Goal: Complete application form

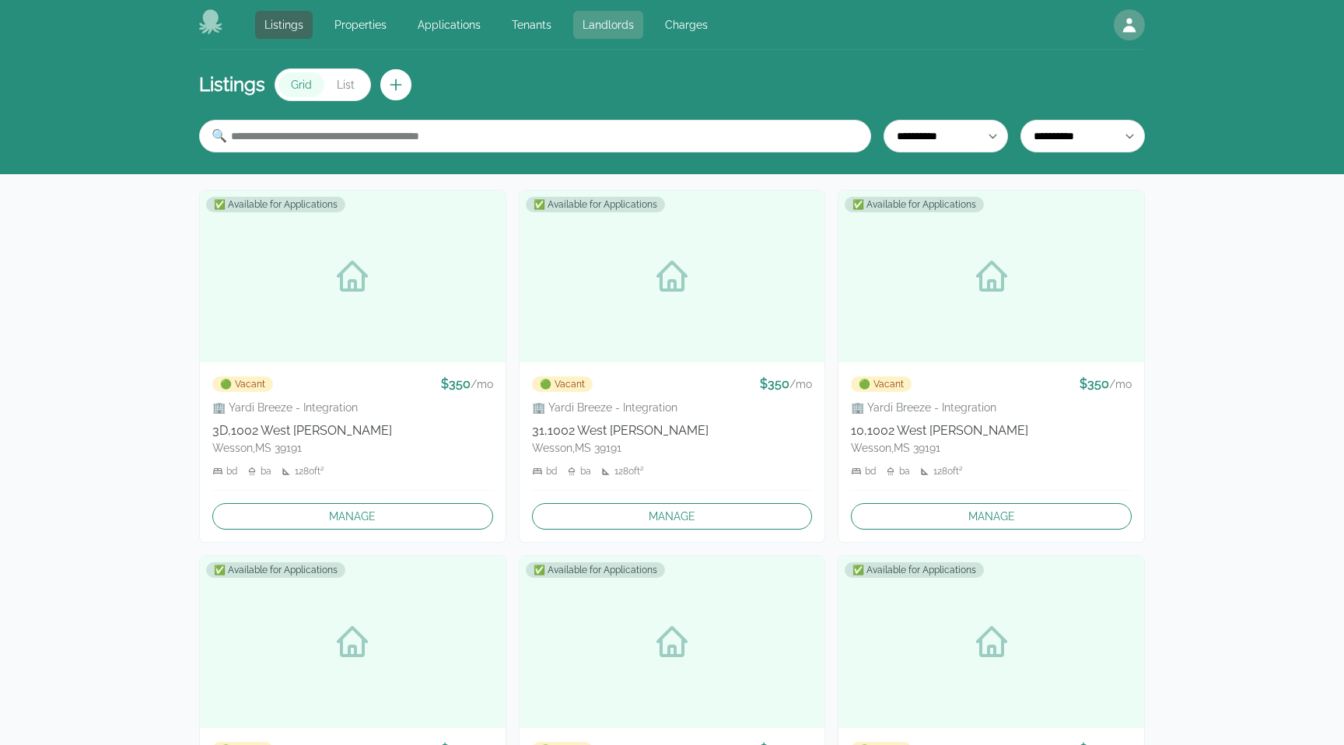
click at [591, 19] on link "Landlords" at bounding box center [608, 25] width 70 height 28
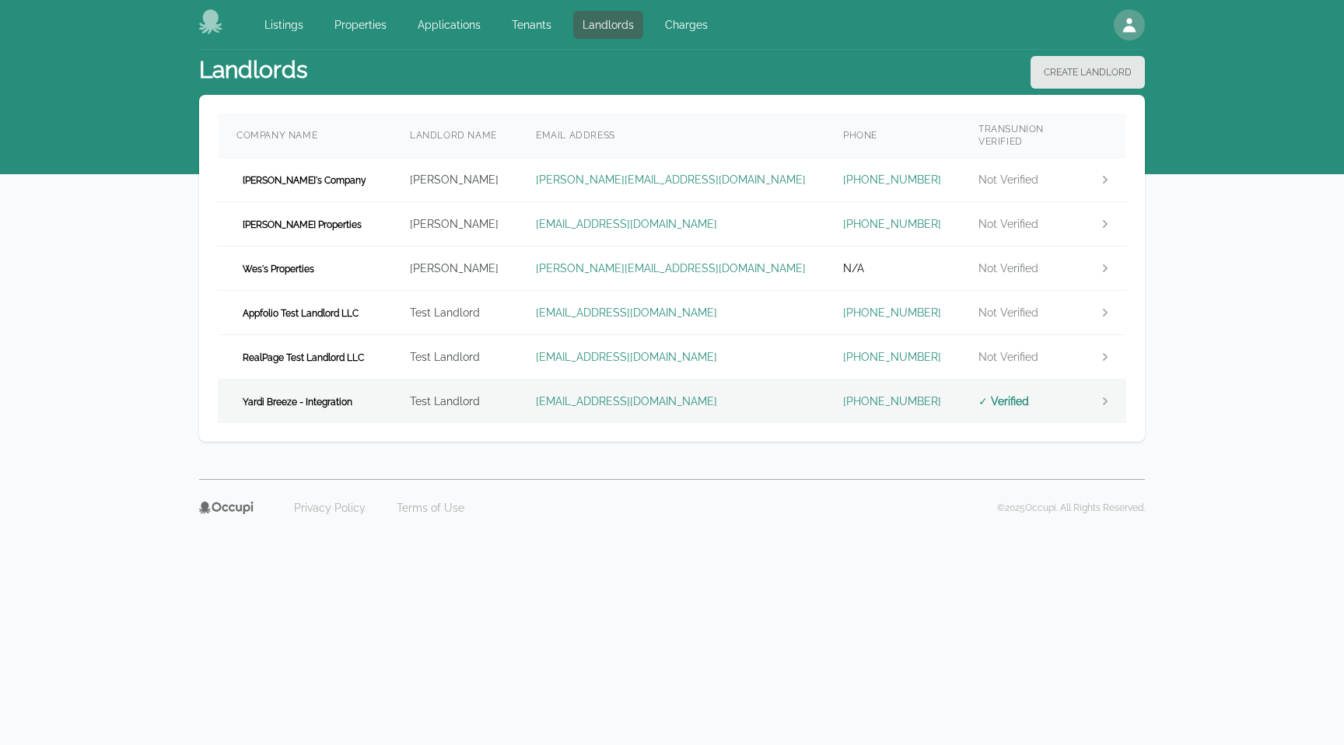
click at [301, 394] on span "Yardi Breeze - Integration" at bounding box center [297, 402] width 122 height 16
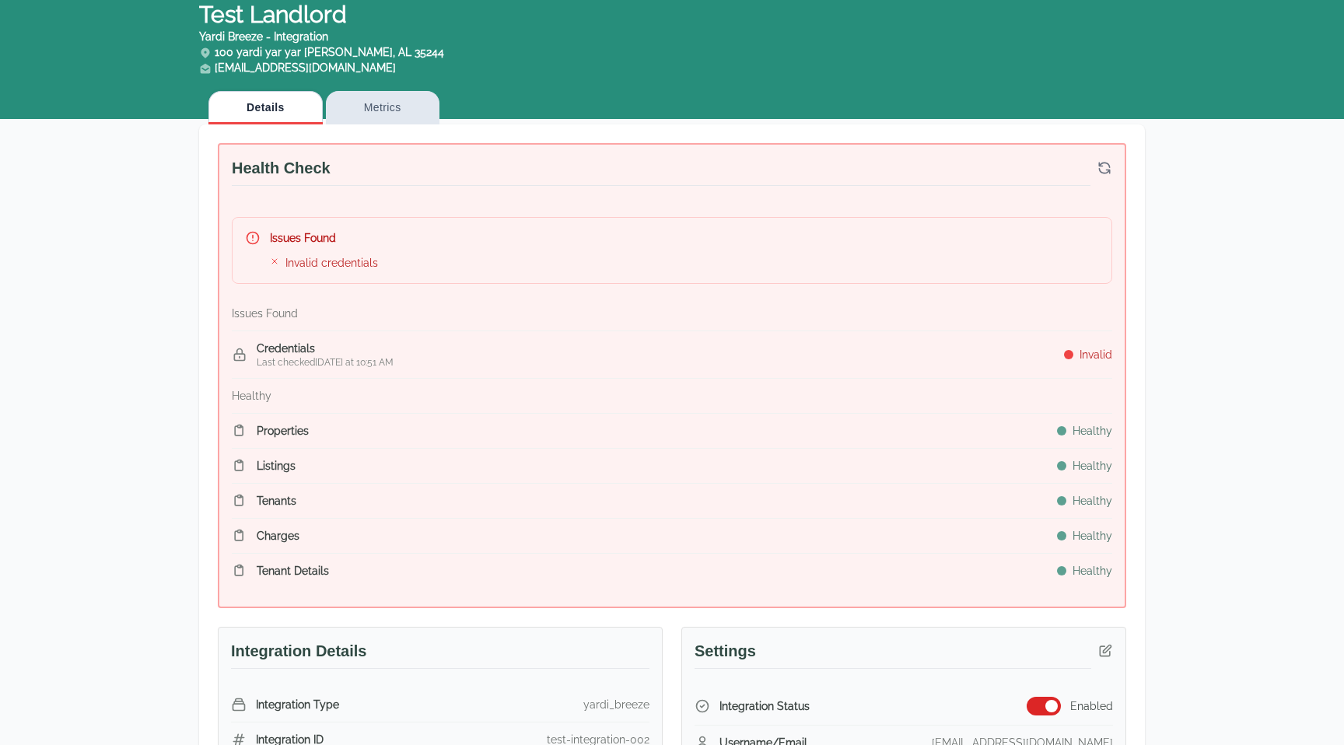
scroll to position [17, 0]
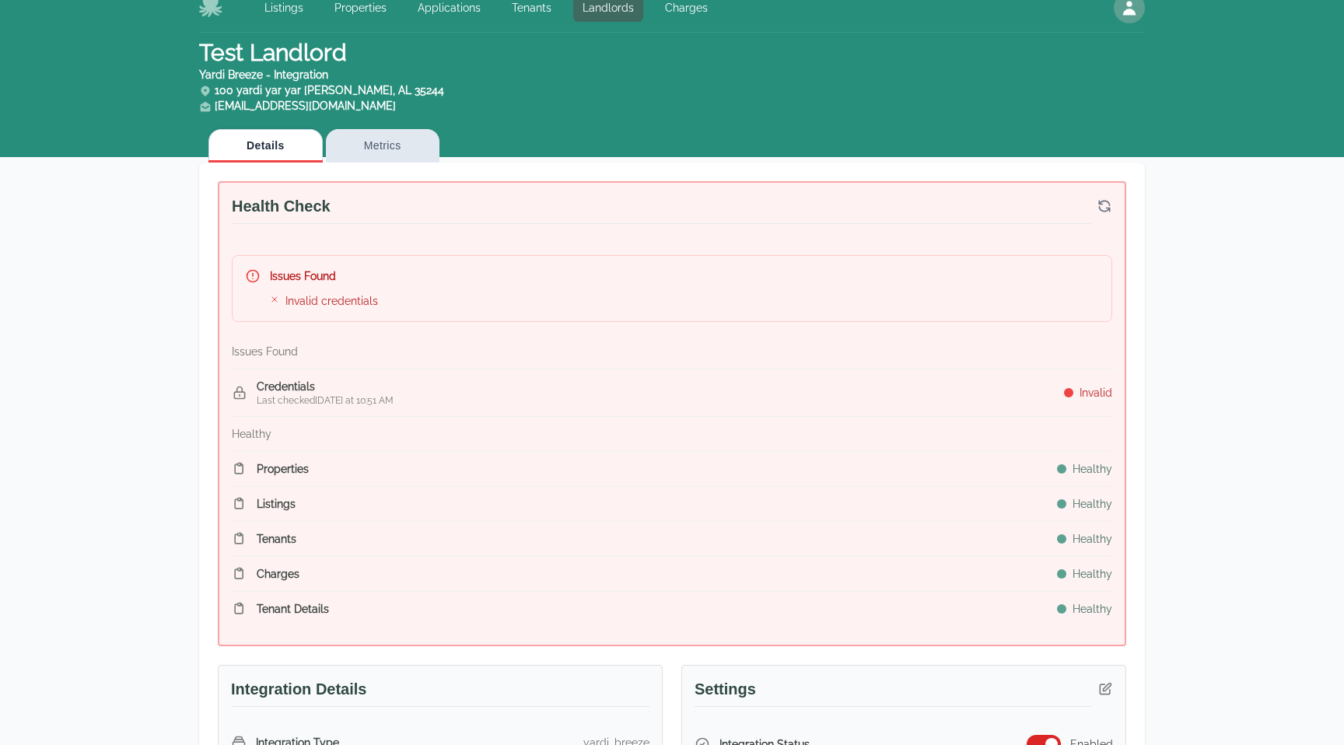
click at [1111, 204] on icon "button" at bounding box center [1105, 206] width 16 height 16
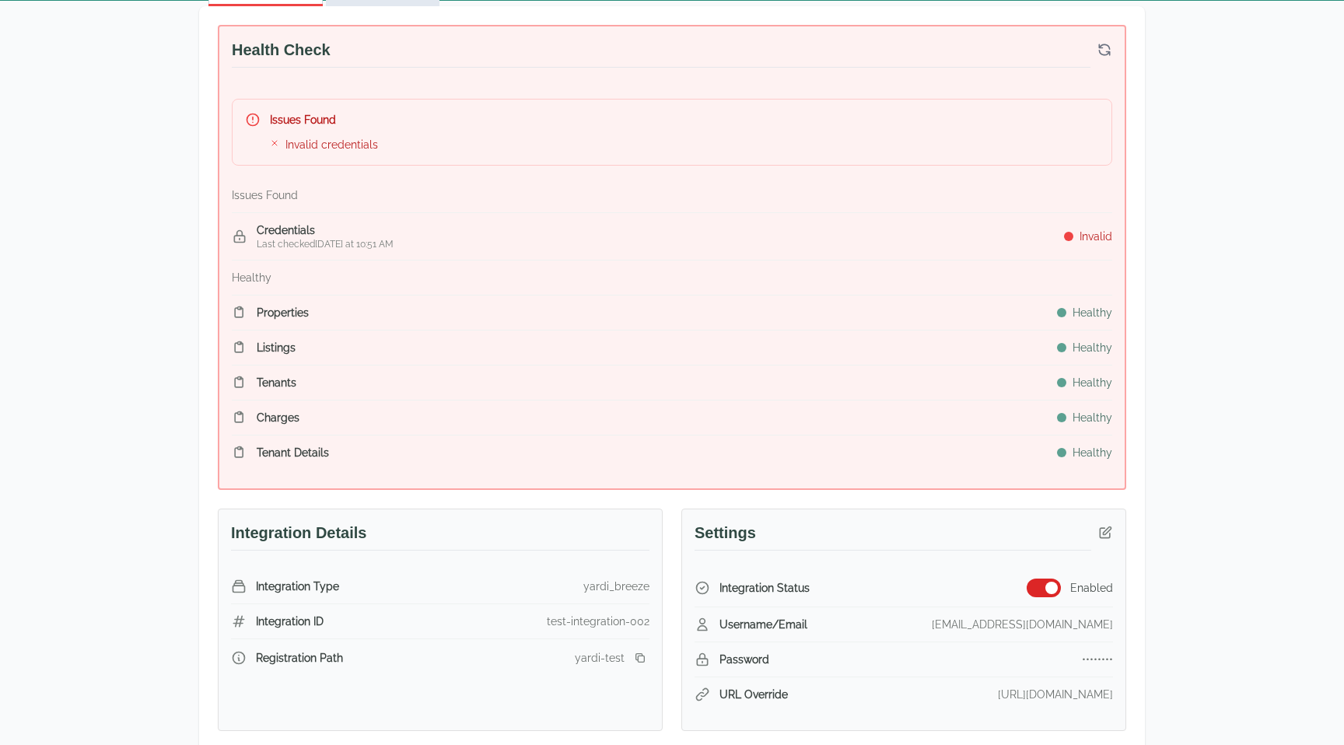
scroll to position [0, 0]
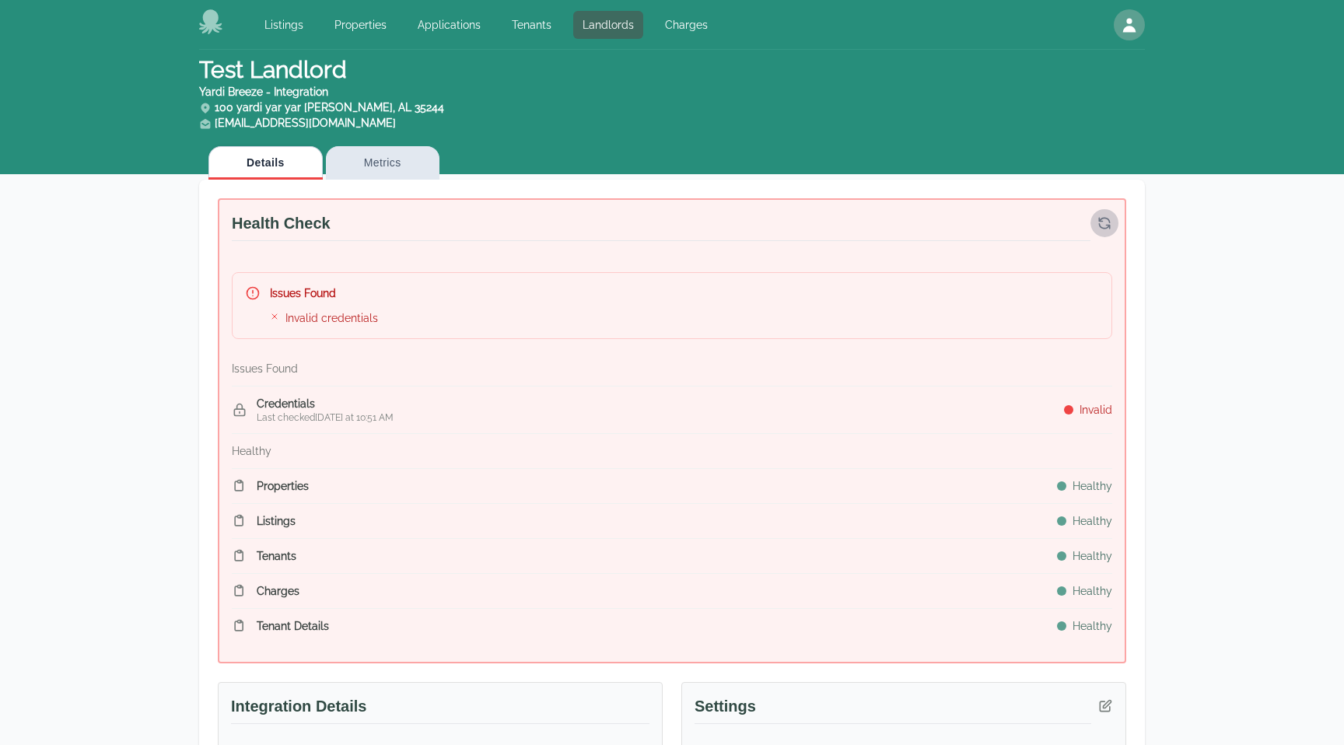
click at [1105, 209] on button "button" at bounding box center [1105, 223] width 28 height 28
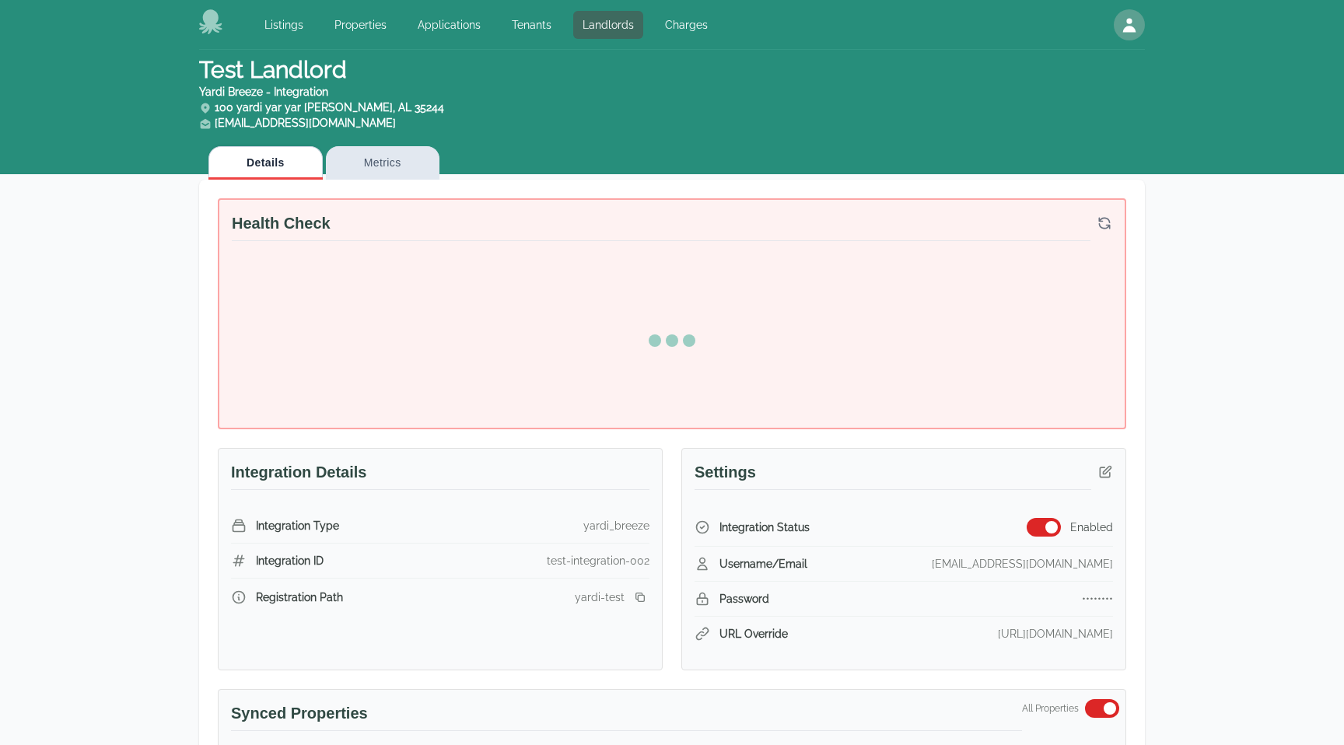
click at [1105, 209] on button "button" at bounding box center [1105, 223] width 28 height 28
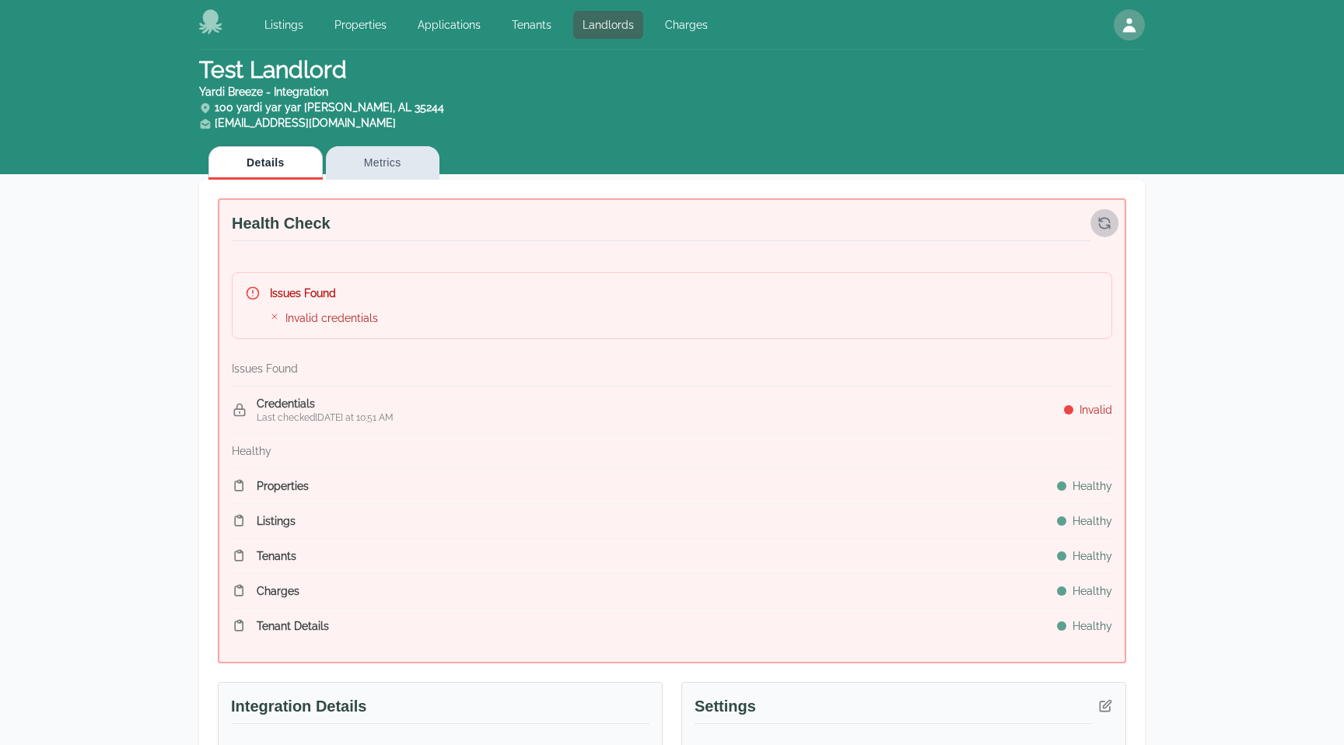
click at [1105, 209] on button "button" at bounding box center [1105, 223] width 28 height 28
click at [1104, 215] on icon "button" at bounding box center [1105, 223] width 16 height 16
click at [1102, 221] on icon "button" at bounding box center [1105, 223] width 16 height 16
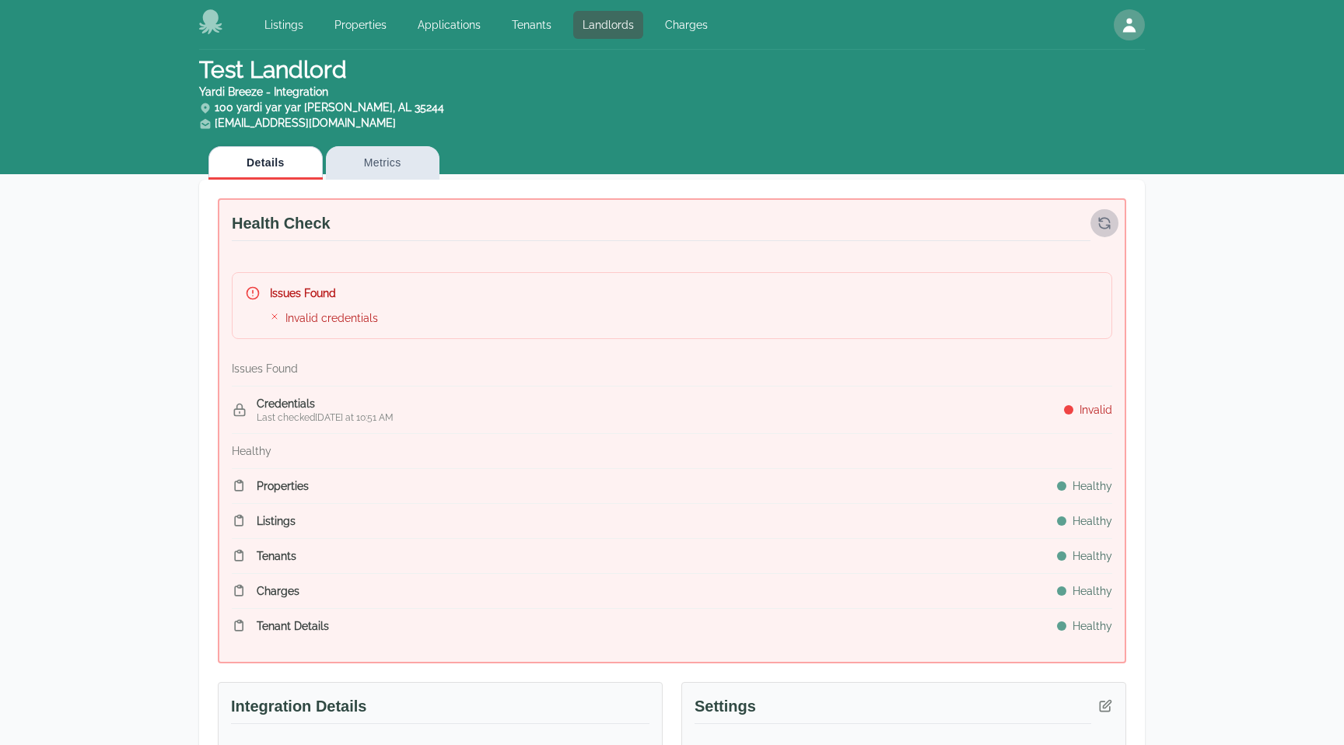
click at [1102, 221] on icon "button" at bounding box center [1105, 223] width 16 height 16
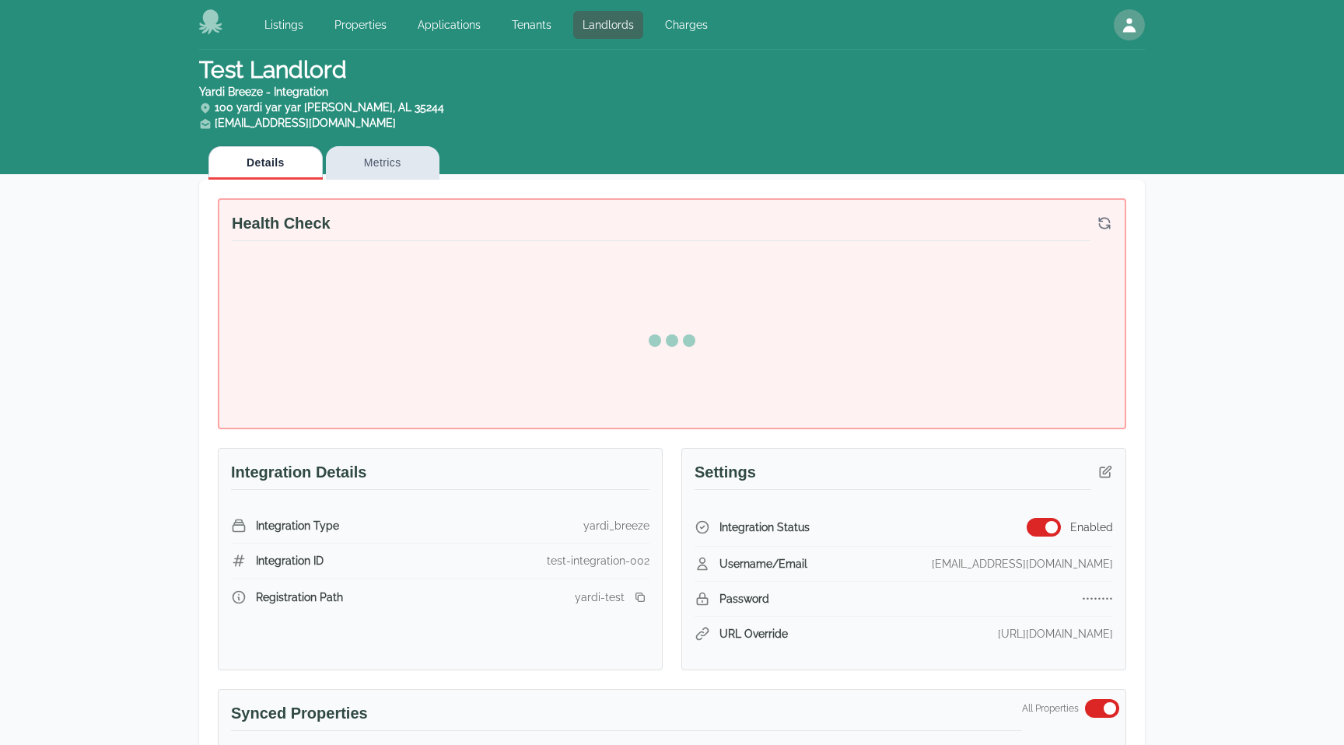
click at [1102, 221] on icon "button" at bounding box center [1105, 223] width 16 height 16
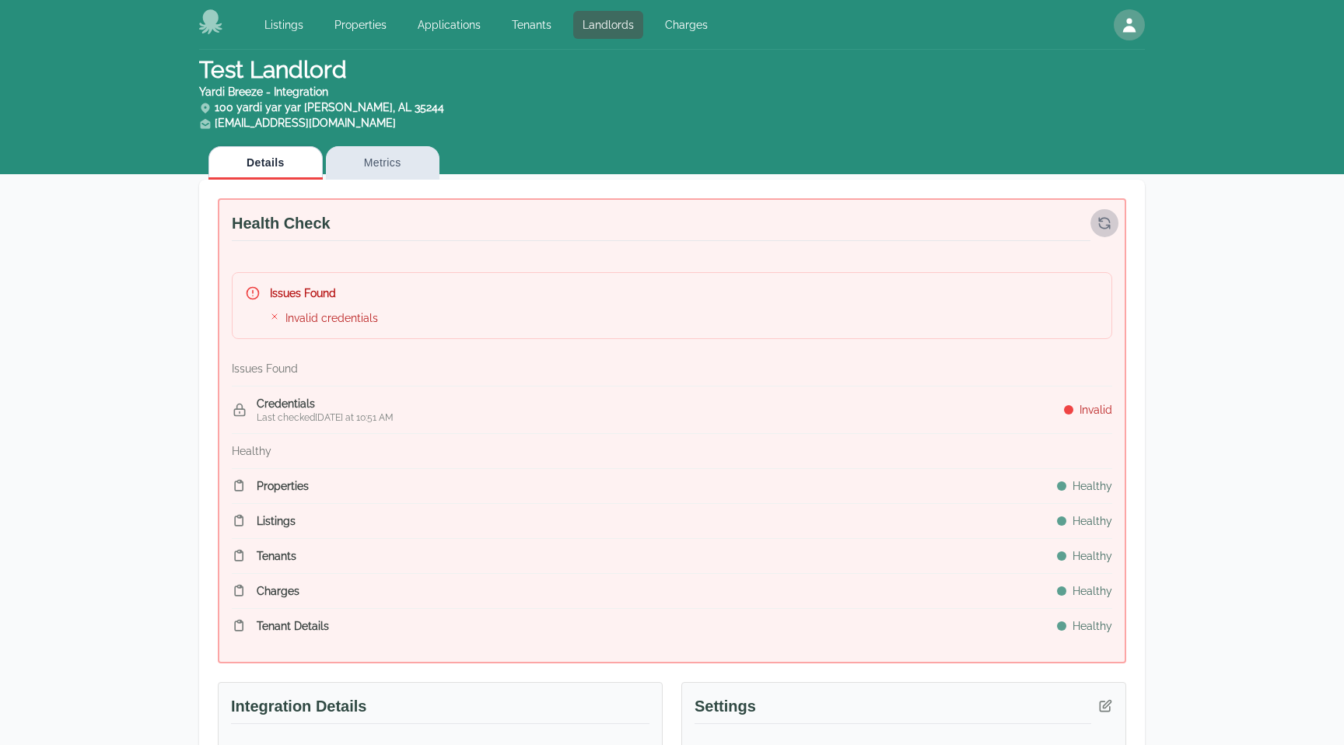
click at [1102, 221] on icon "button" at bounding box center [1105, 223] width 16 height 16
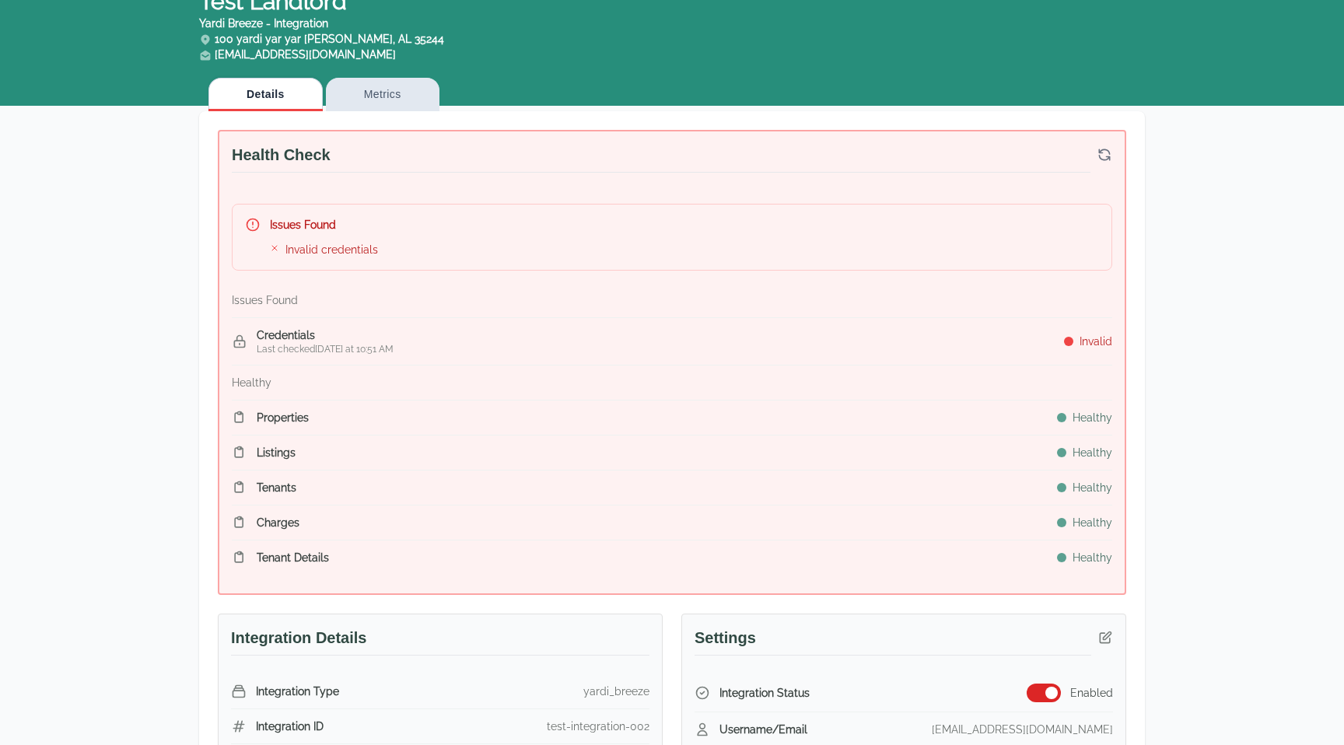
scroll to position [51, 0]
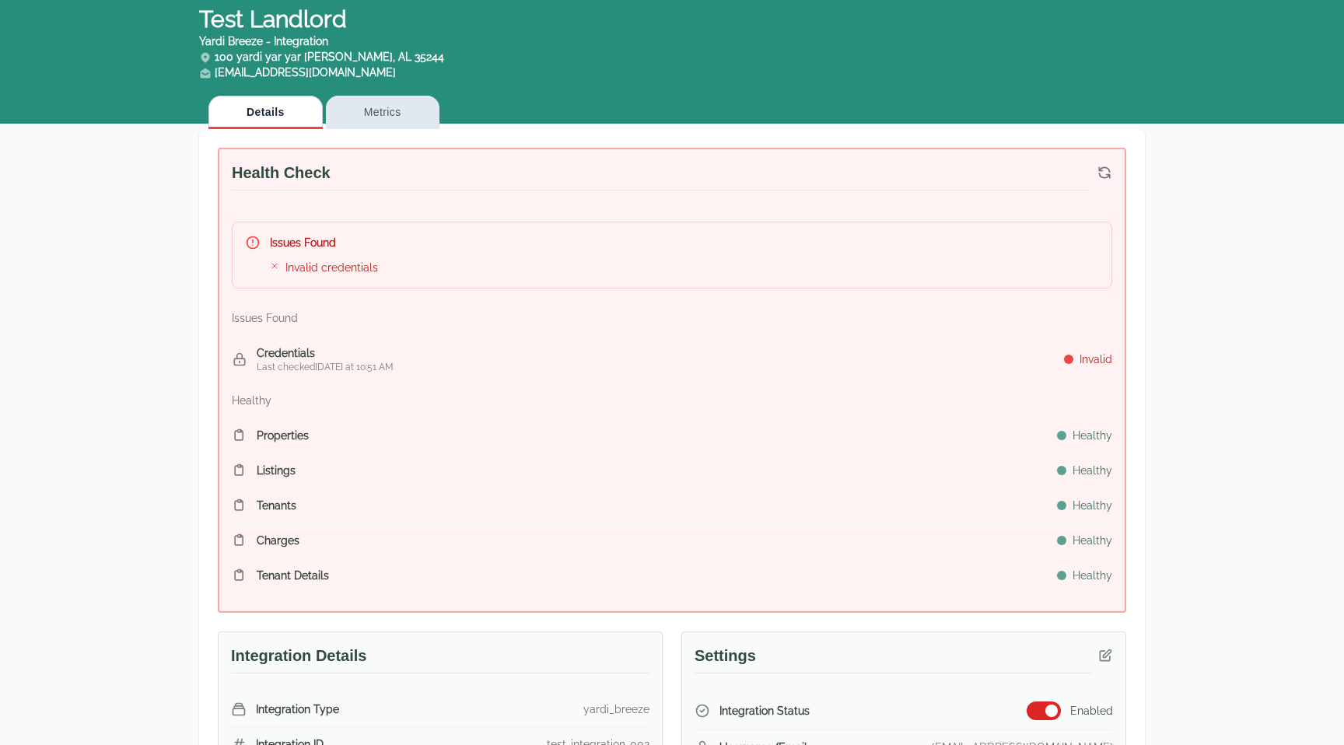
click at [1107, 175] on icon "button" at bounding box center [1105, 173] width 16 height 16
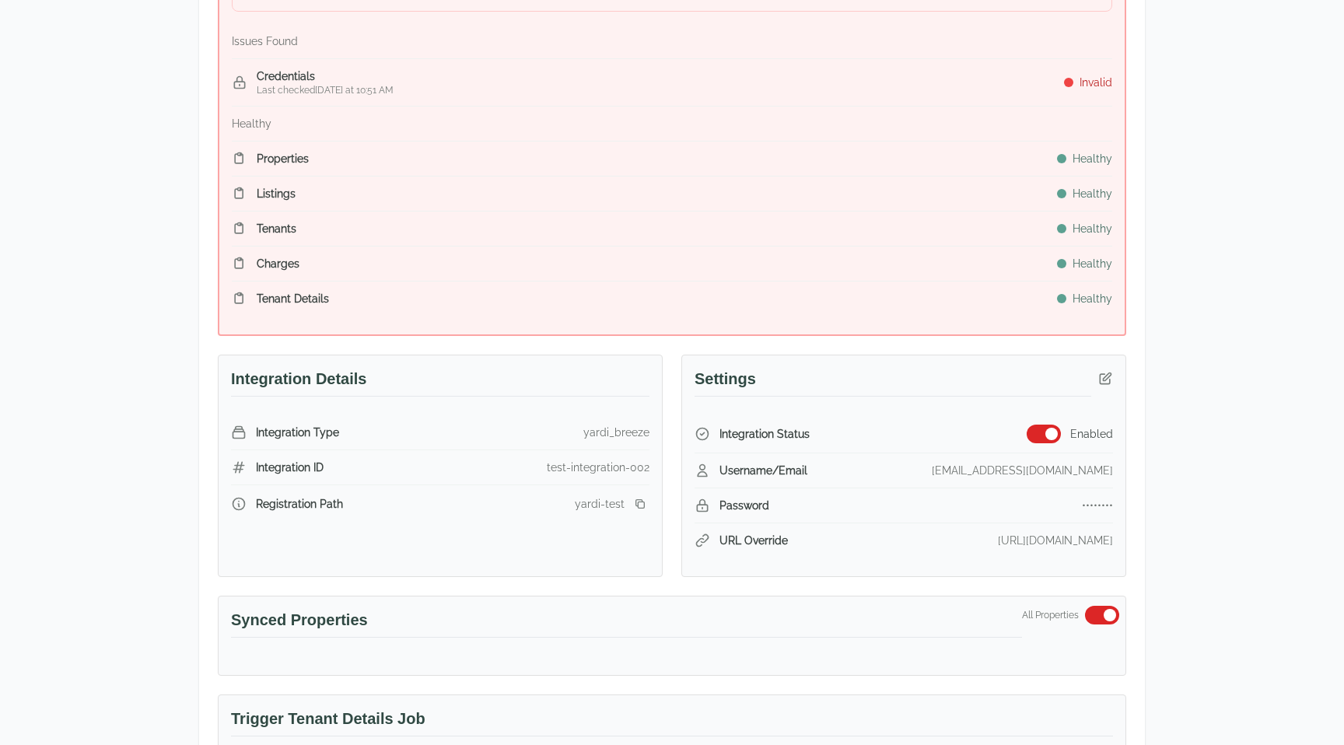
scroll to position [326, 0]
click at [1114, 374] on button "button" at bounding box center [1105, 380] width 28 height 28
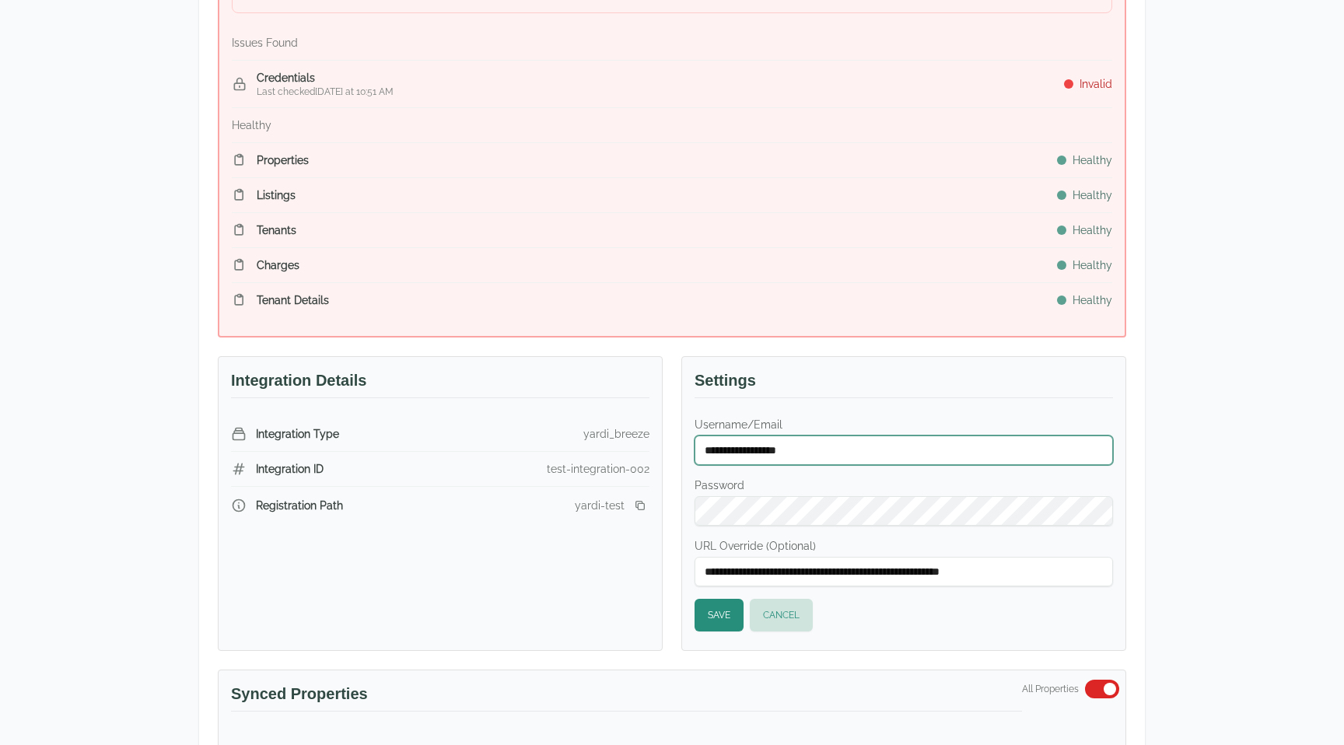
type input "**********"
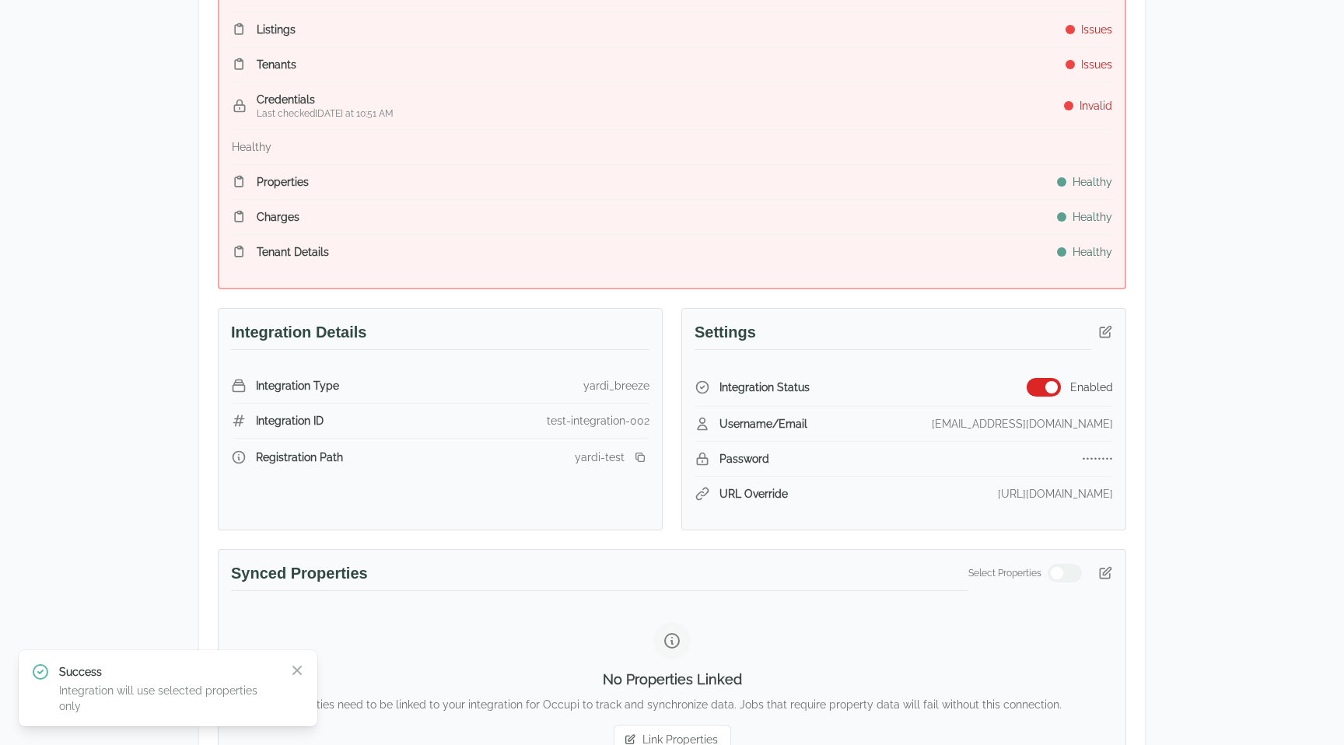
scroll to position [410, 0]
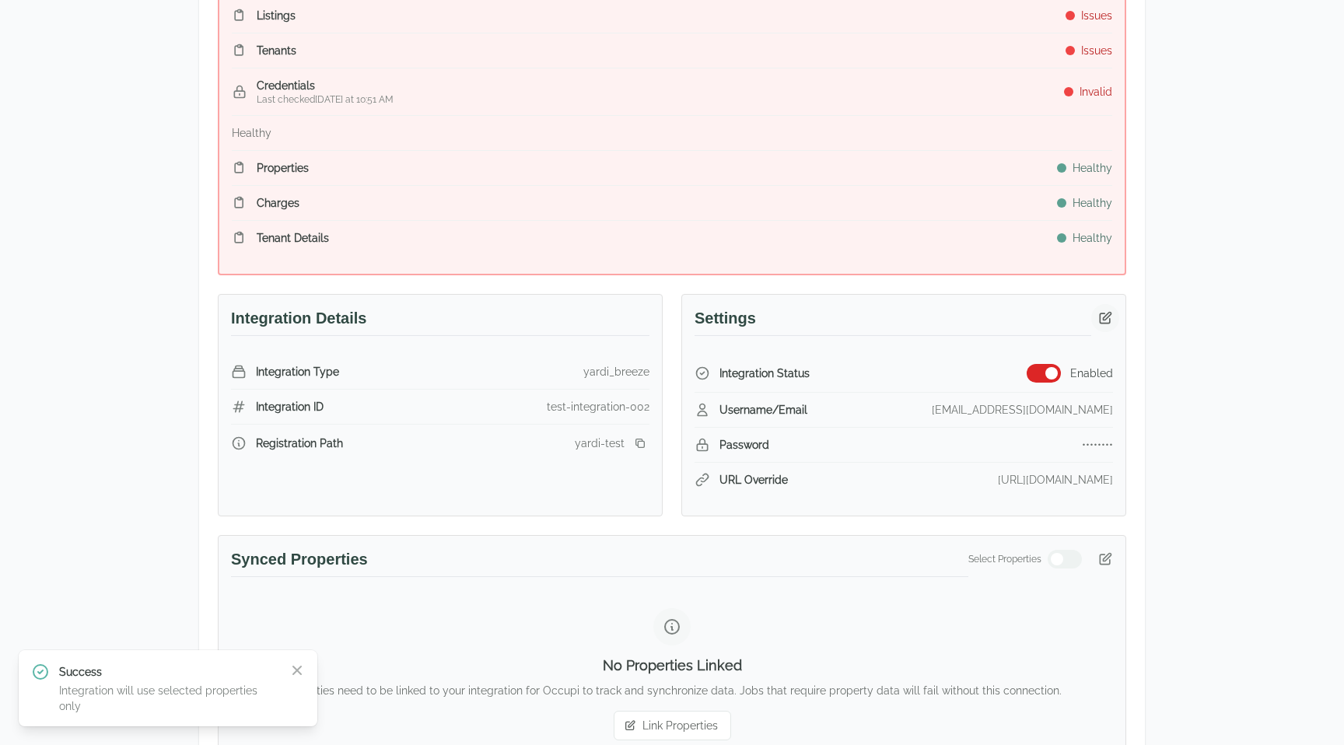
click at [1098, 316] on icon "button" at bounding box center [1106, 318] width 16 height 16
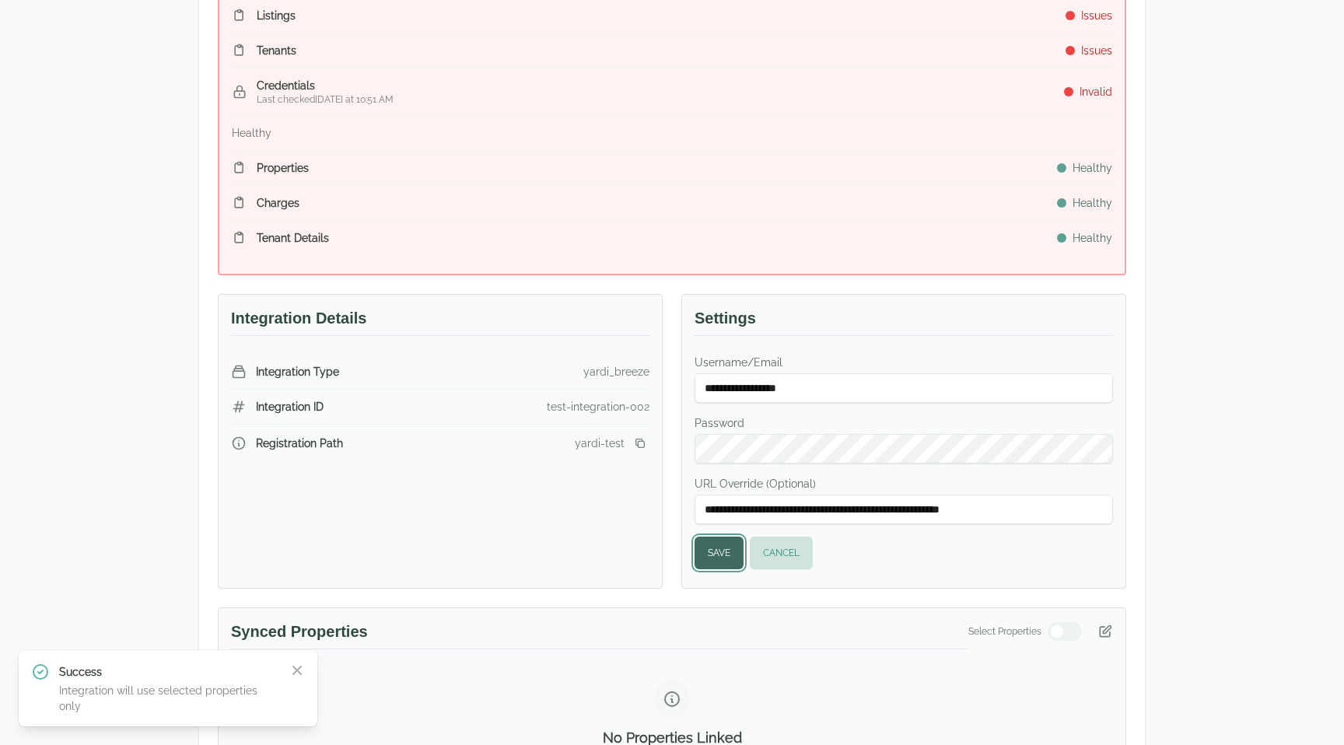
click at [716, 558] on button "Save" at bounding box center [719, 553] width 49 height 33
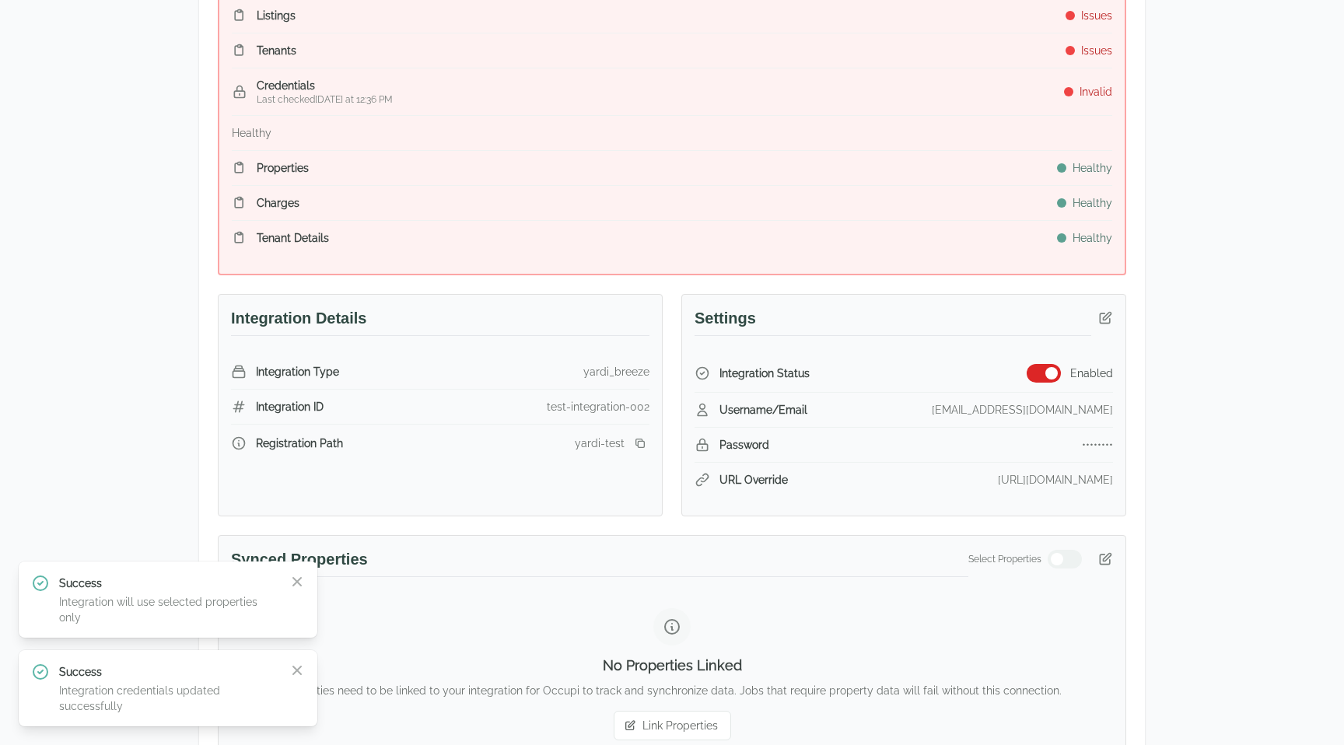
scroll to position [0, 0]
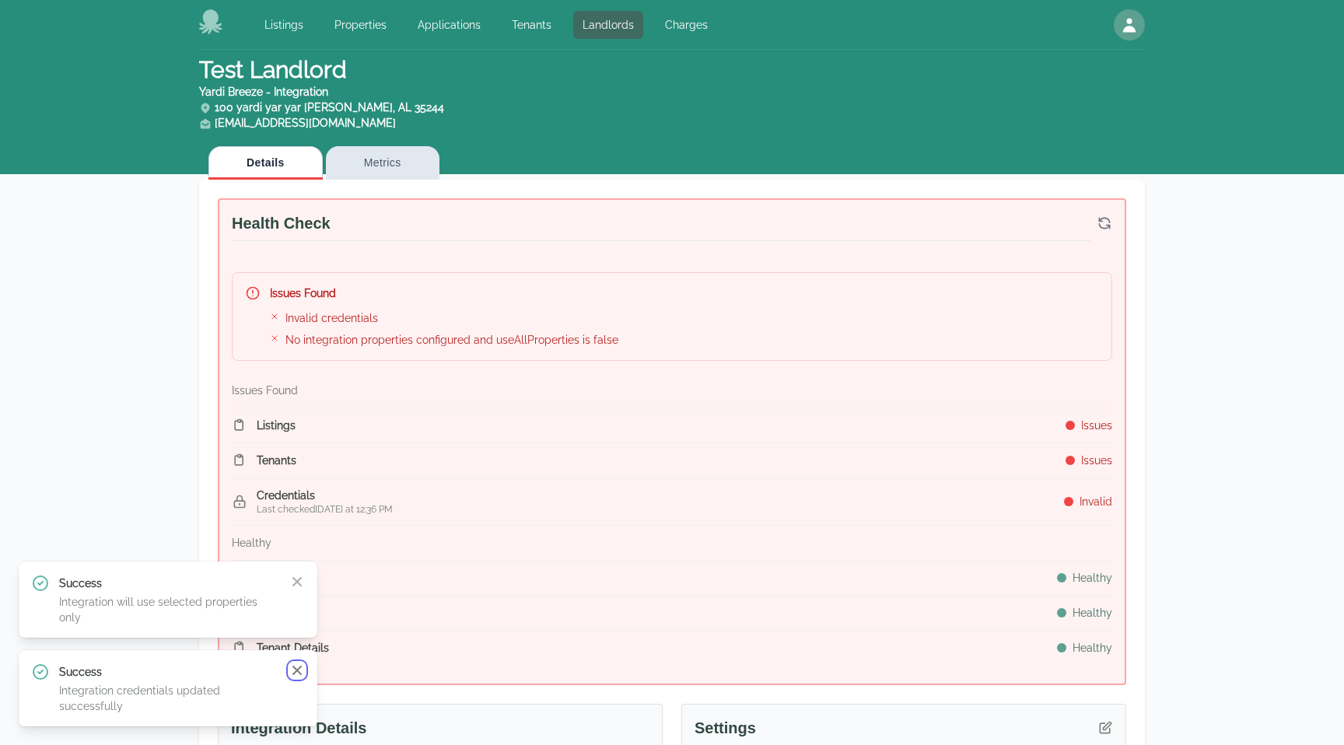
click at [290, 667] on icon "button" at bounding box center [297, 671] width 16 height 16
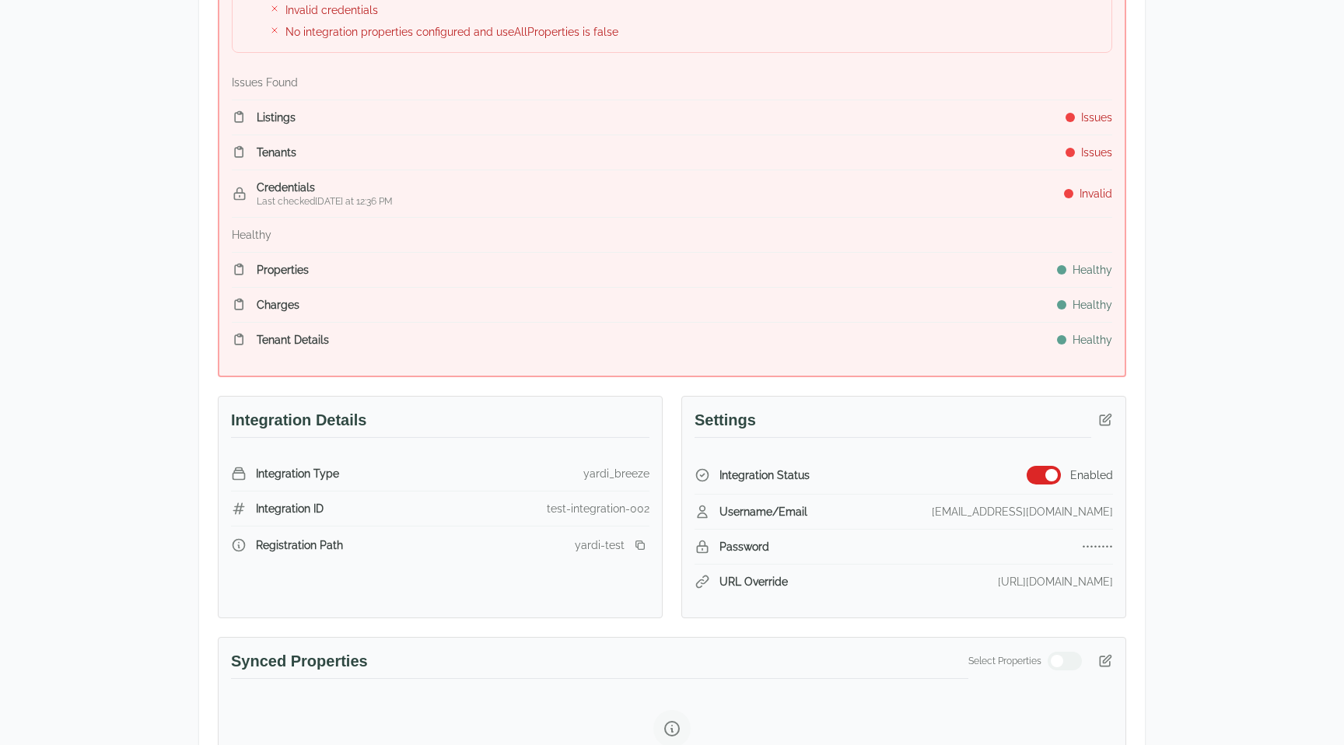
scroll to position [322, 0]
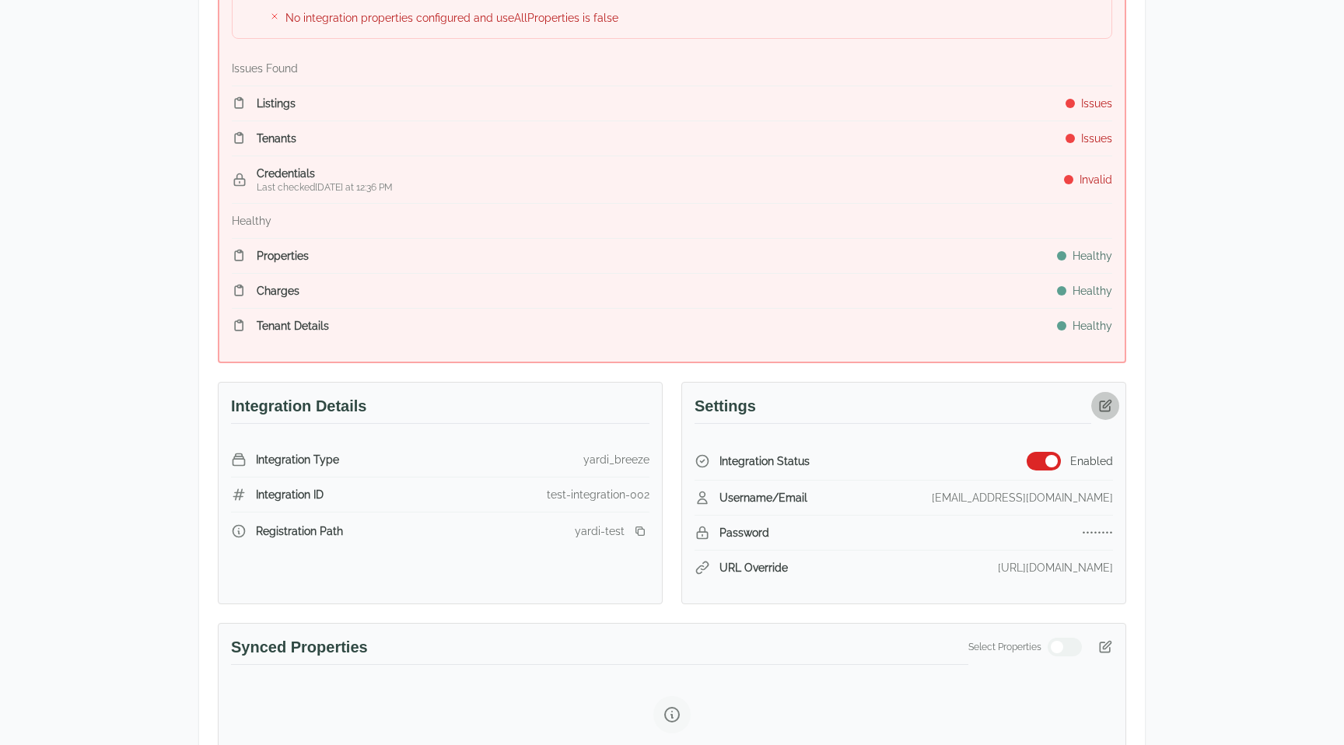
click at [1108, 396] on button "button" at bounding box center [1105, 406] width 28 height 28
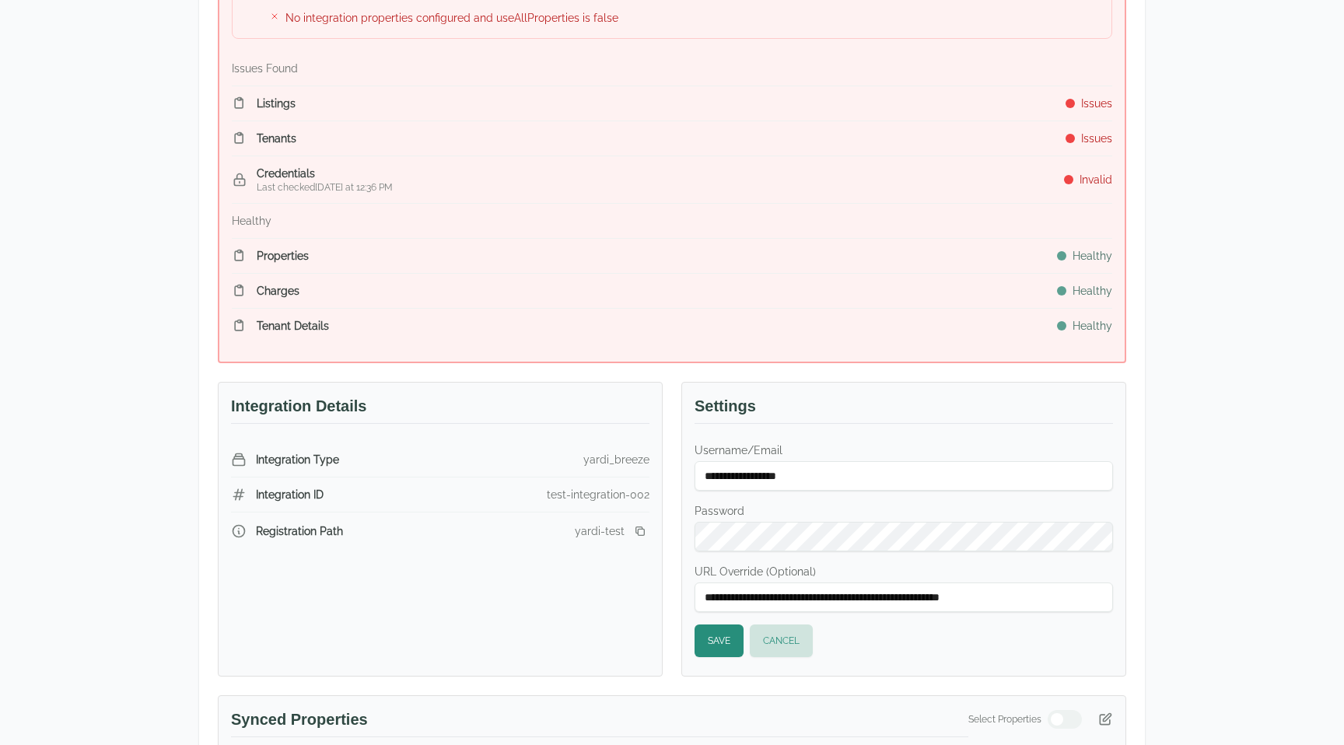
click at [871, 495] on div "**********" at bounding box center [904, 550] width 418 height 215
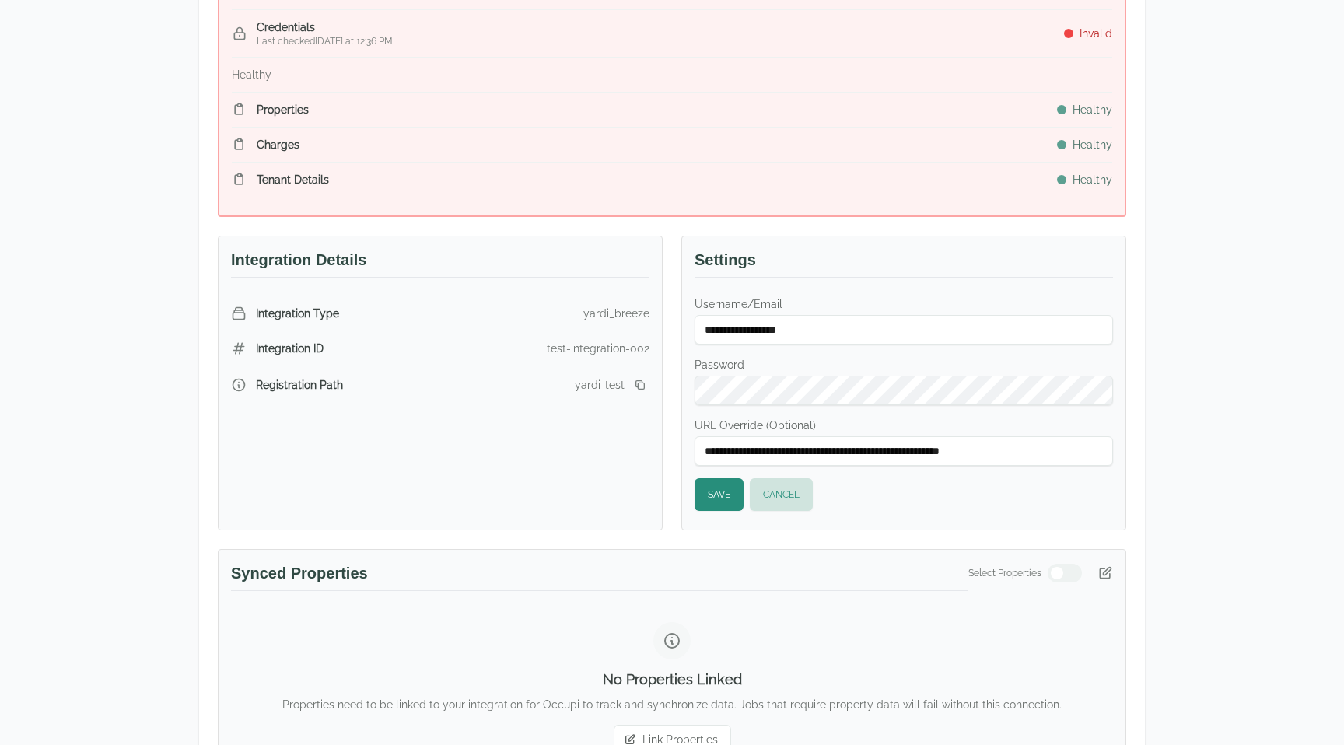
scroll to position [475, 0]
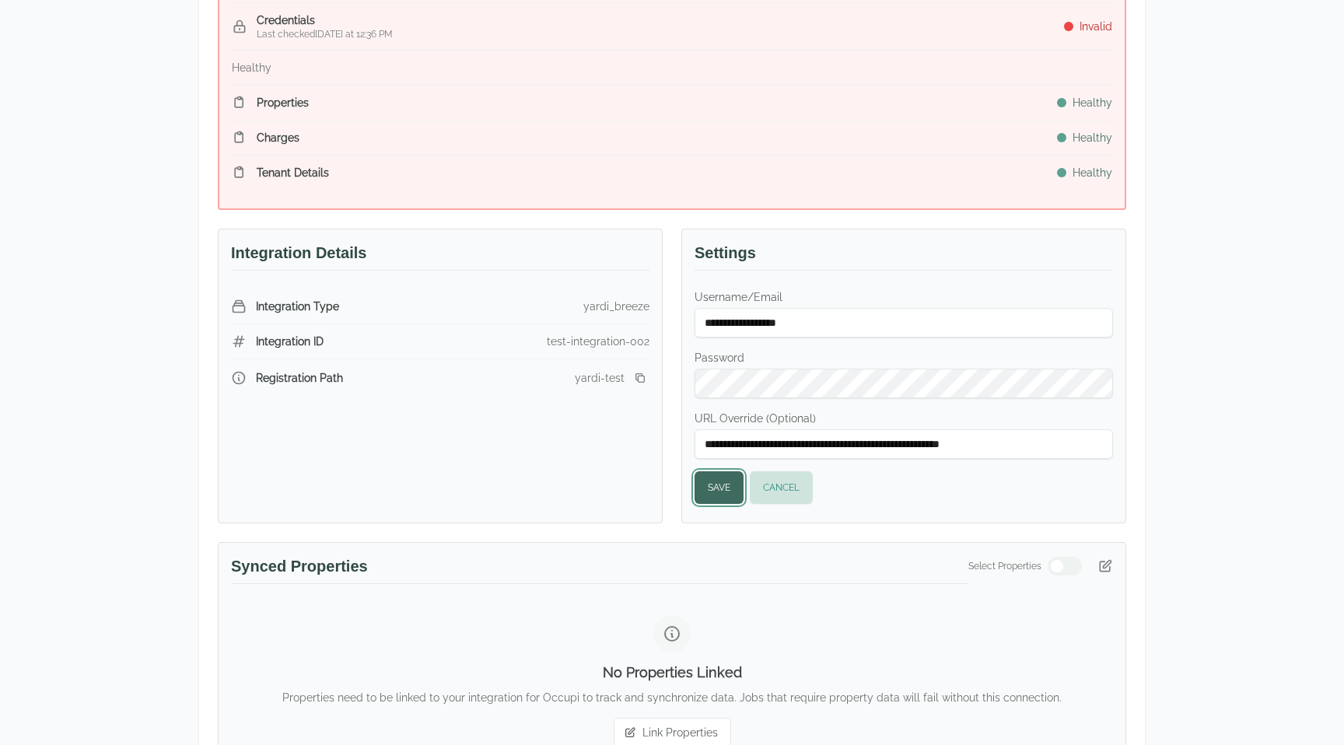
click at [716, 491] on button "Save" at bounding box center [719, 487] width 49 height 33
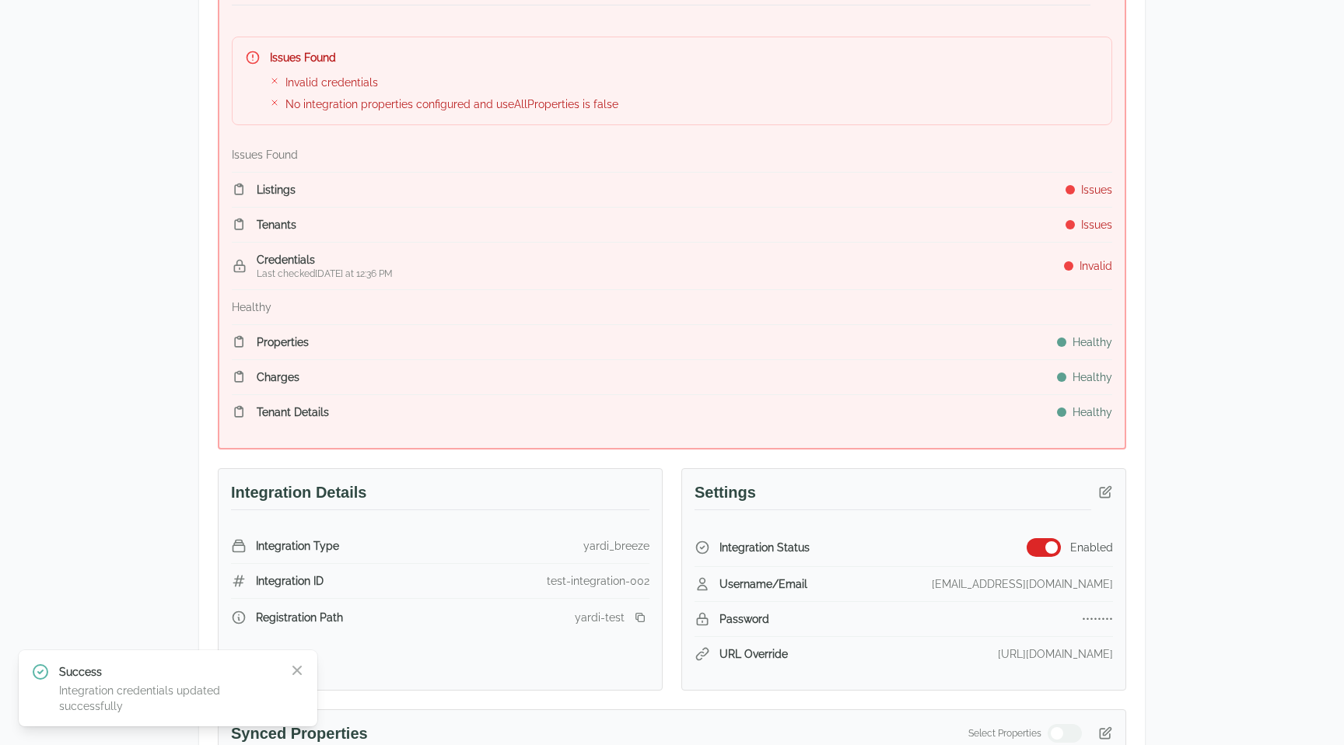
scroll to position [237, 0]
click at [1105, 494] on icon "button" at bounding box center [1106, 491] width 16 height 16
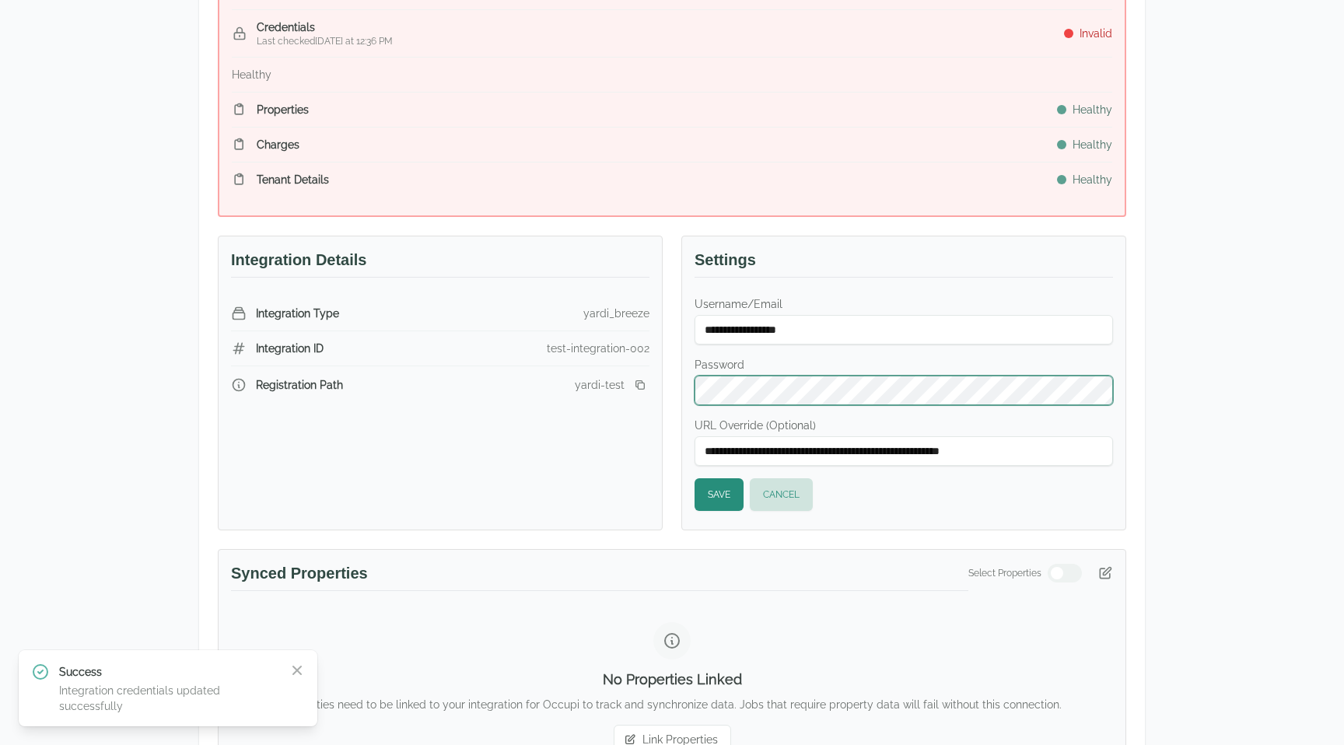
scroll to position [471, 0]
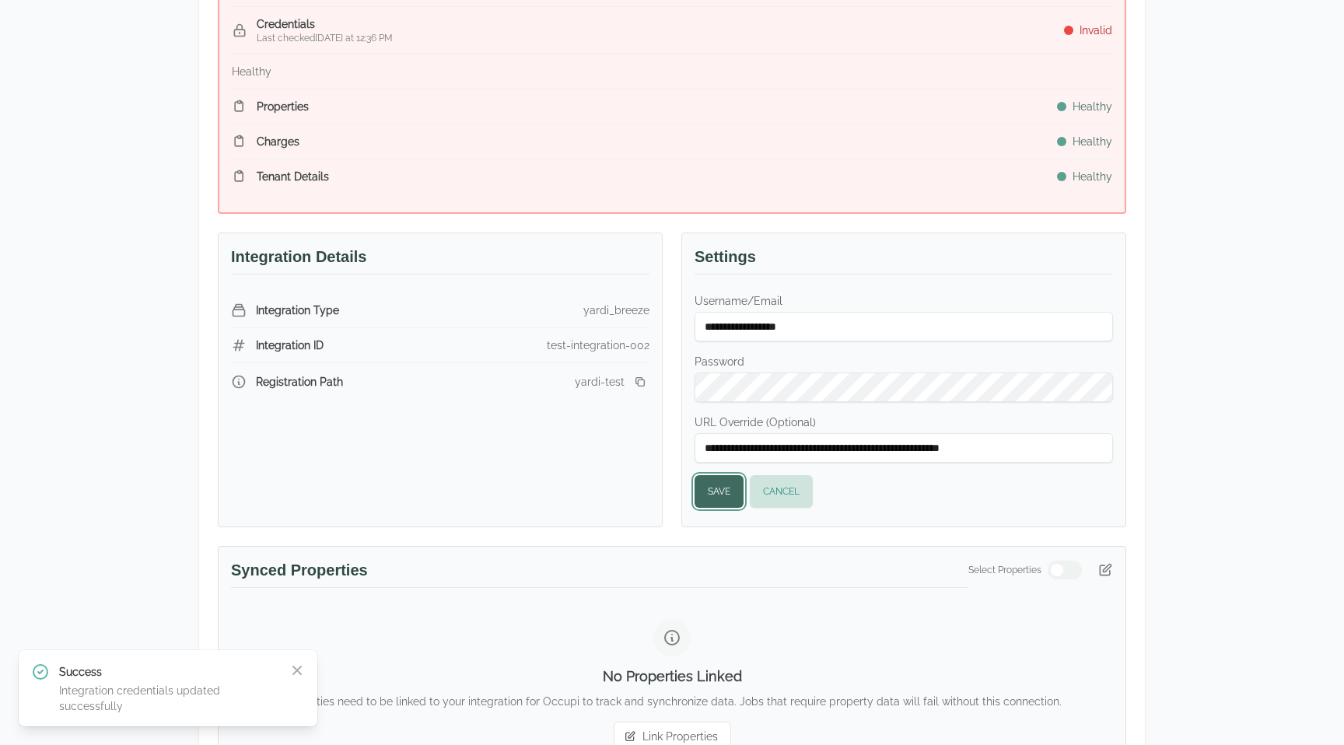
click at [736, 490] on button "Save" at bounding box center [719, 491] width 49 height 33
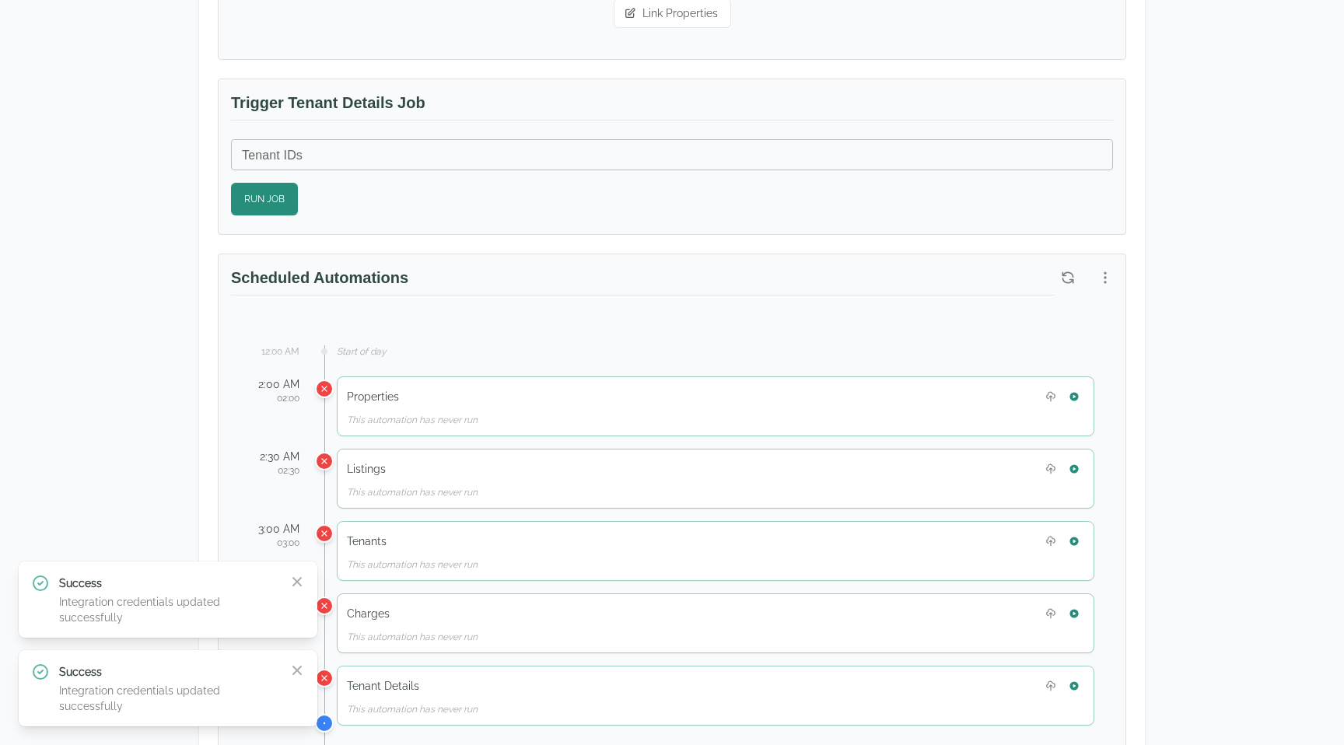
scroll to position [1118, 0]
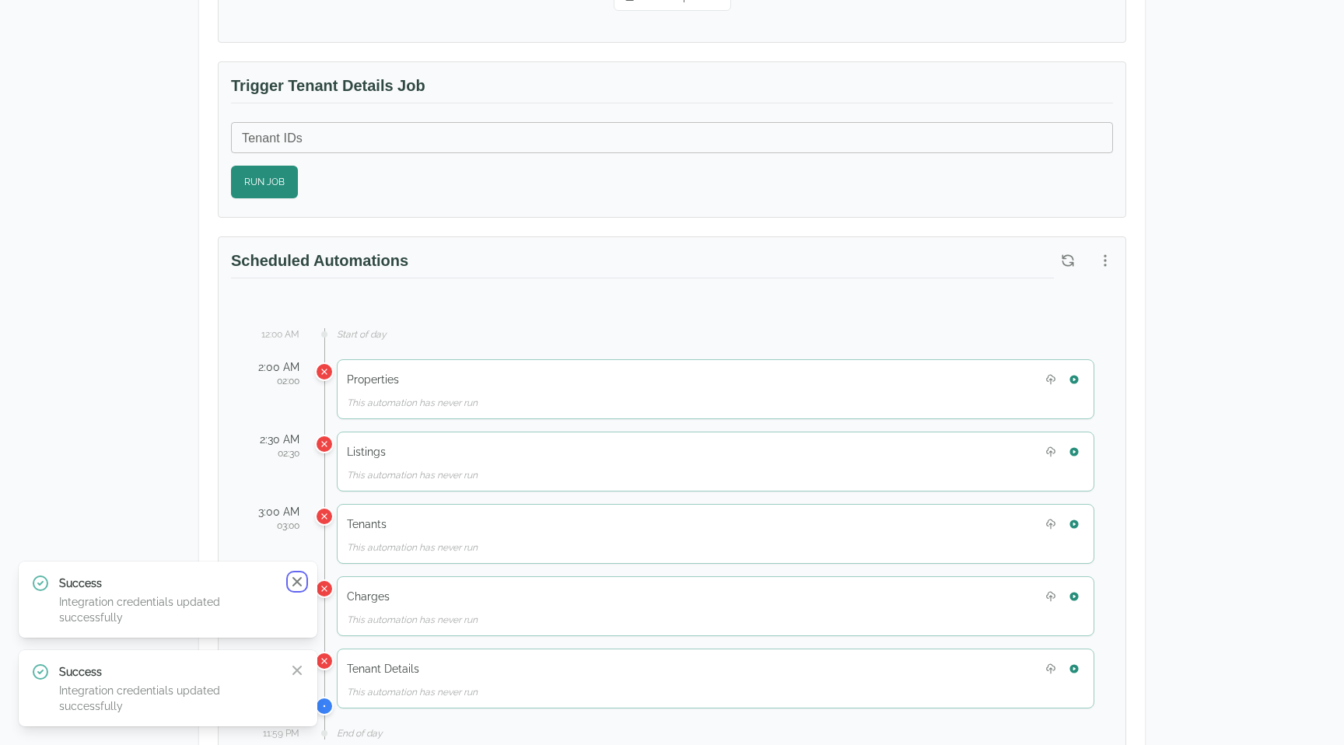
click at [296, 577] on icon "button" at bounding box center [297, 582] width 16 height 16
click at [298, 671] on icon "button" at bounding box center [296, 670] width 9 height 9
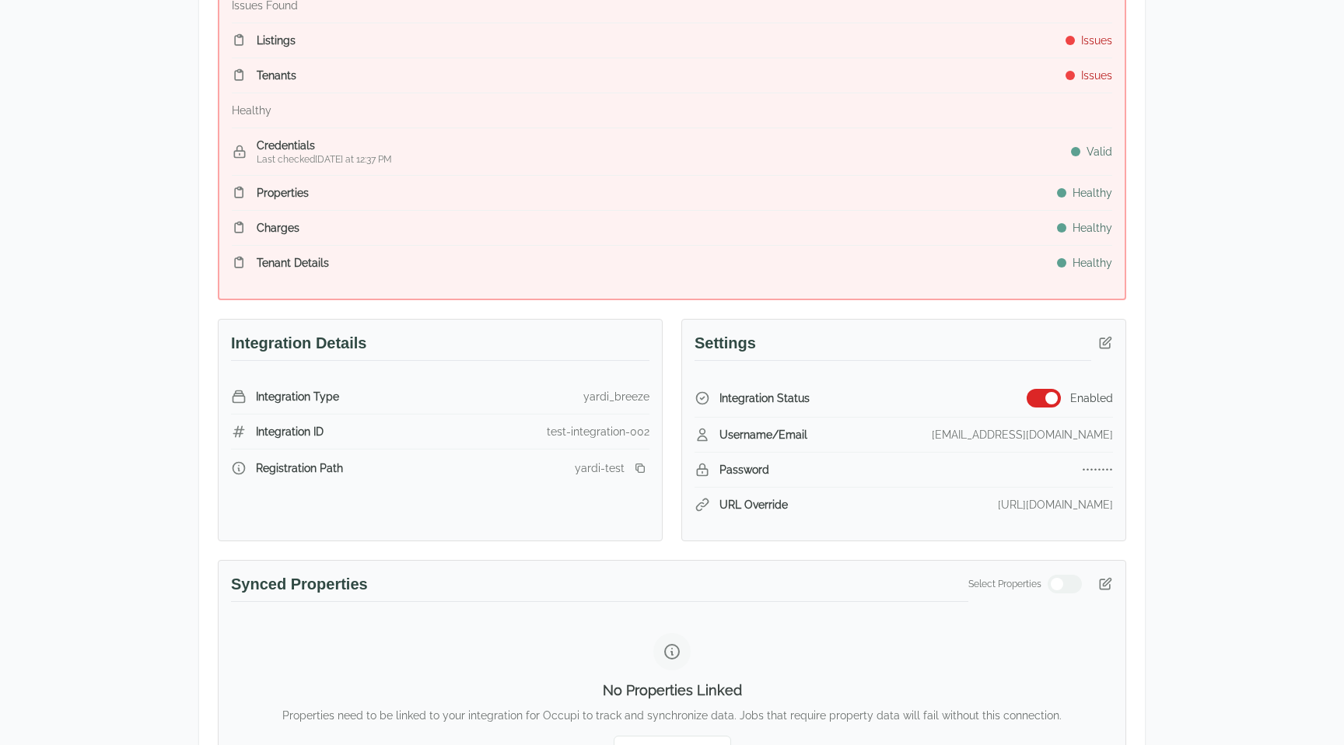
scroll to position [387, 0]
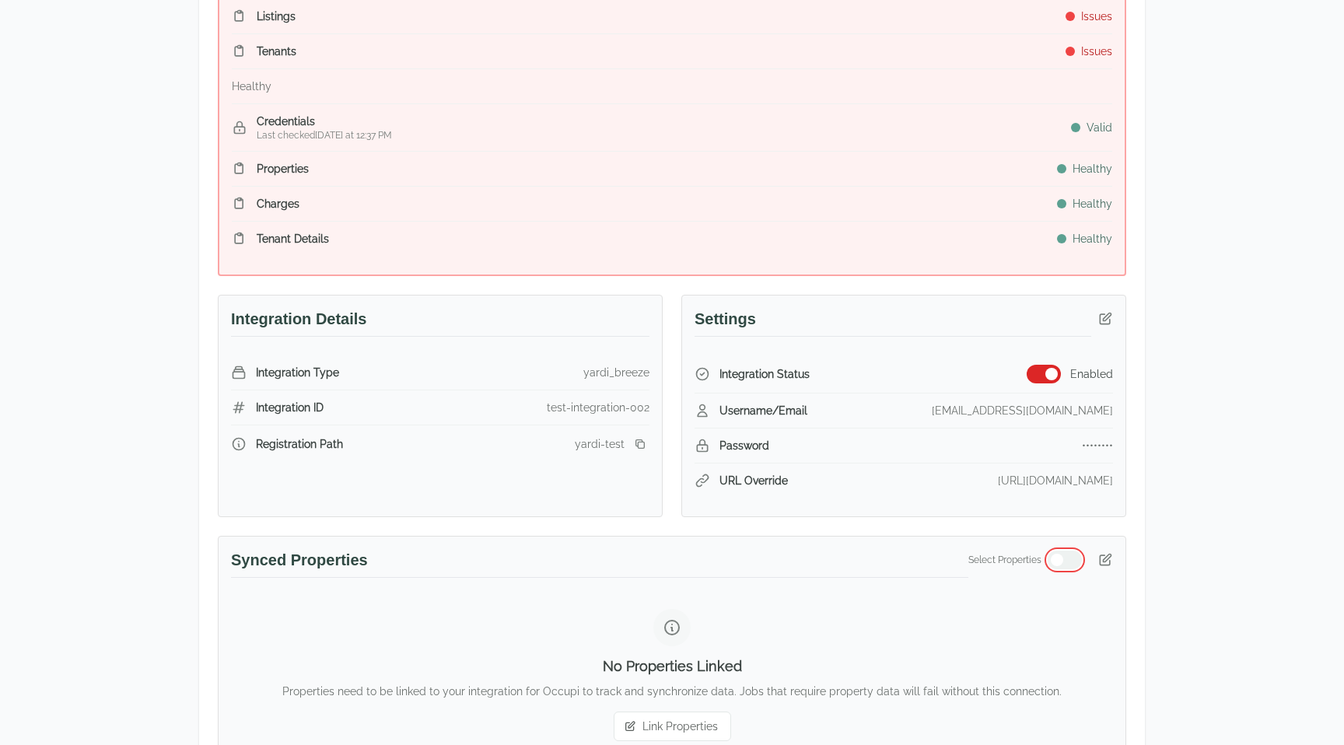
click at [1049, 565] on button "button" at bounding box center [1065, 560] width 34 height 19
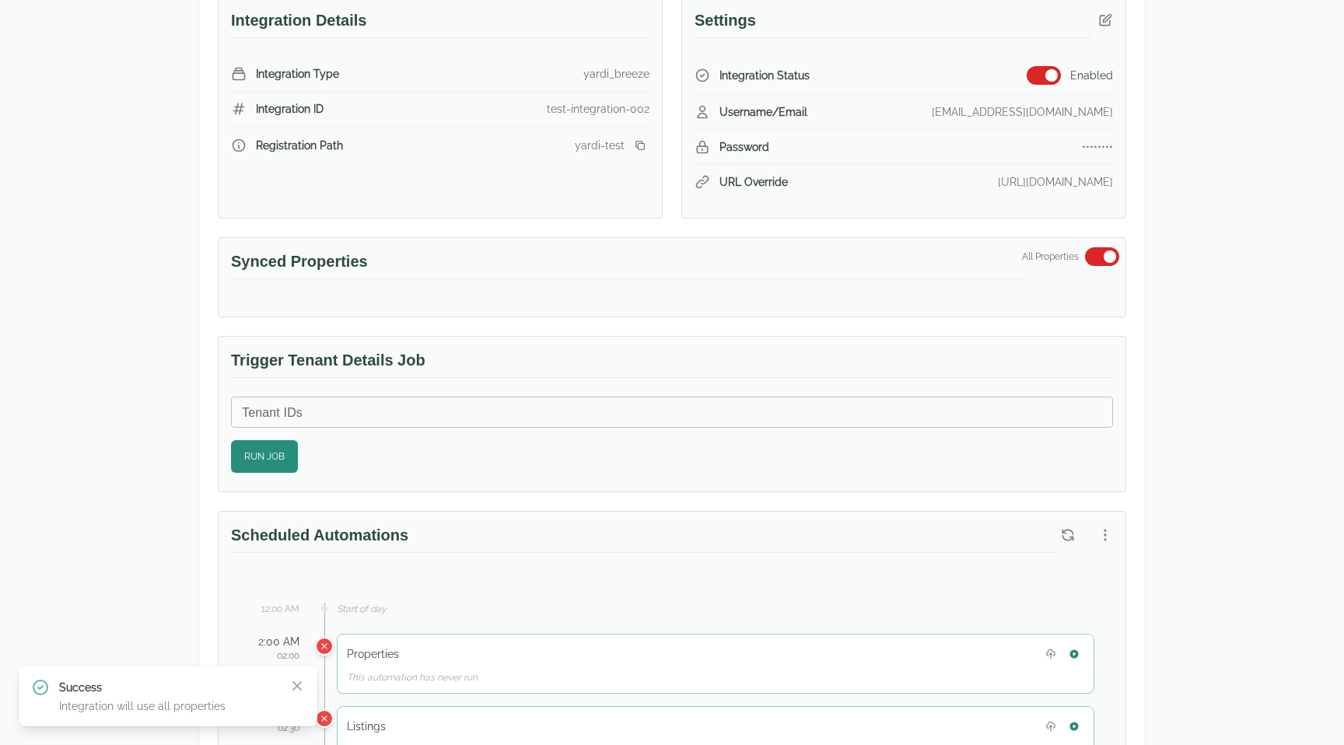
scroll to position [350, 0]
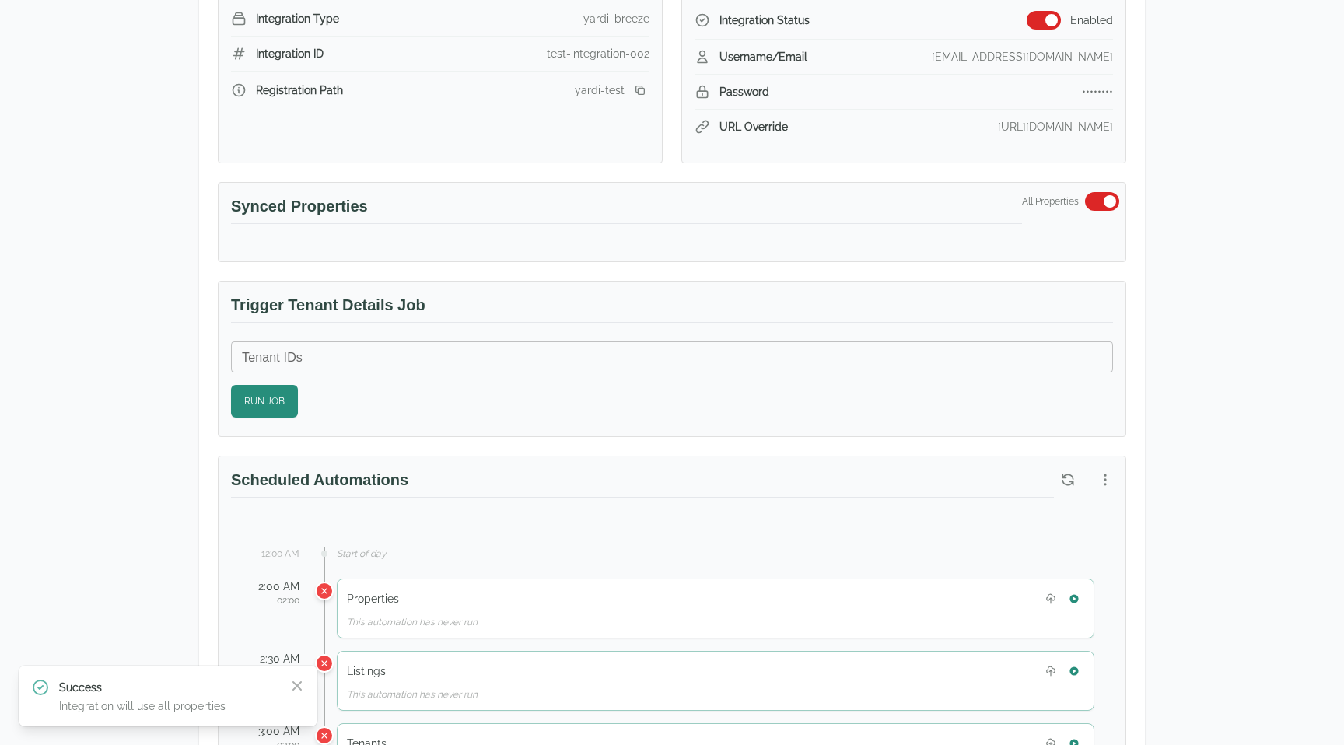
click at [1173, 366] on div "Test Landlord Yardi Breeze - Integration 100 yardi yar yar [PERSON_NAME], AL 35…" at bounding box center [672, 666] width 1344 height 1933
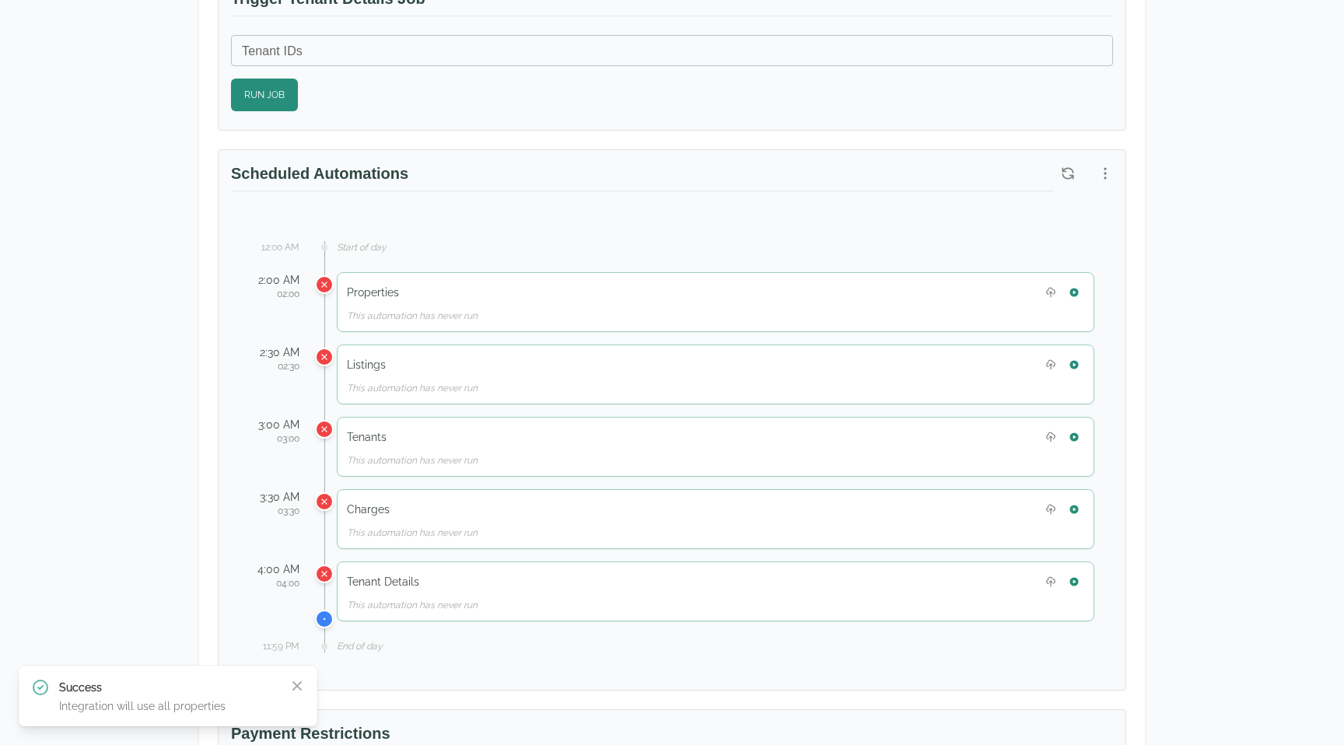
scroll to position [661, 0]
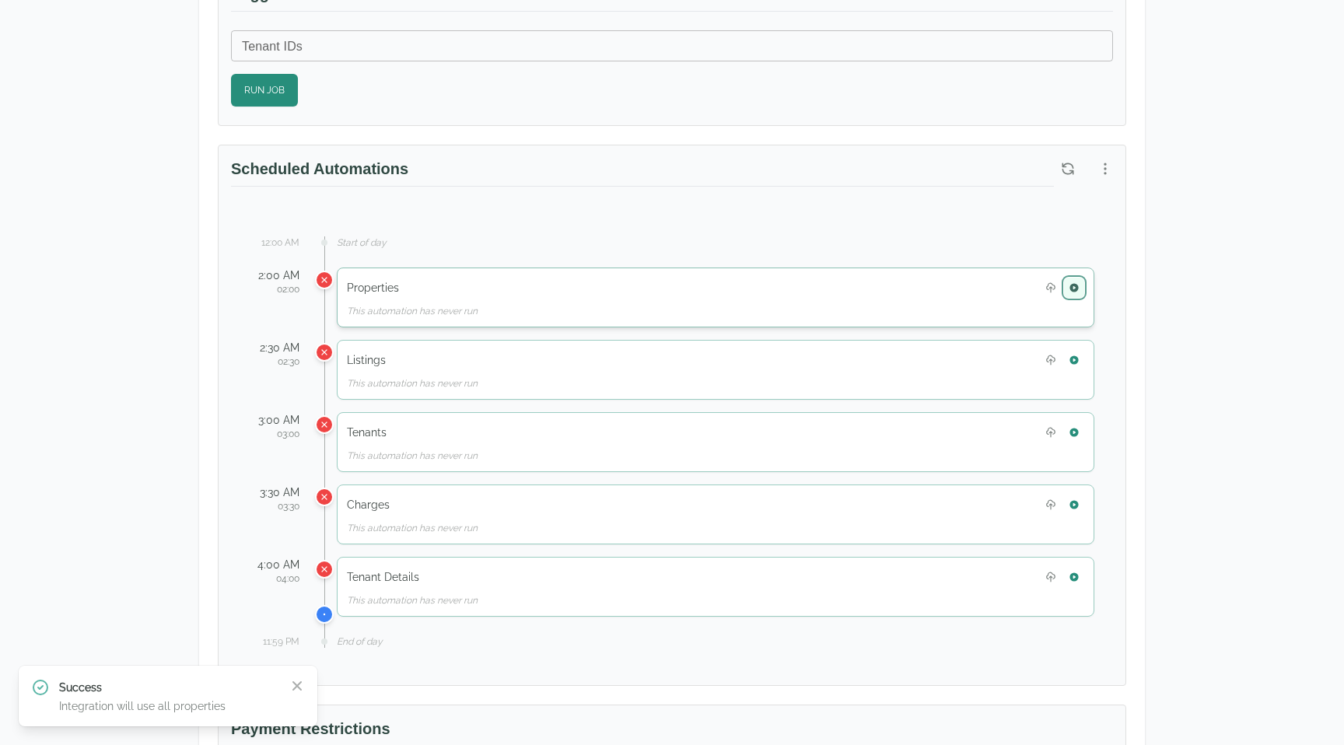
click at [1075, 279] on button "button" at bounding box center [1074, 288] width 20 height 20
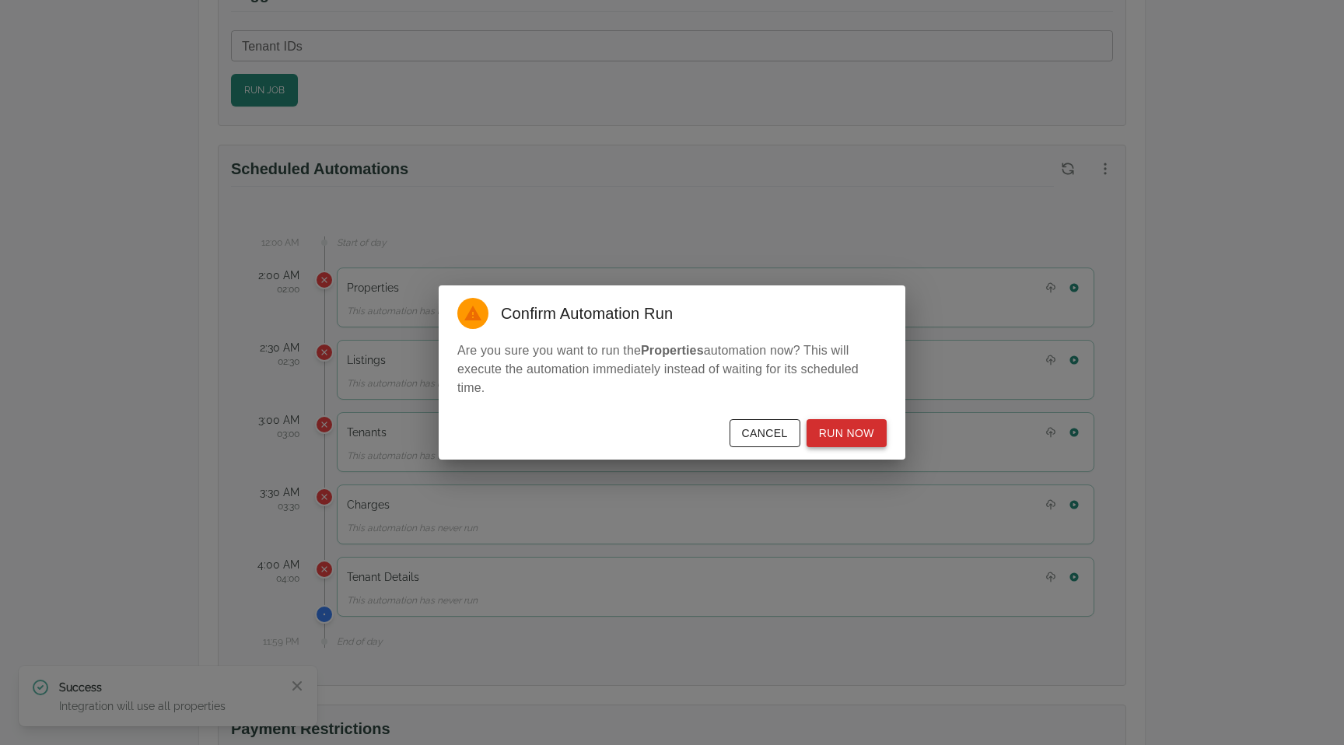
click at [838, 443] on button "Run Now" at bounding box center [847, 433] width 80 height 29
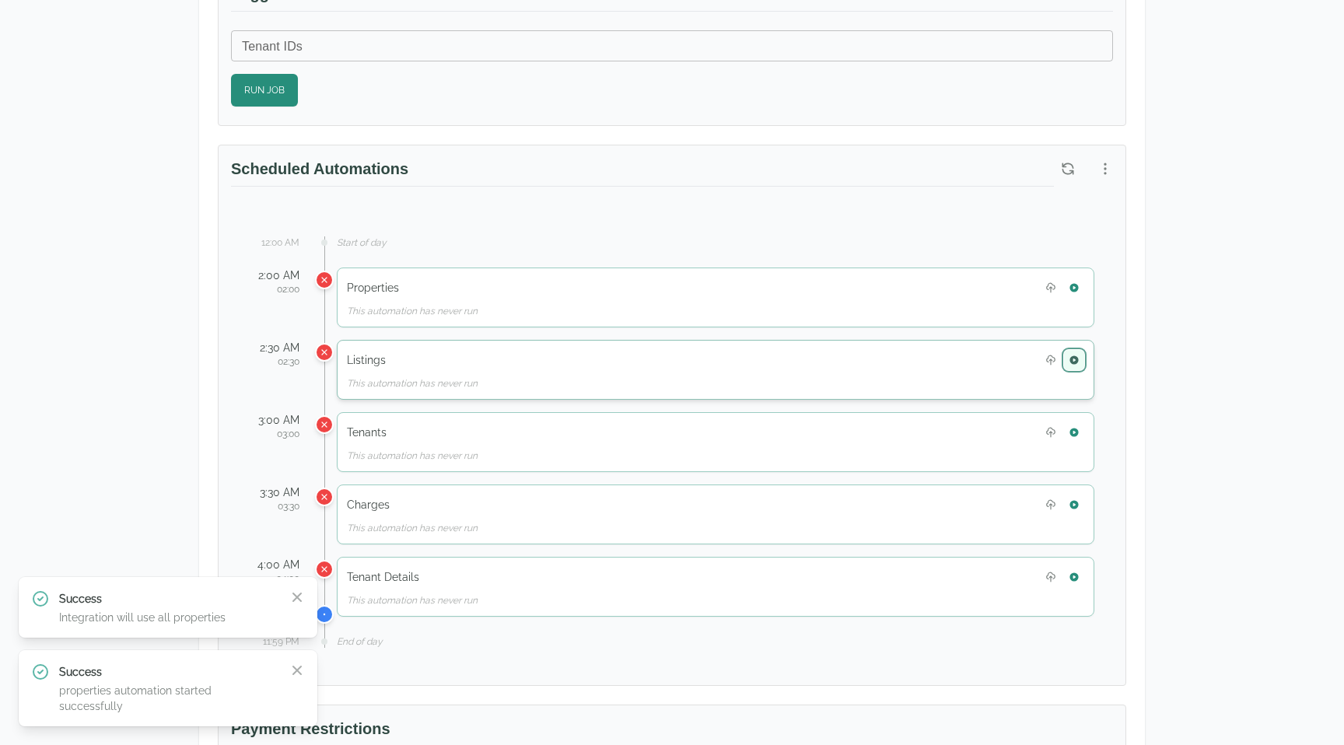
click at [1076, 362] on icon "button" at bounding box center [1074, 359] width 9 height 9
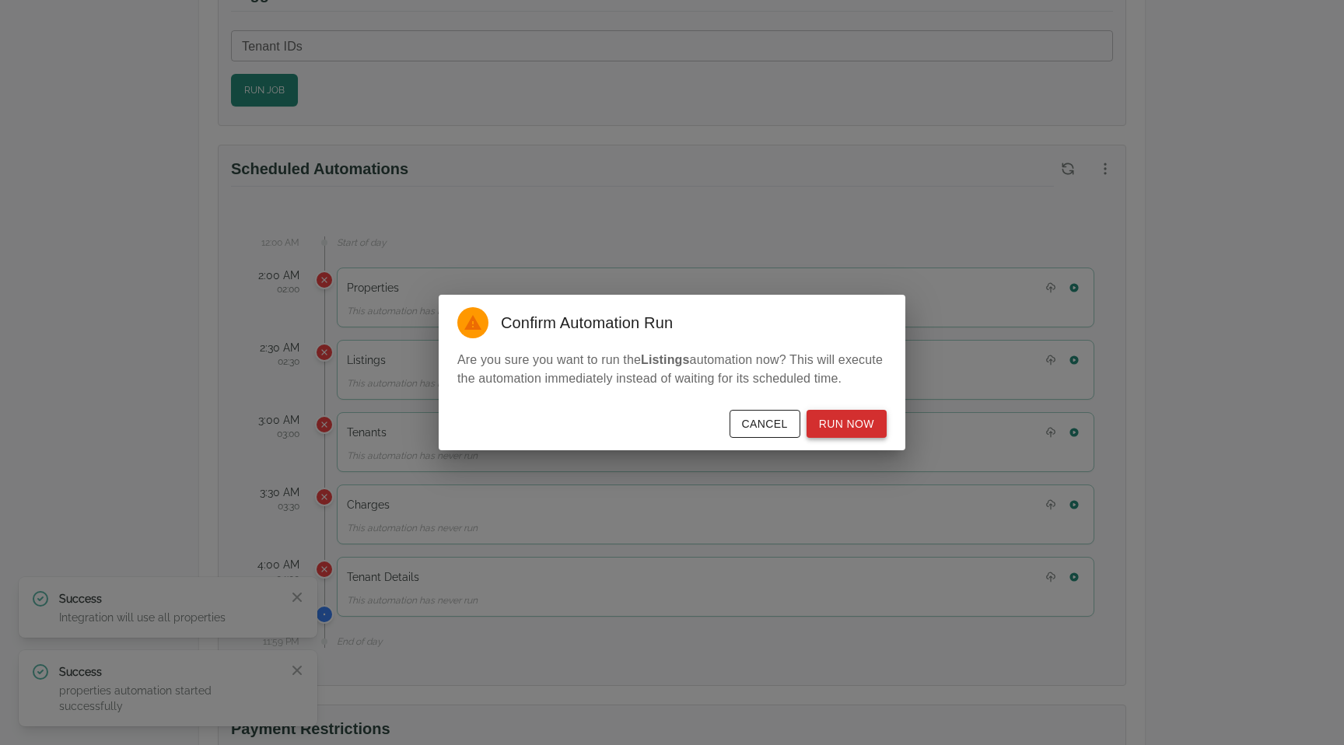
click at [847, 431] on button "Run Now" at bounding box center [847, 424] width 80 height 29
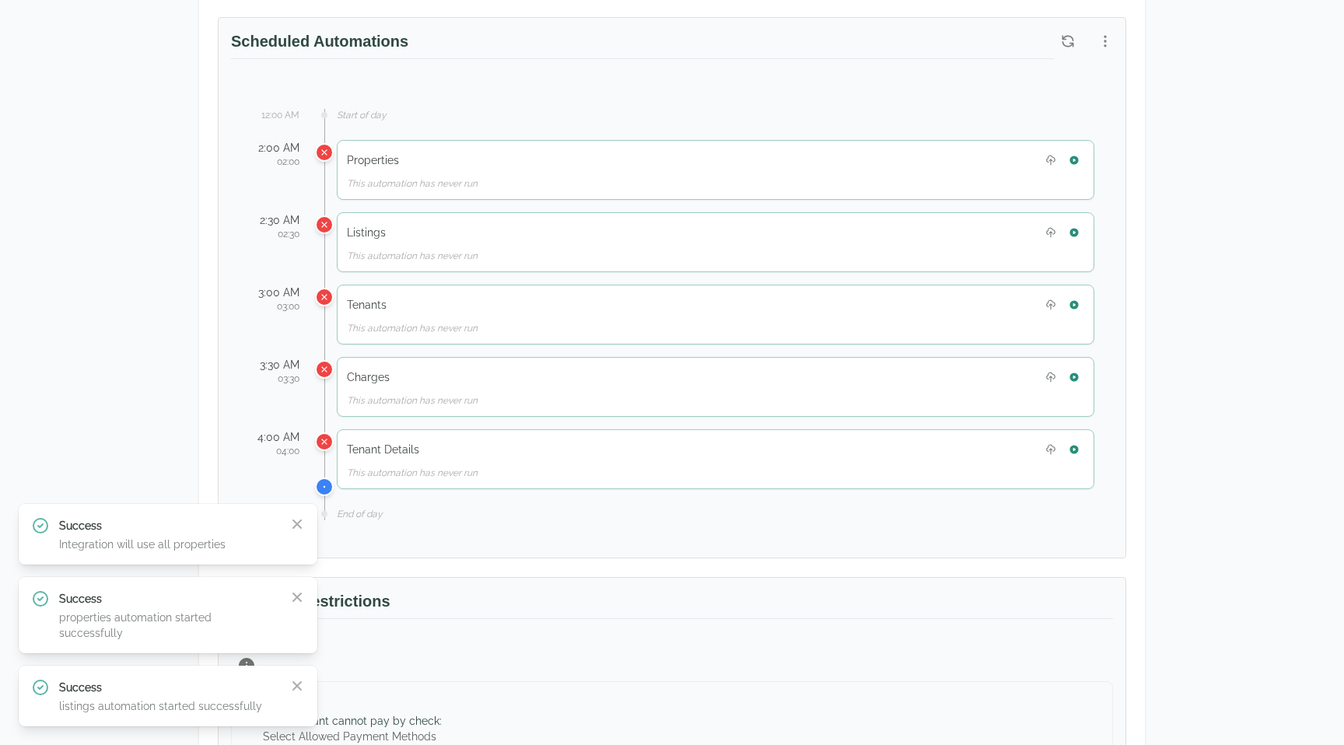
scroll to position [791, 0]
click at [1076, 297] on icon "button" at bounding box center [1074, 302] width 11 height 11
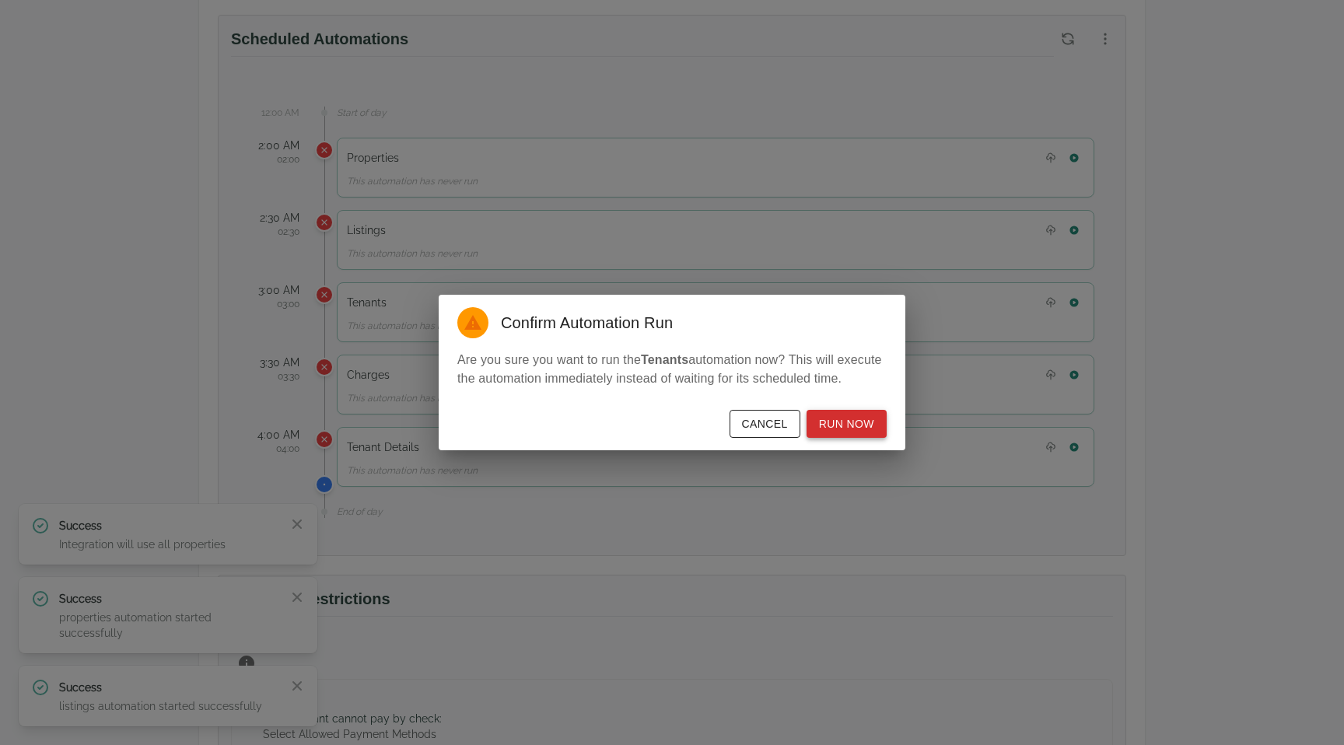
click at [839, 429] on button "Run Now" at bounding box center [847, 424] width 80 height 29
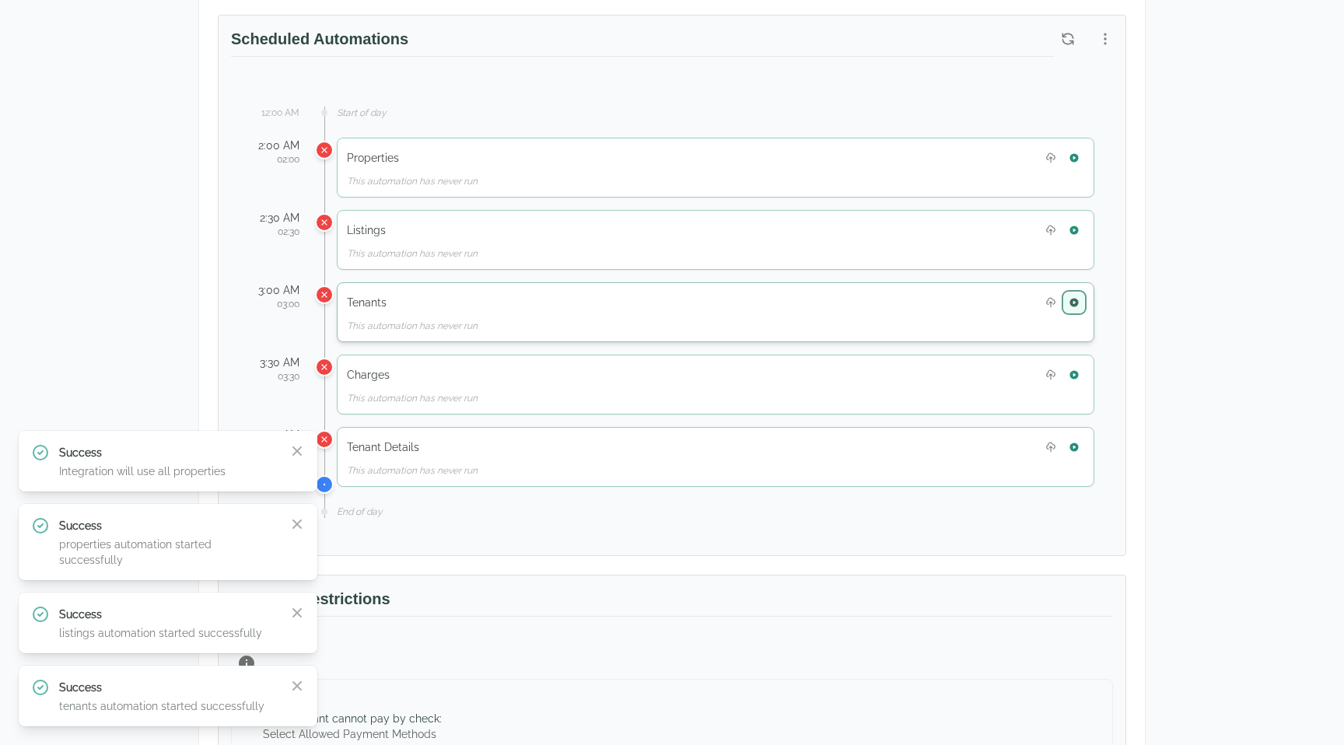
click at [1083, 301] on button "button" at bounding box center [1074, 302] width 20 height 20
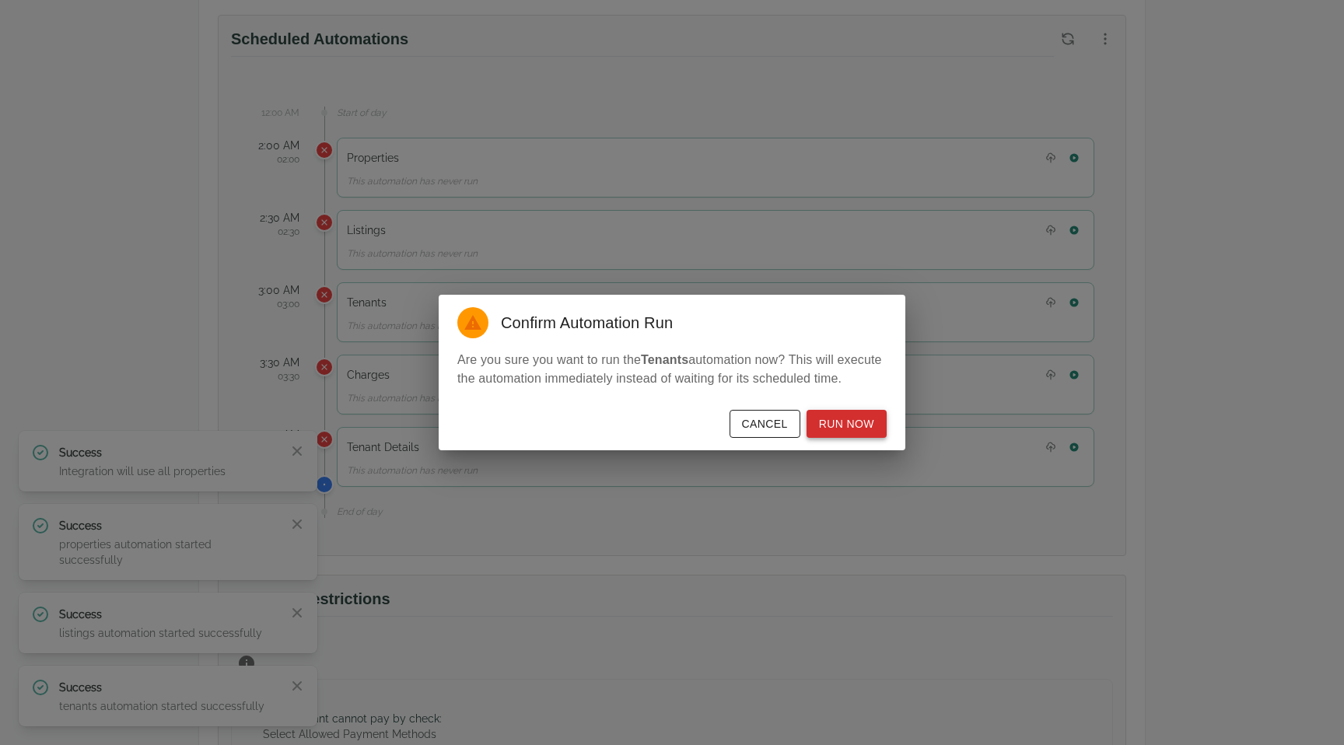
click at [844, 426] on button "Run Now" at bounding box center [847, 424] width 80 height 29
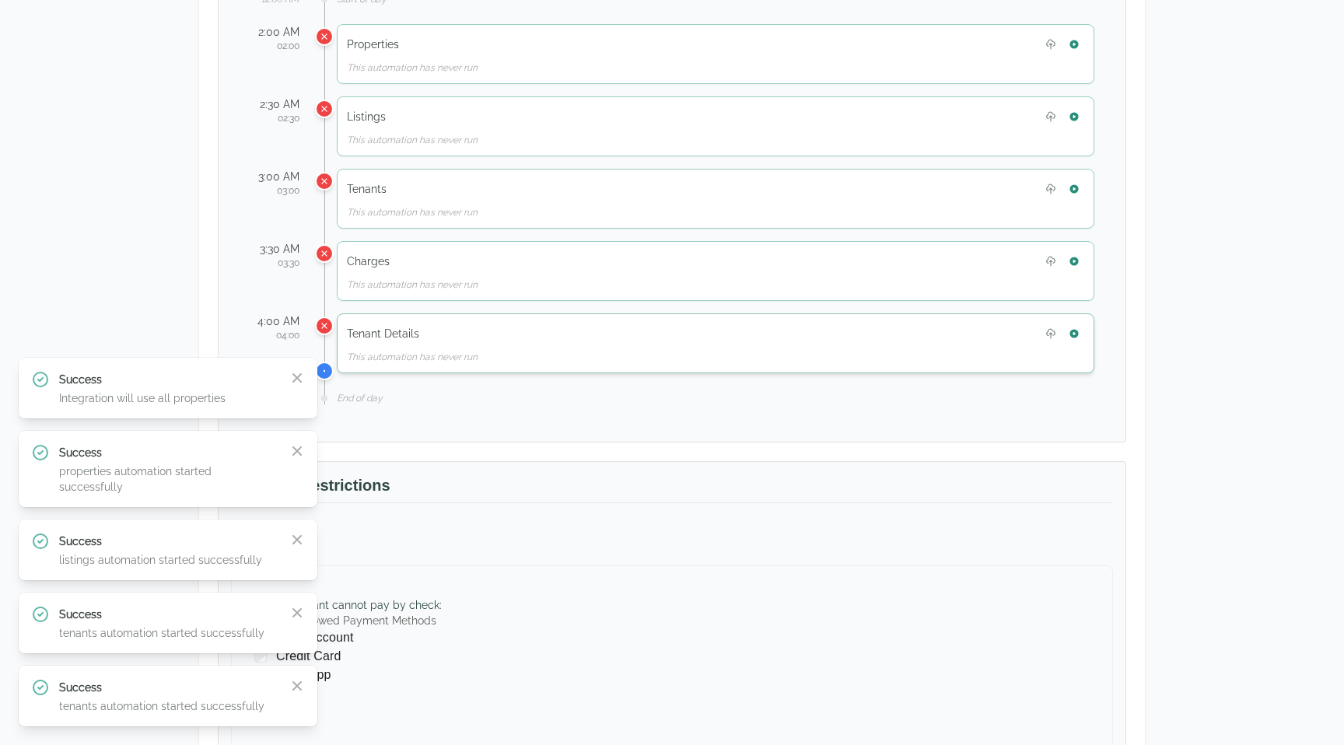
scroll to position [924, 0]
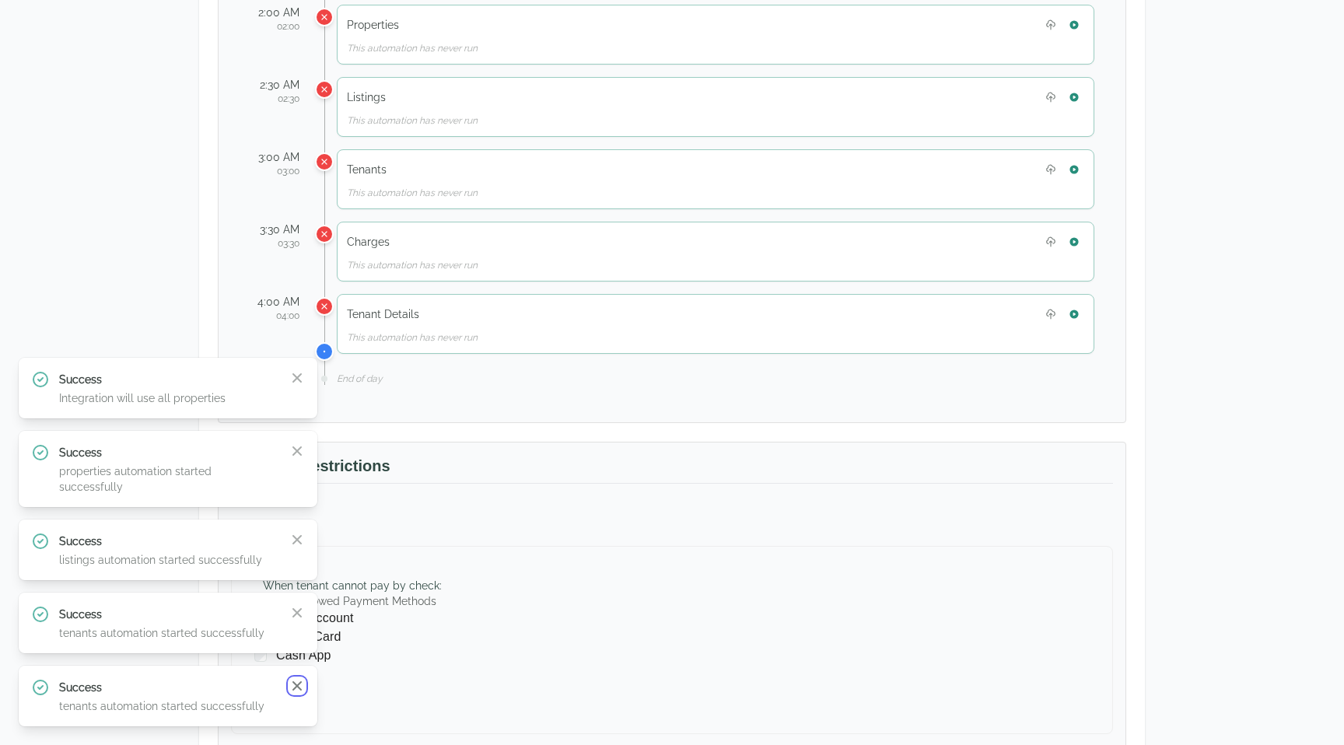
click at [299, 689] on icon "button" at bounding box center [296, 685] width 9 height 9
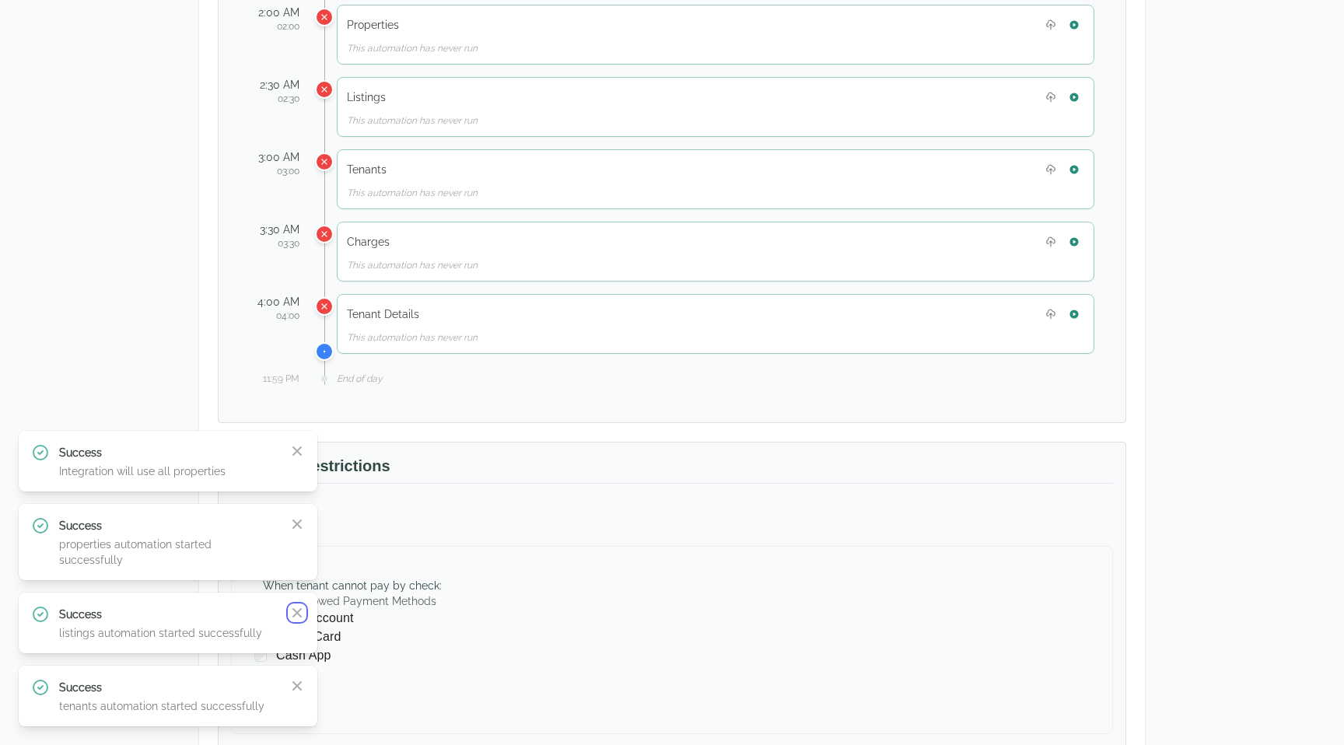
click at [299, 618] on icon "button" at bounding box center [296, 612] width 9 height 9
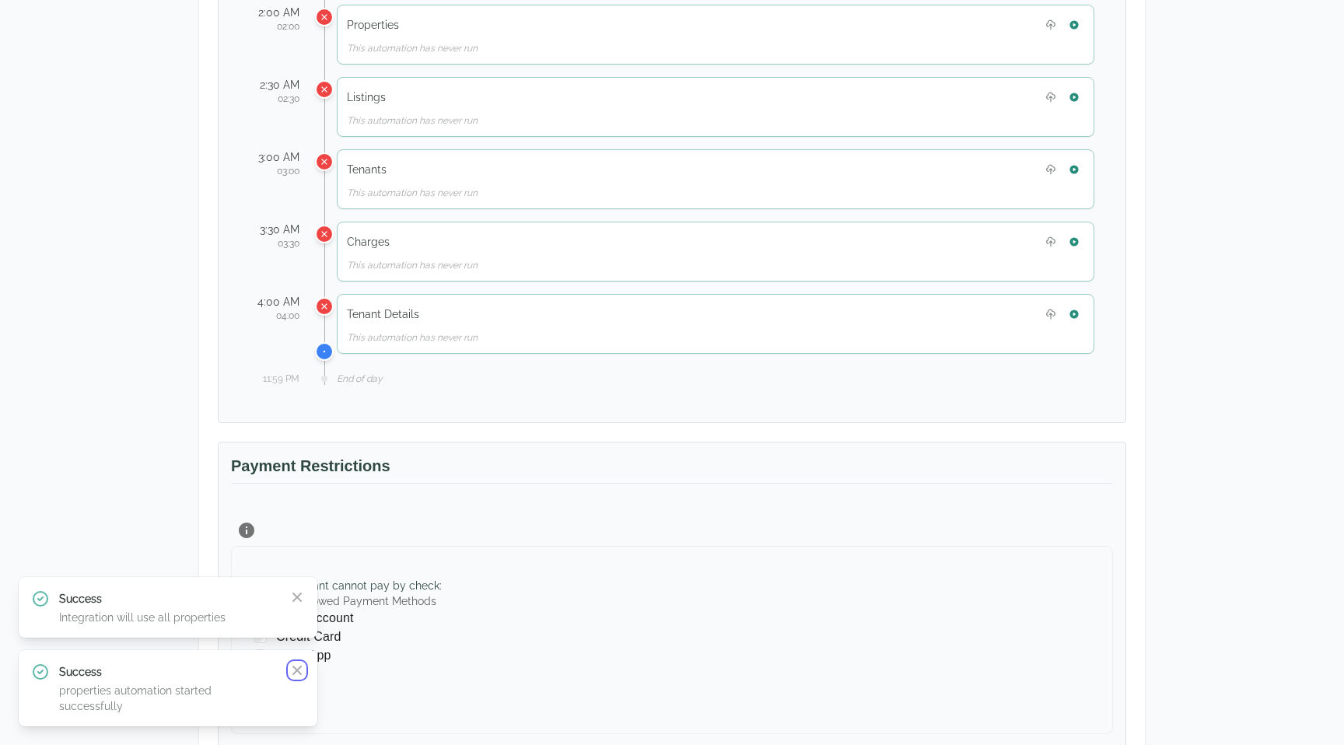
click at [299, 675] on icon "button" at bounding box center [296, 670] width 9 height 9
click at [299, 602] on icon "button" at bounding box center [296, 597] width 9 height 9
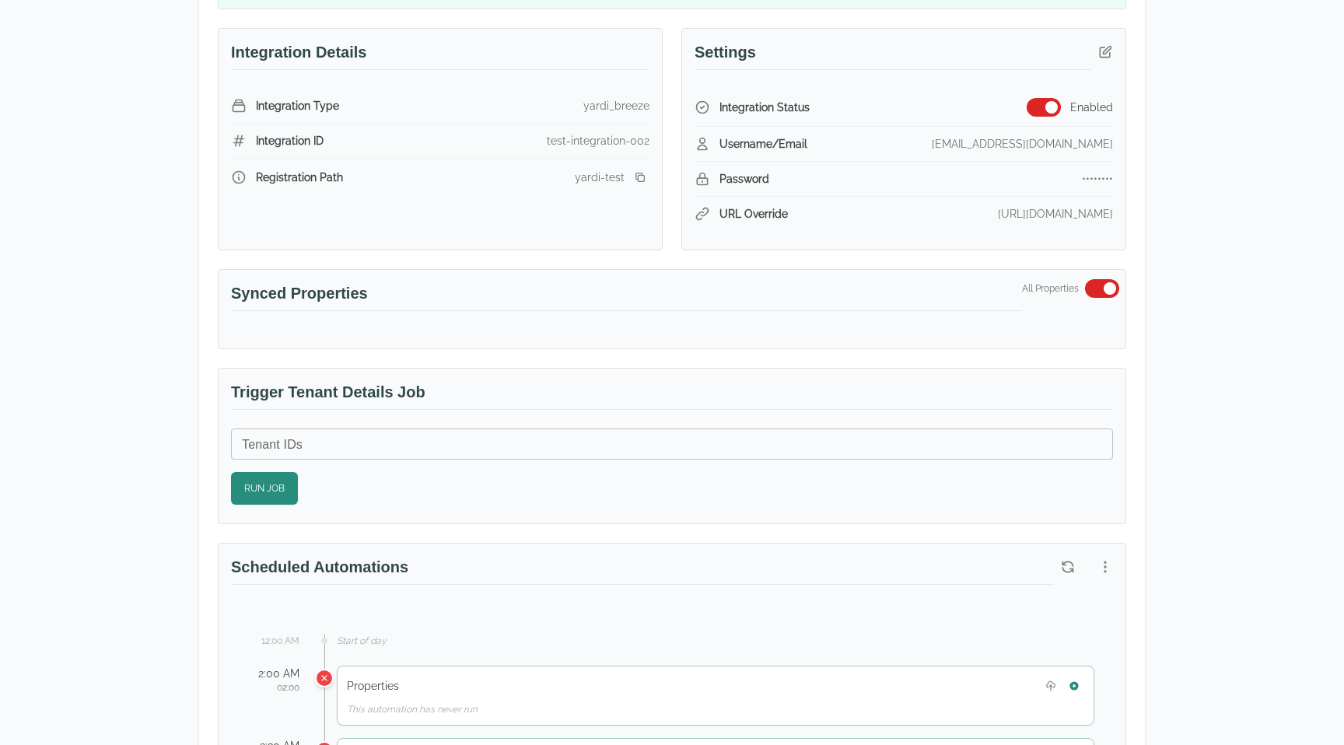
scroll to position [252, 0]
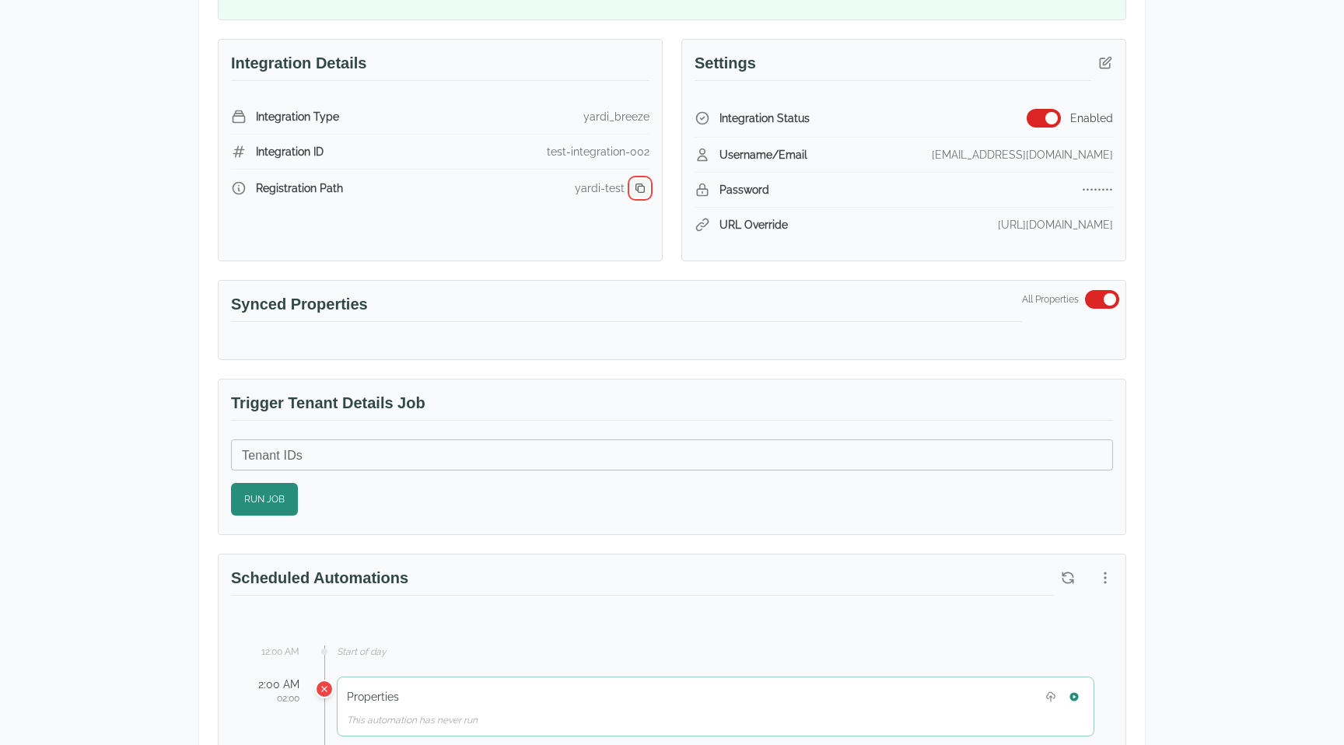
click at [640, 184] on icon "button" at bounding box center [640, 188] width 12 height 12
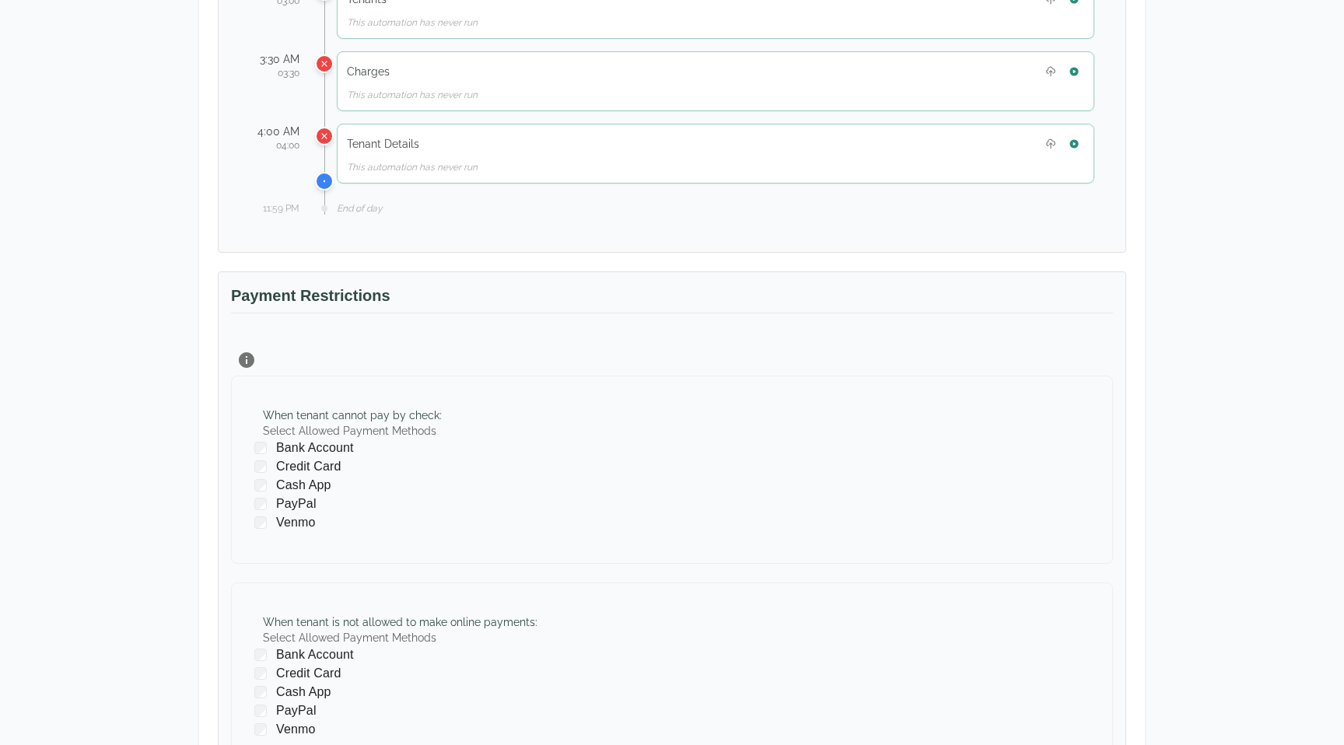
scroll to position [1074, 0]
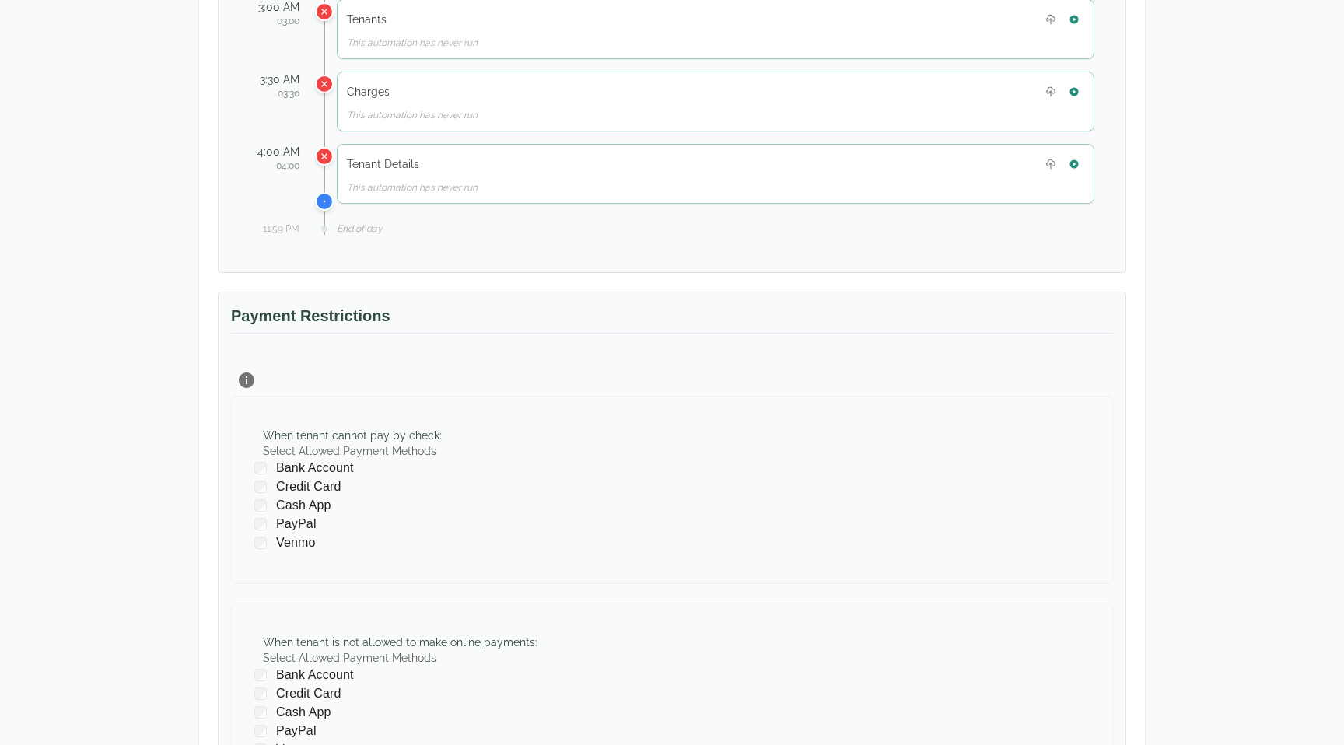
click at [624, 387] on div "When tenant cannot pay by check : Select Allowed Payment Methods Bank Account C…" at bounding box center [672, 599] width 882 height 468
click at [239, 380] on icon "button" at bounding box center [246, 380] width 19 height 19
click at [264, 345] on div "Payment Restrictions" at bounding box center [672, 328] width 882 height 47
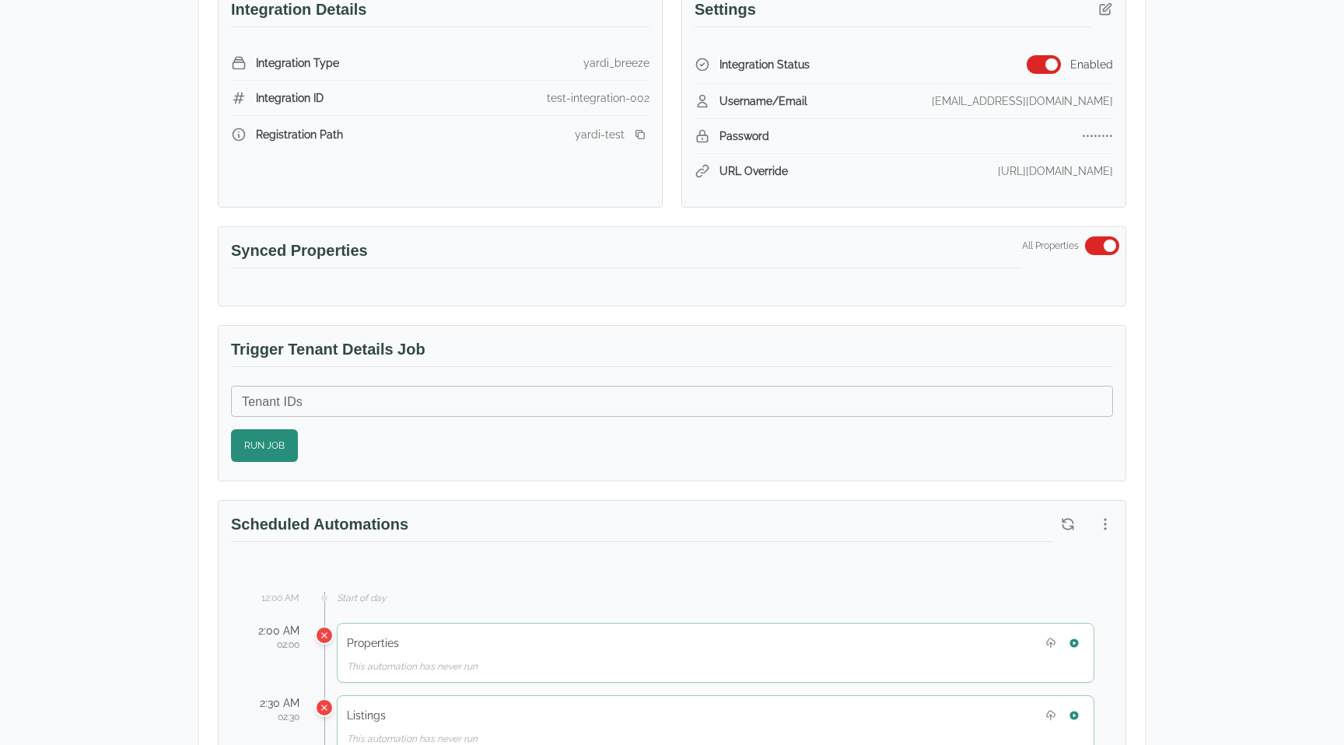
scroll to position [0, 0]
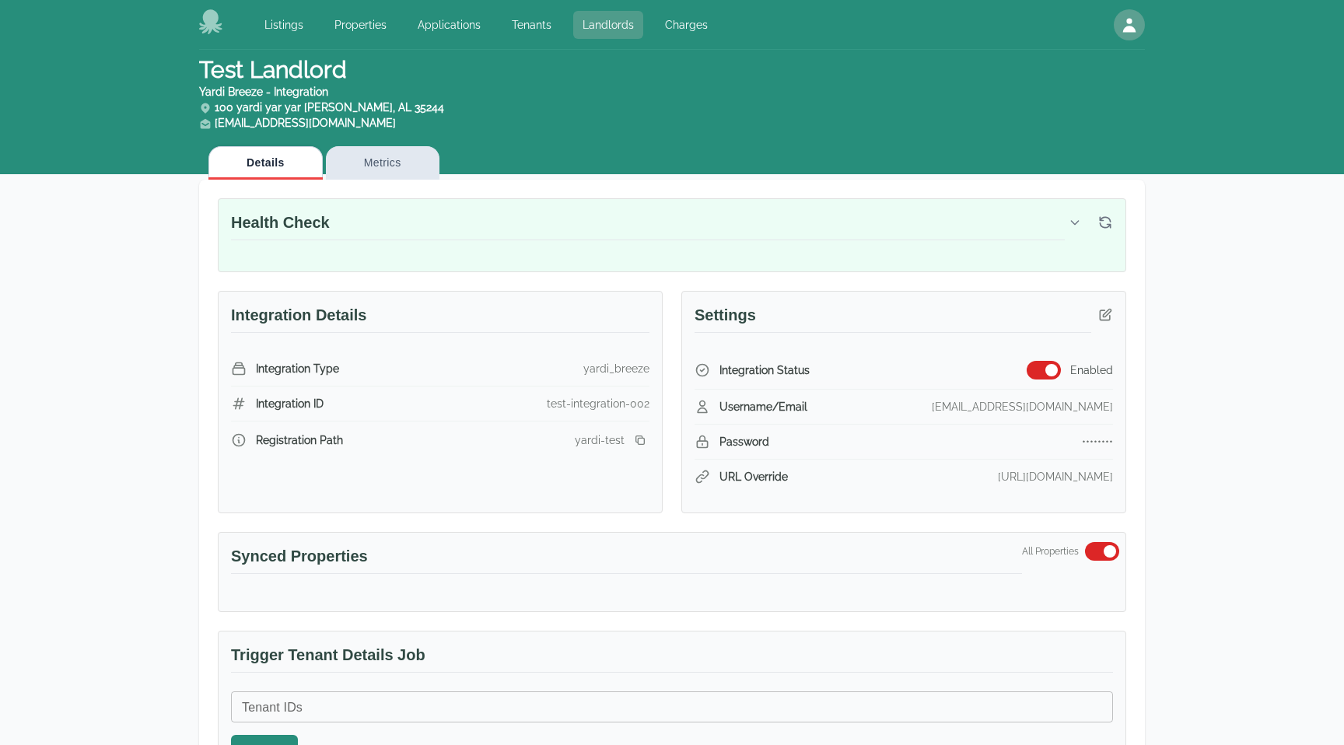
click at [612, 19] on link "Landlords" at bounding box center [608, 25] width 70 height 28
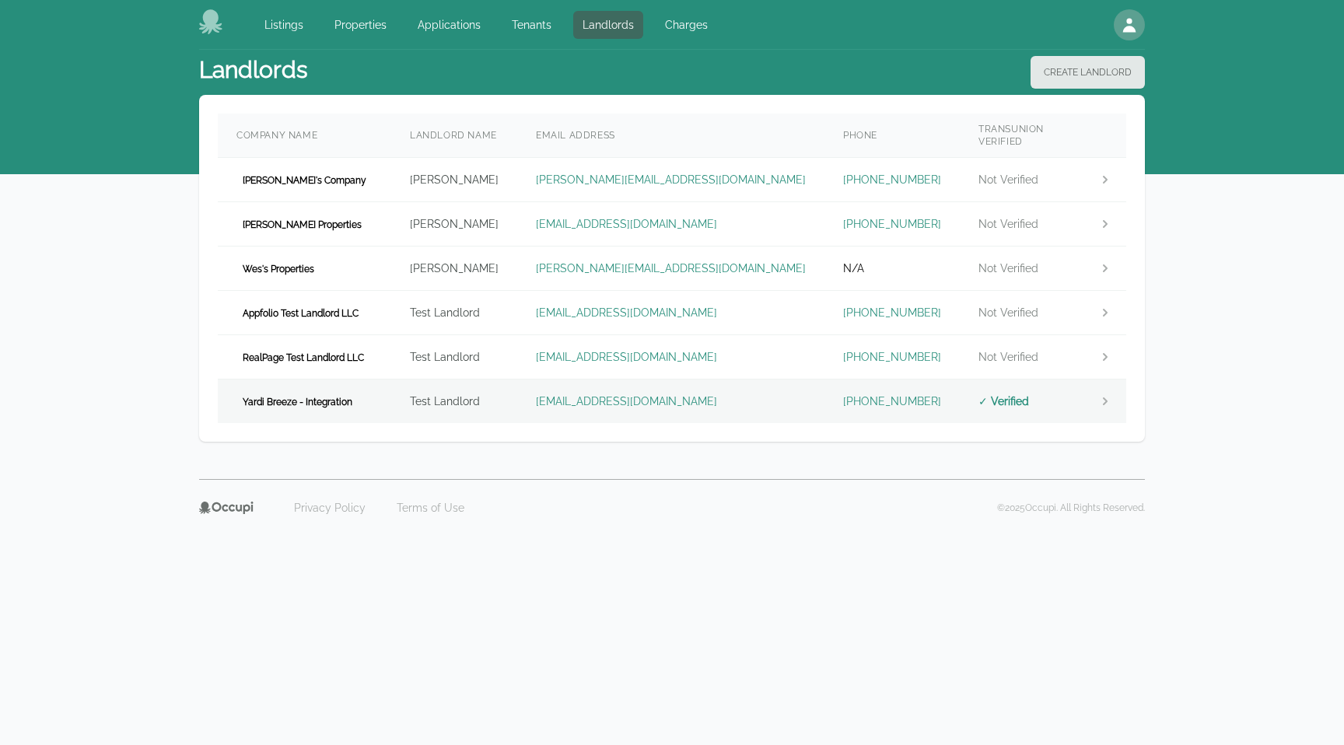
click at [1108, 394] on icon at bounding box center [1106, 402] width 16 height 16
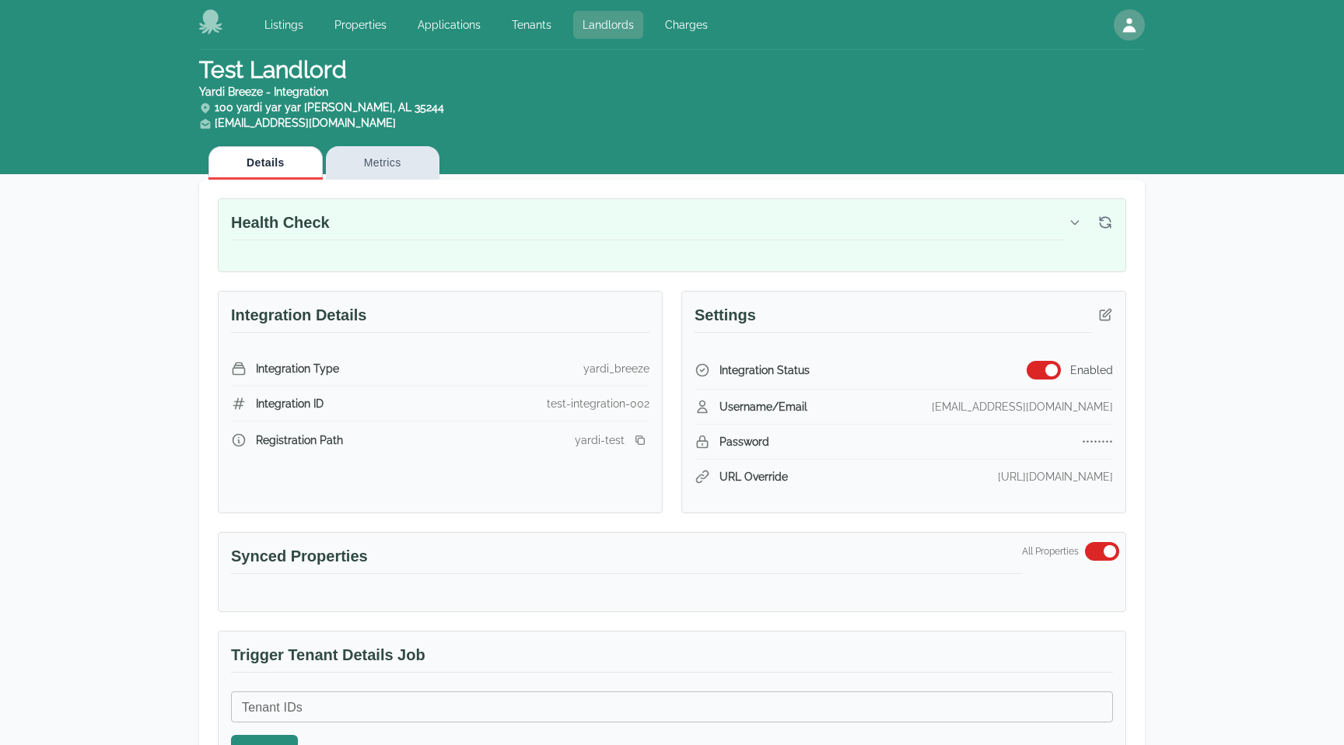
click at [606, 30] on link "Landlords" at bounding box center [608, 25] width 70 height 28
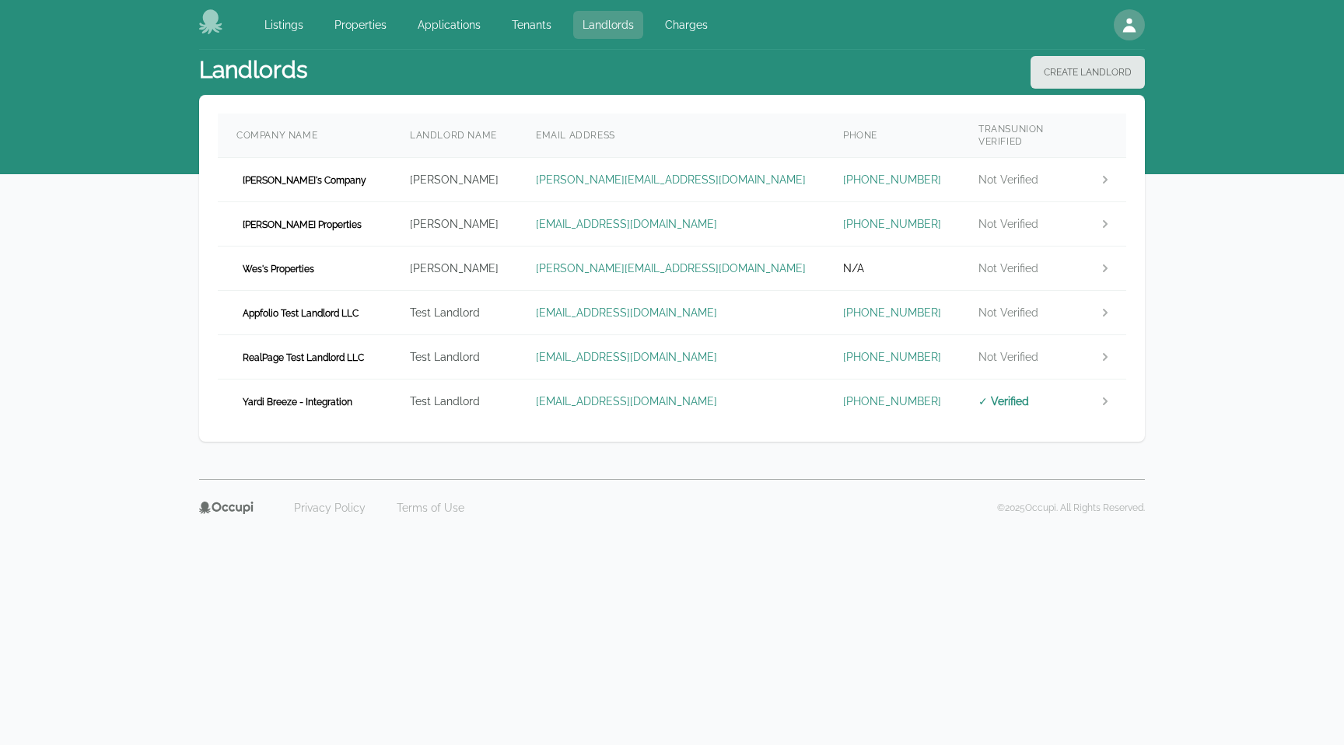
click at [606, 30] on link "Landlords" at bounding box center [608, 25] width 70 height 28
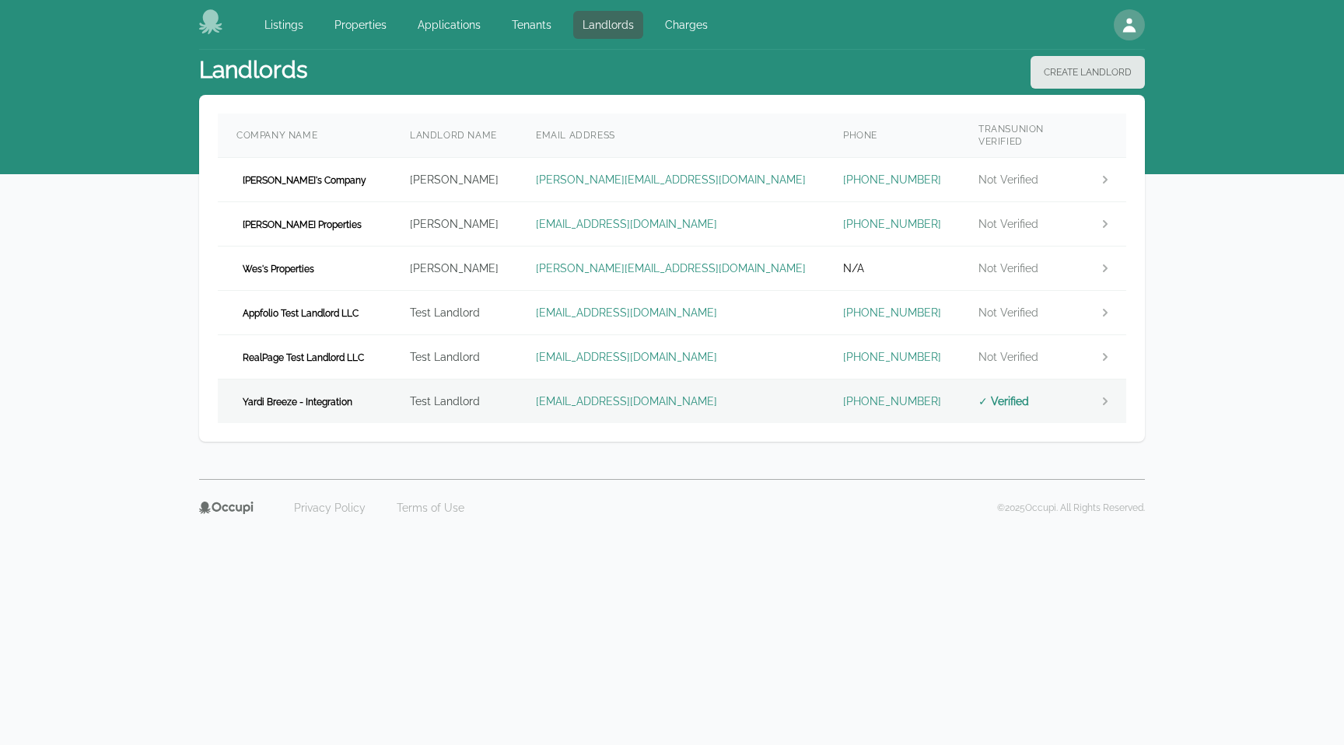
click at [485, 401] on td "Test Landlord" at bounding box center [454, 402] width 126 height 44
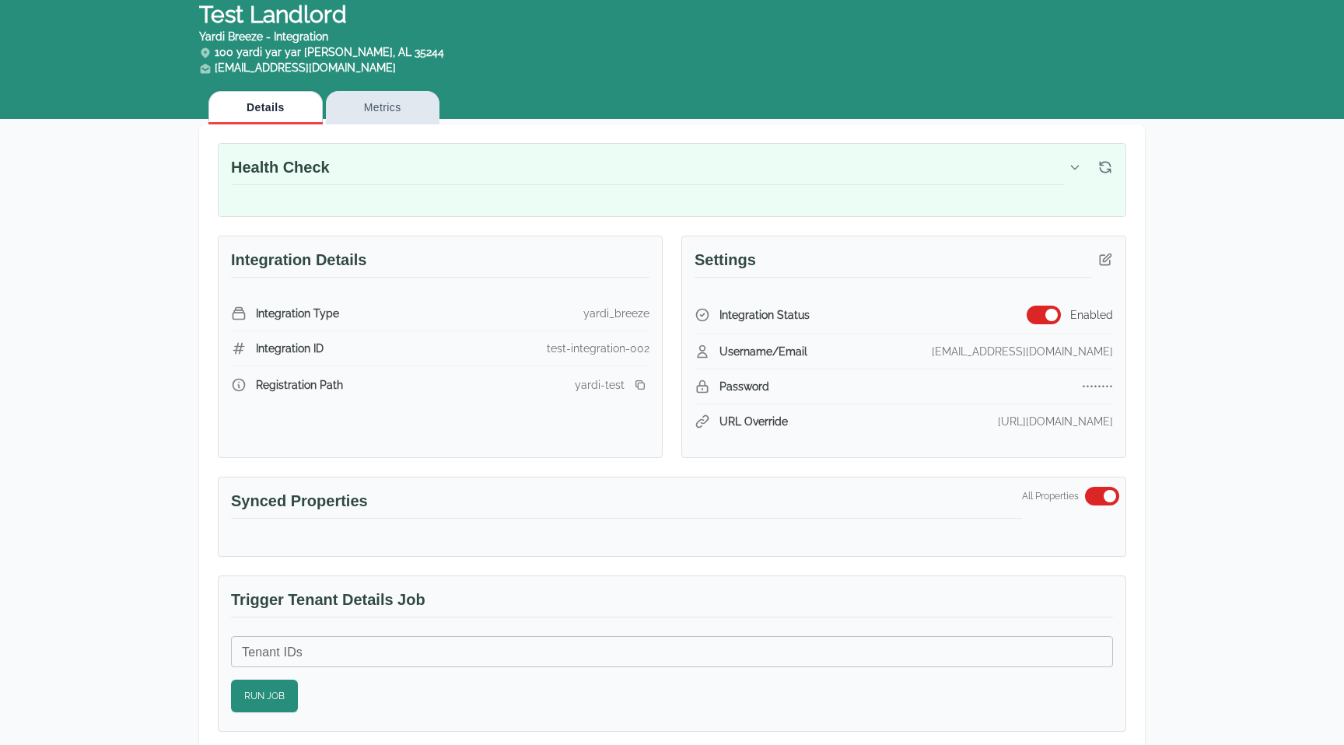
scroll to position [57, 0]
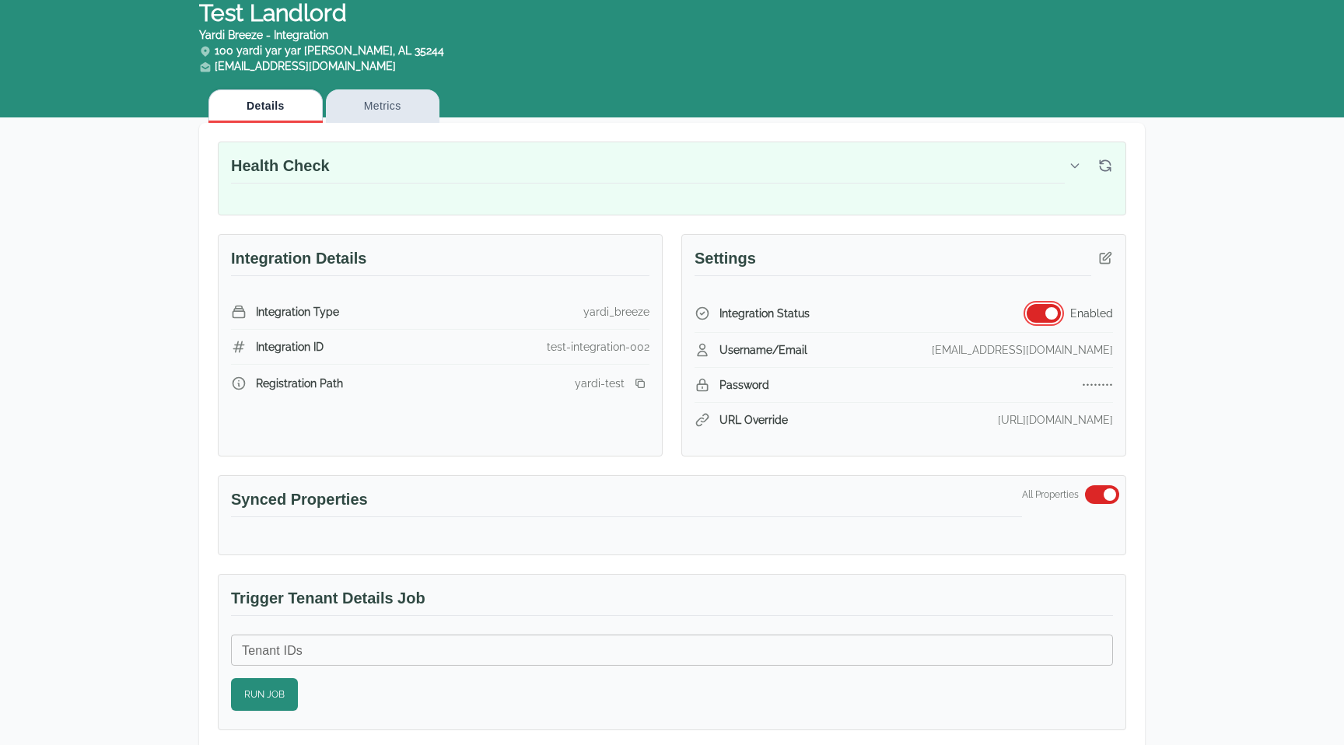
click at [1048, 304] on button "button" at bounding box center [1044, 313] width 34 height 19
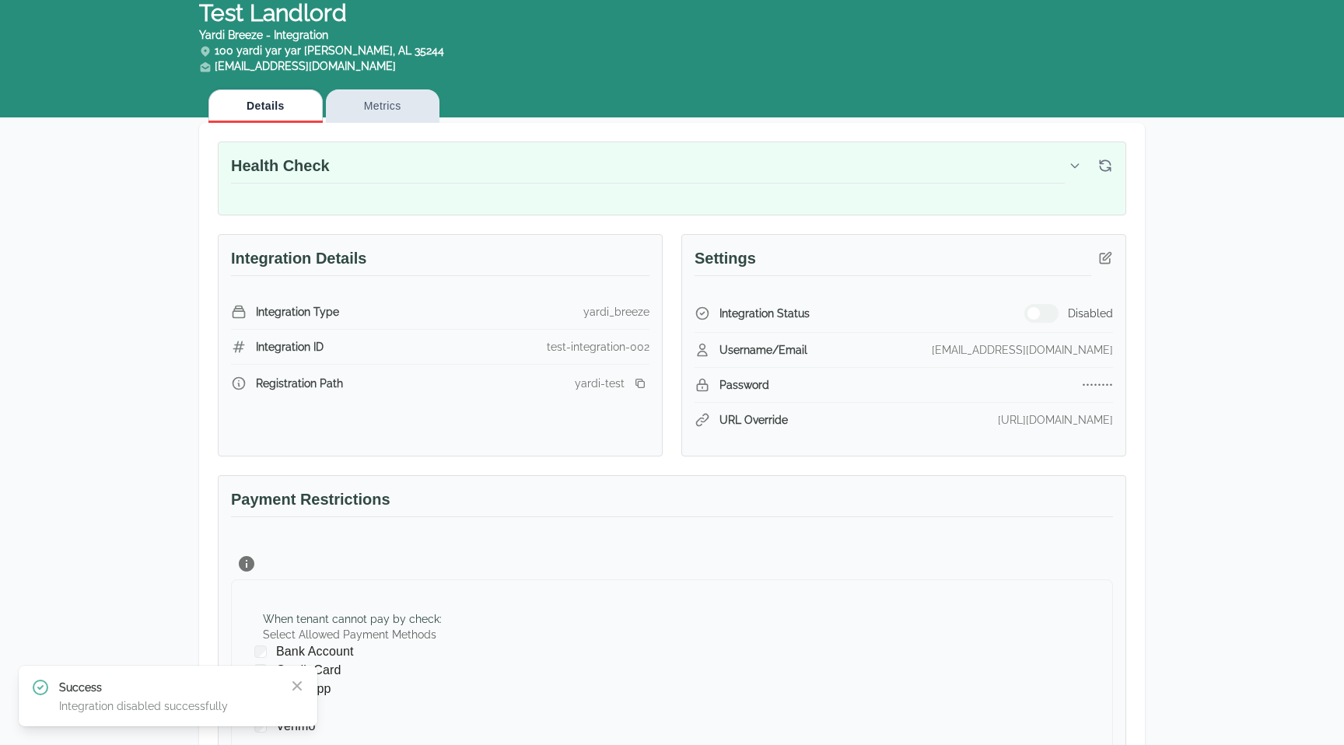
scroll to position [0, 0]
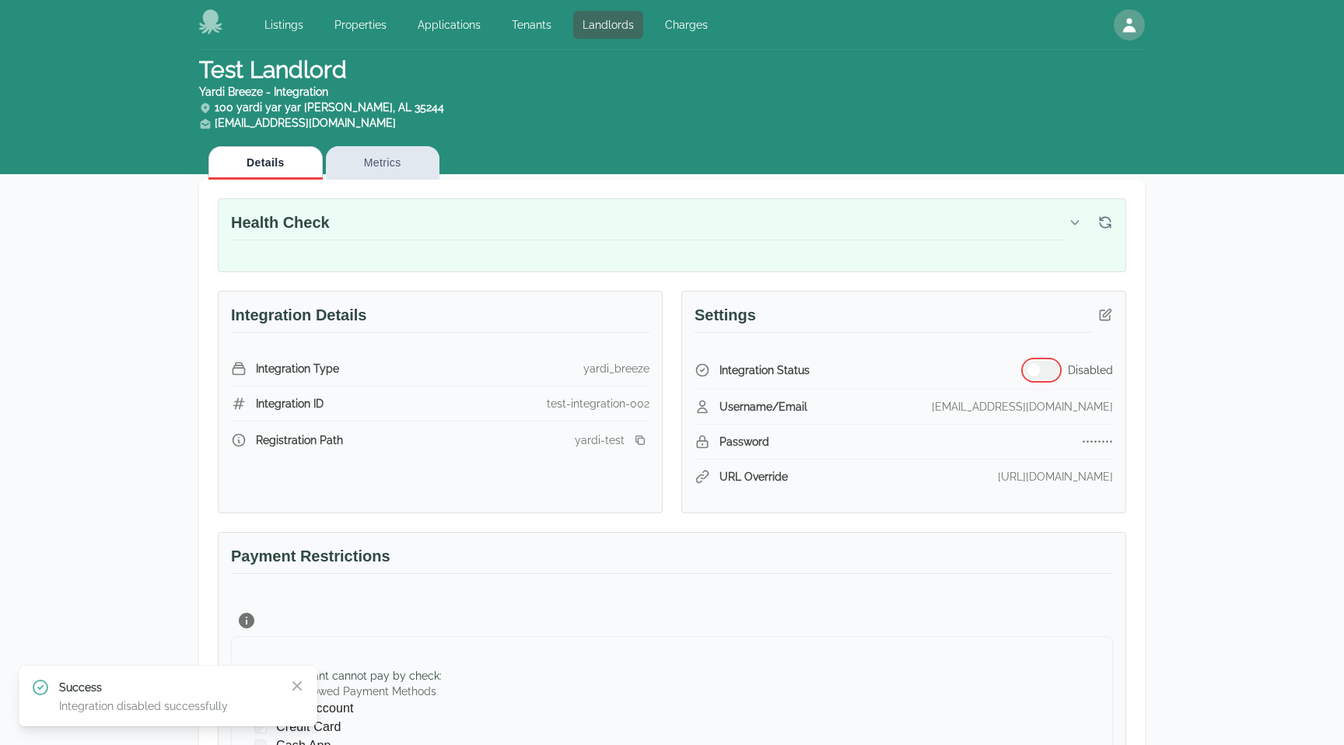
click at [1031, 362] on button "button" at bounding box center [1041, 370] width 34 height 19
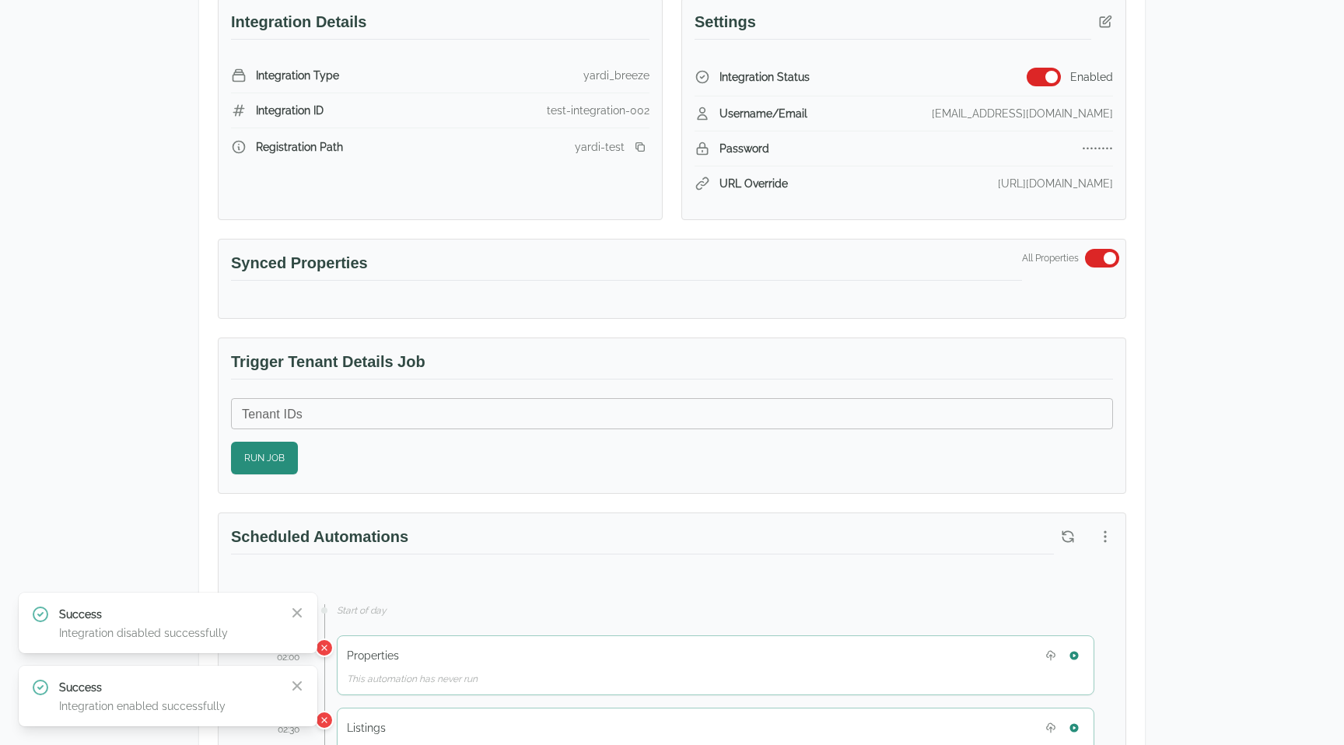
scroll to position [303, 0]
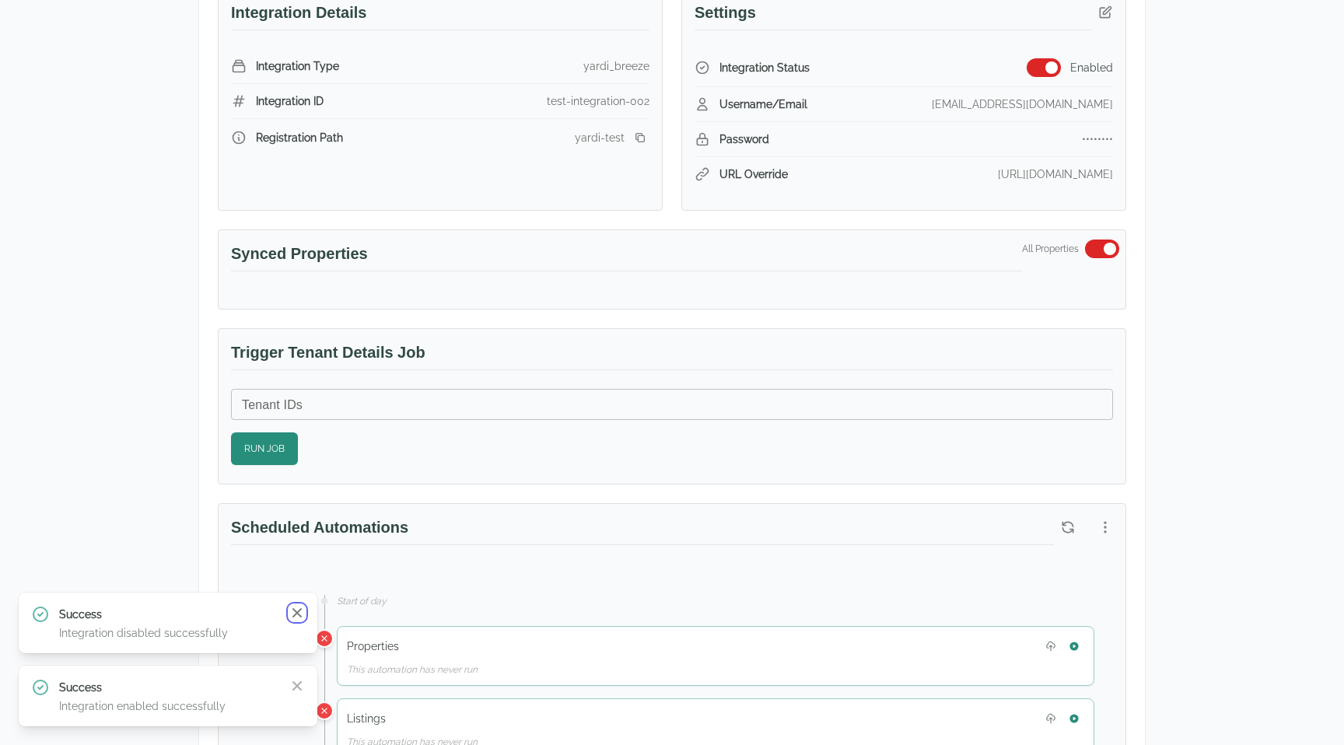
click at [303, 609] on icon "button" at bounding box center [297, 613] width 16 height 16
click at [296, 681] on icon "button" at bounding box center [297, 686] width 16 height 16
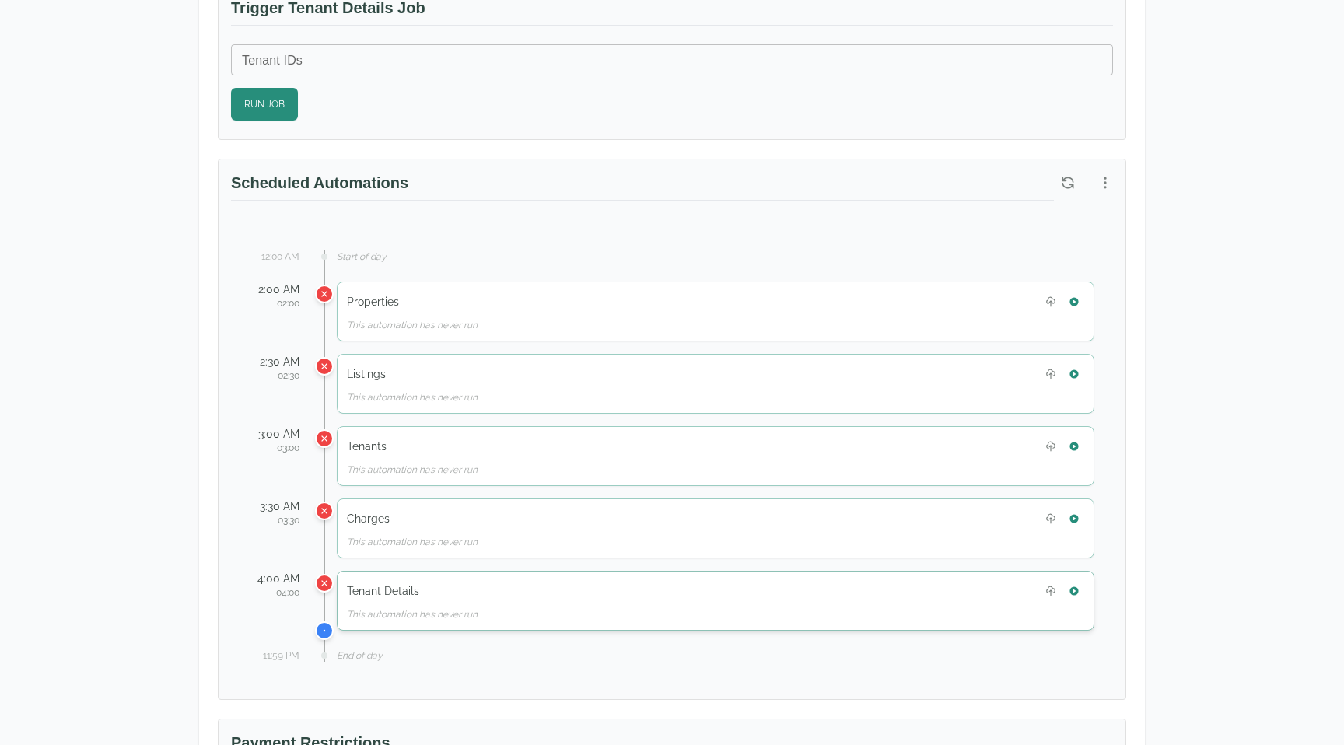
scroll to position [650, 0]
click at [1076, 587] on icon "button" at bounding box center [1074, 587] width 9 height 9
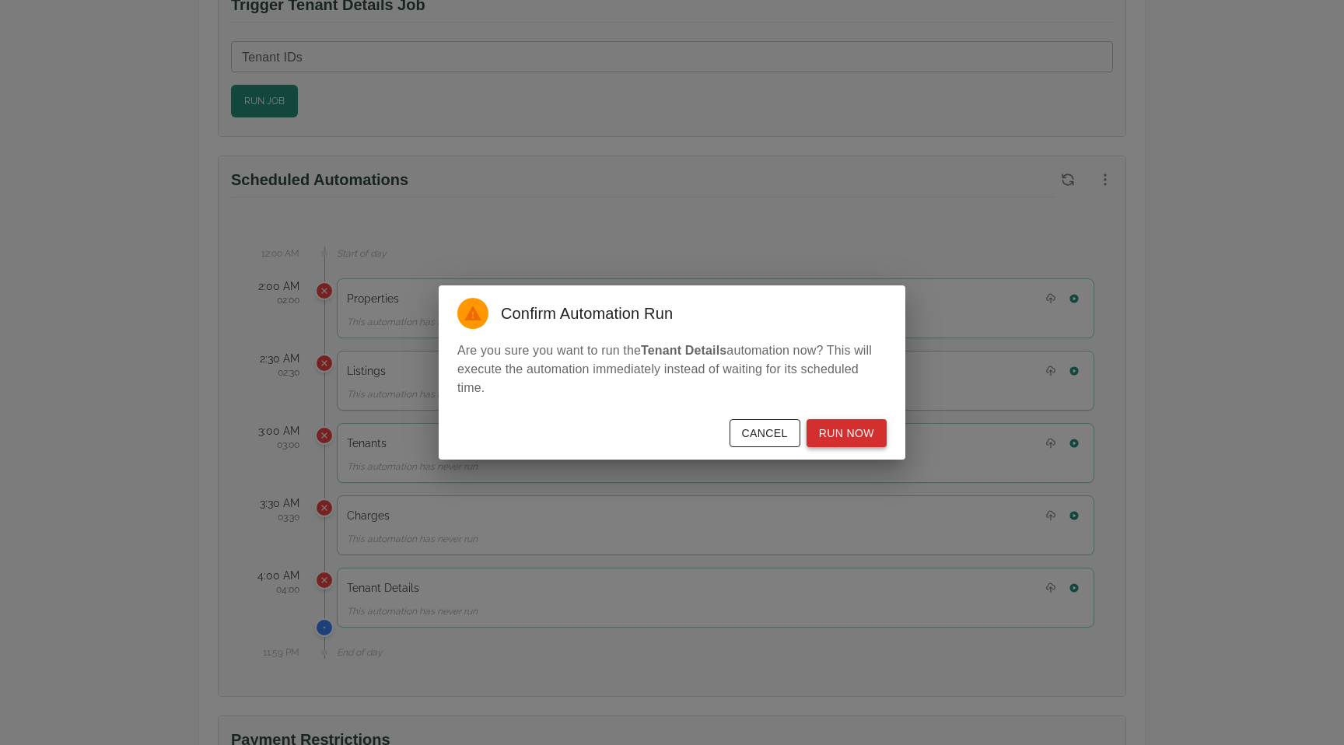
click at [846, 436] on button "Run Now" at bounding box center [847, 433] width 80 height 29
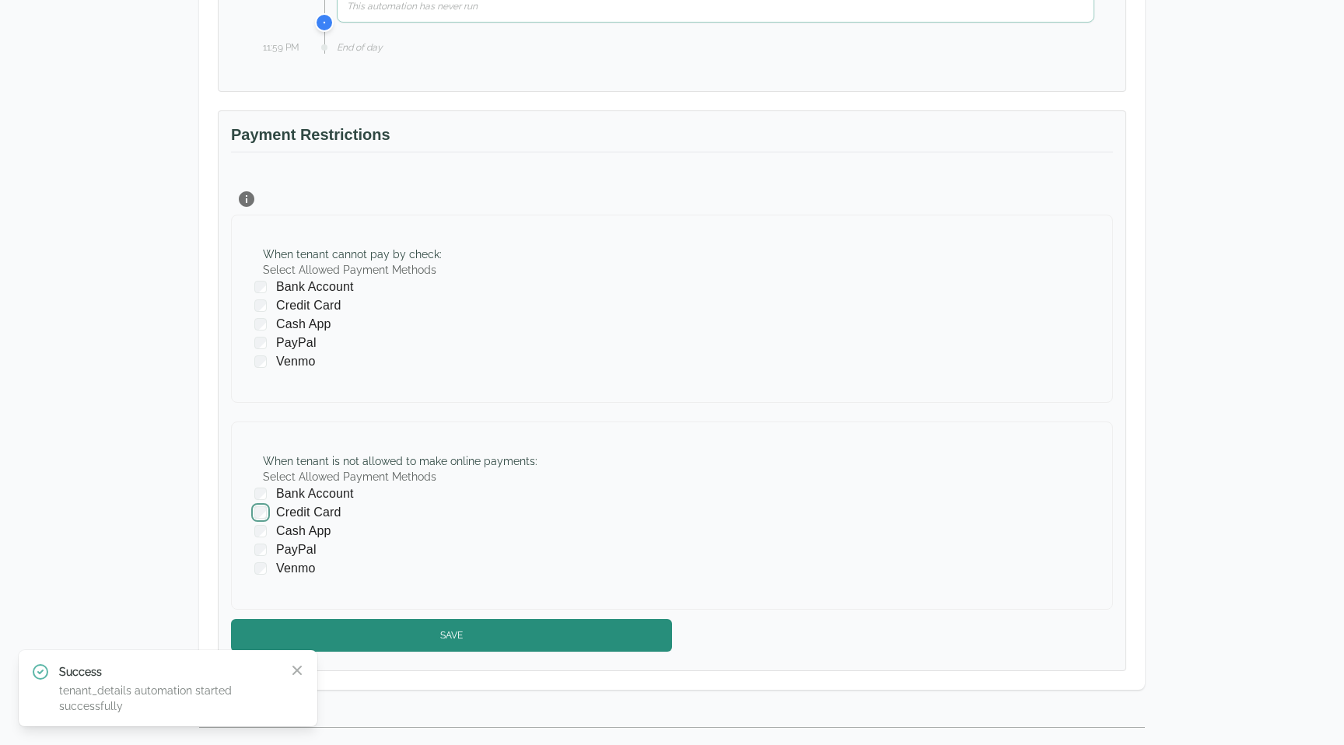
scroll to position [1255, 0]
click at [432, 439] on div "When tenant is not allowed to make online payments : Select Allowed Payment Met…" at bounding box center [672, 516] width 882 height 188
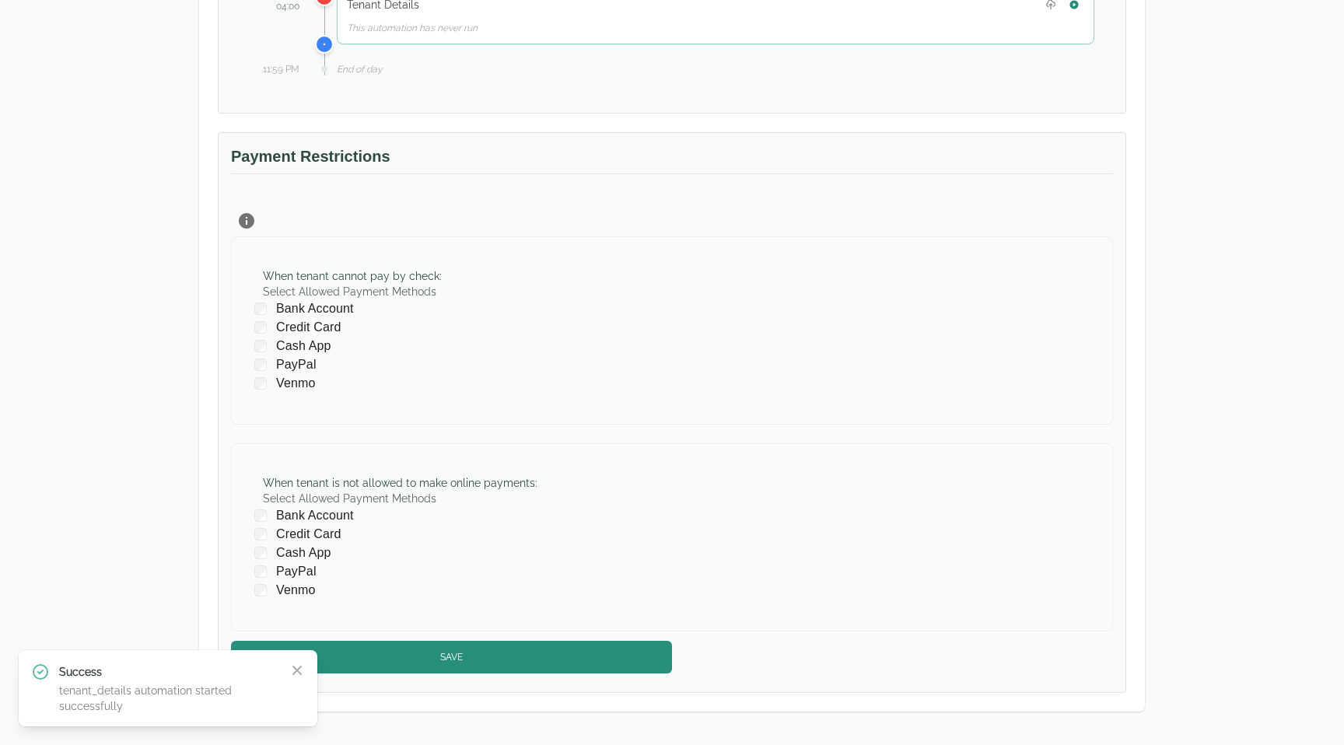
scroll to position [1224, 0]
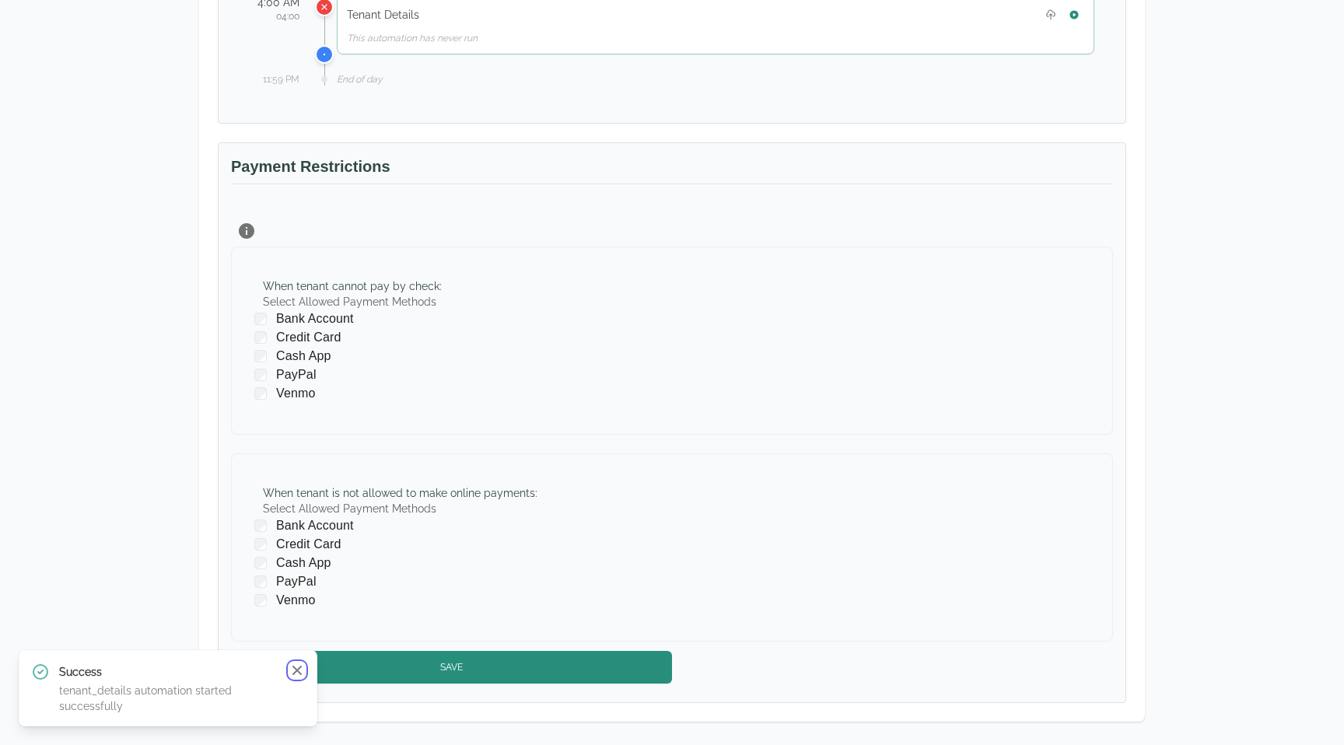
click at [298, 671] on icon "button" at bounding box center [296, 670] width 9 height 9
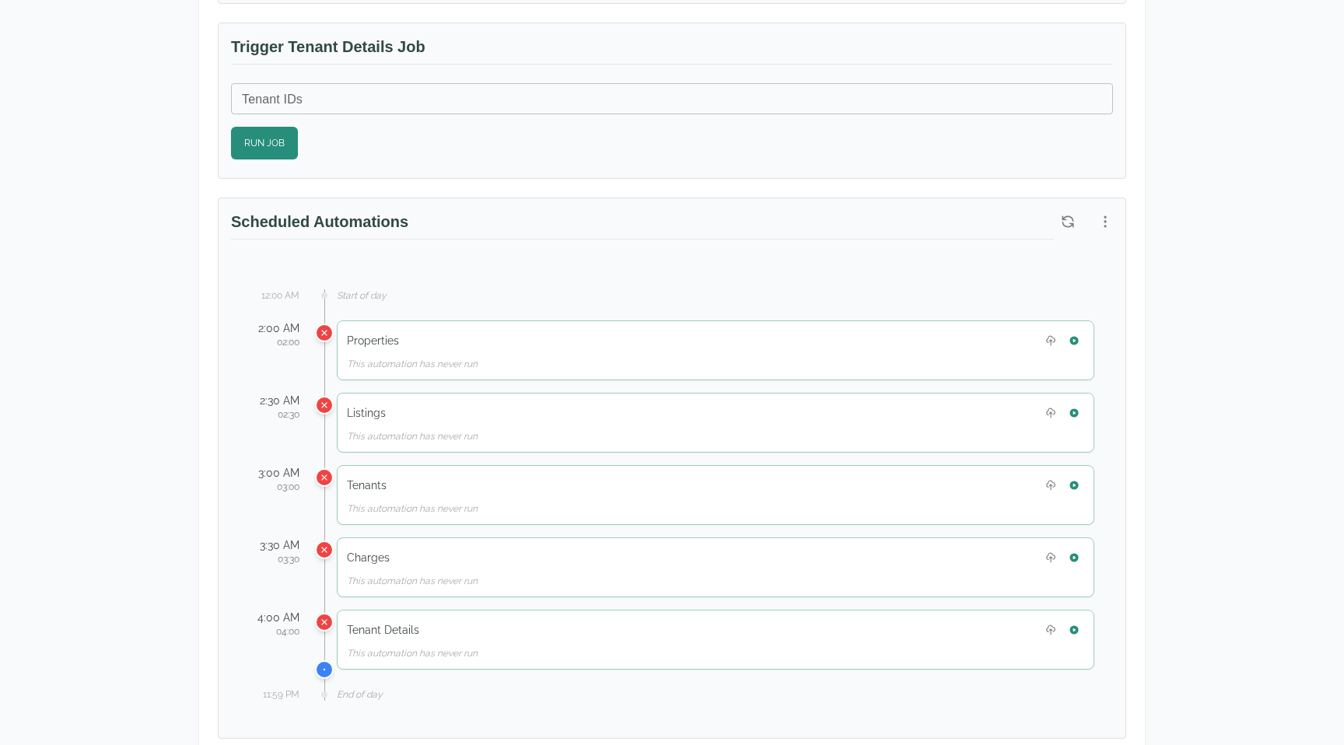
scroll to position [602, 0]
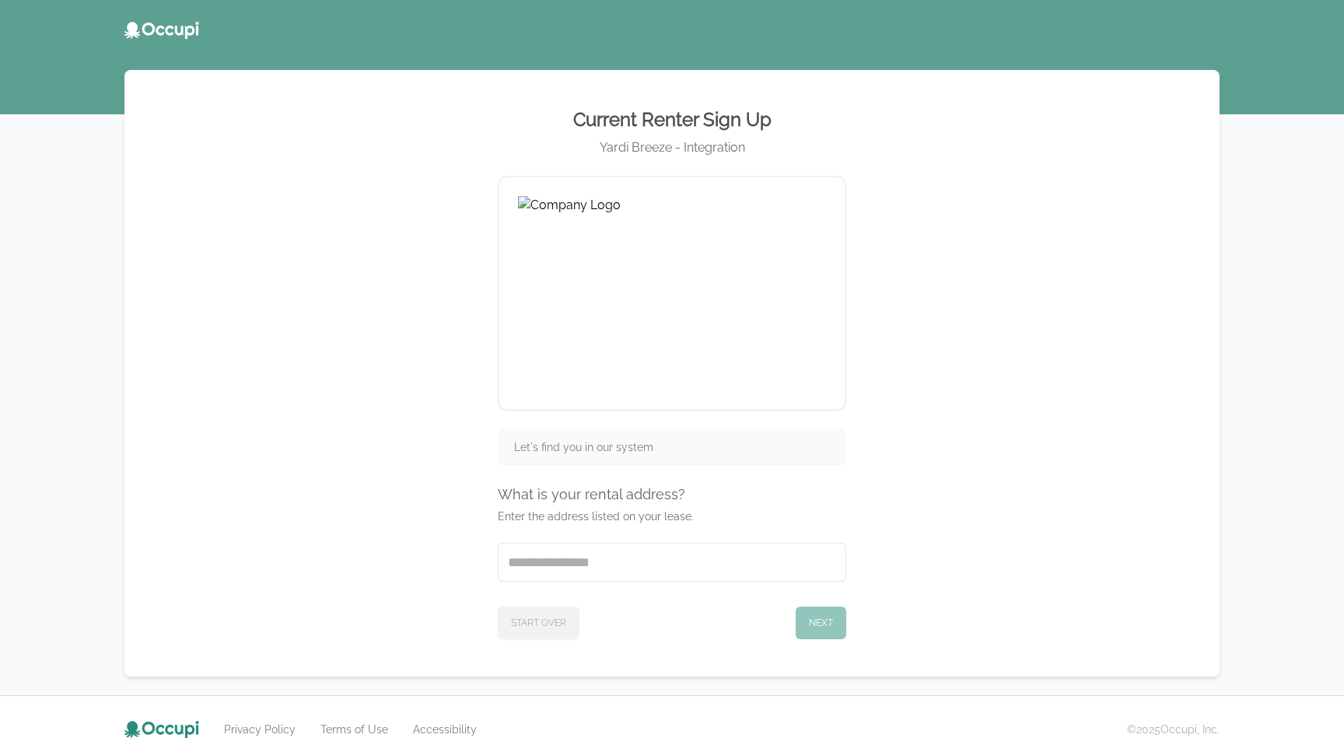
scroll to position [17, 0]
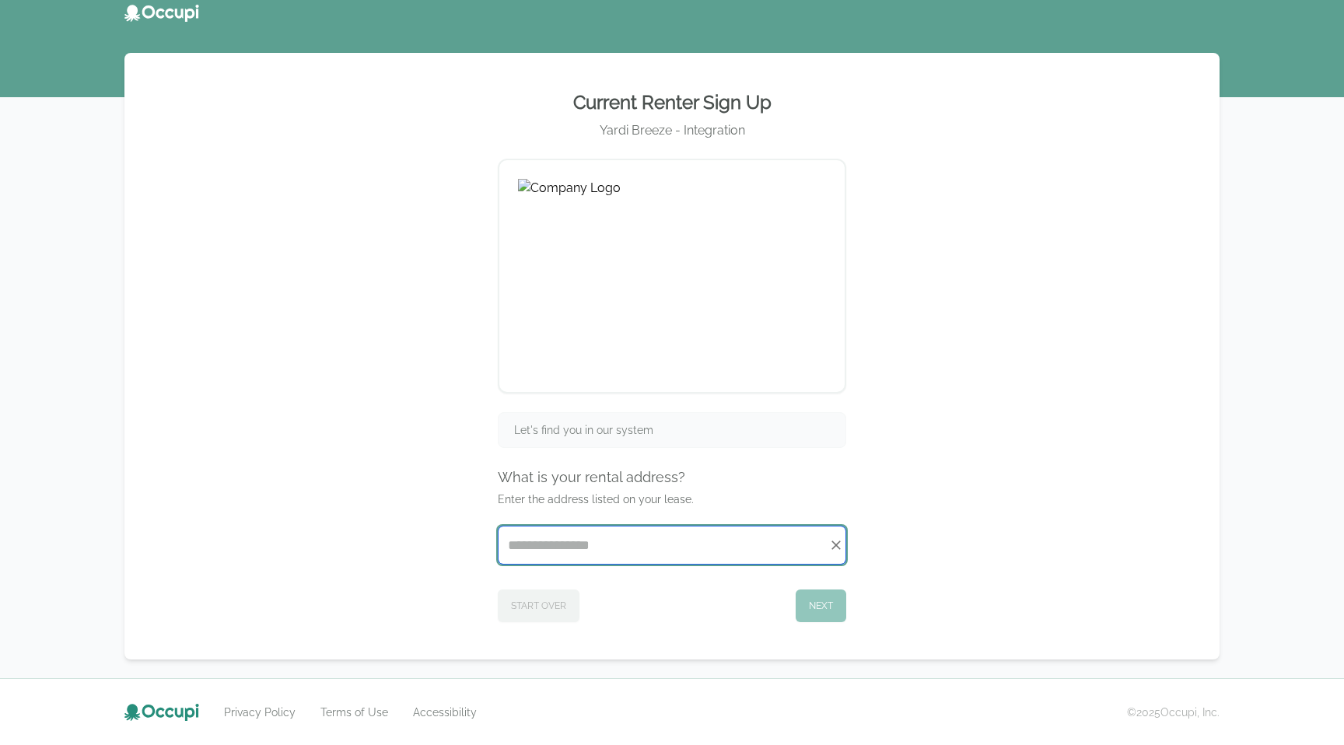
click at [587, 548] on input "Start typing..." at bounding box center [672, 545] width 347 height 37
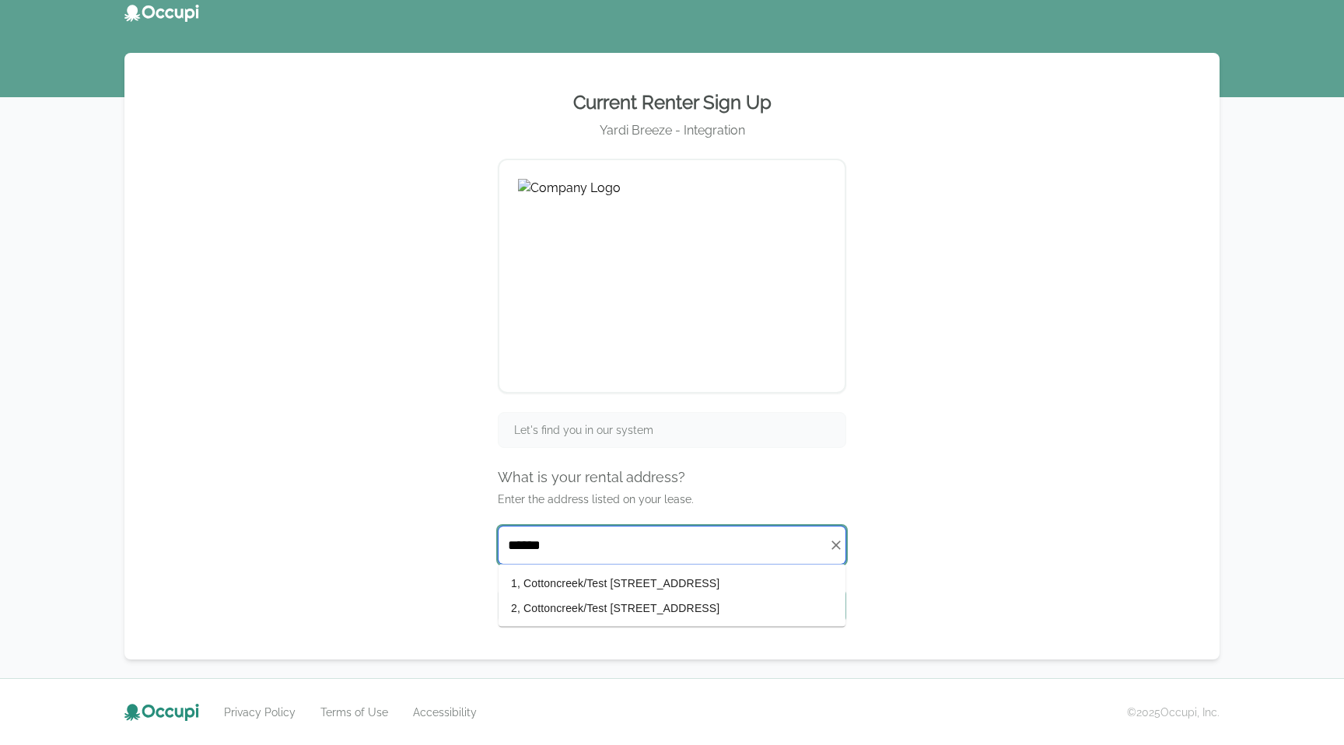
click at [572, 606] on li "2, Cottoncreek/Test [STREET_ADDRESS]" at bounding box center [672, 608] width 347 height 25
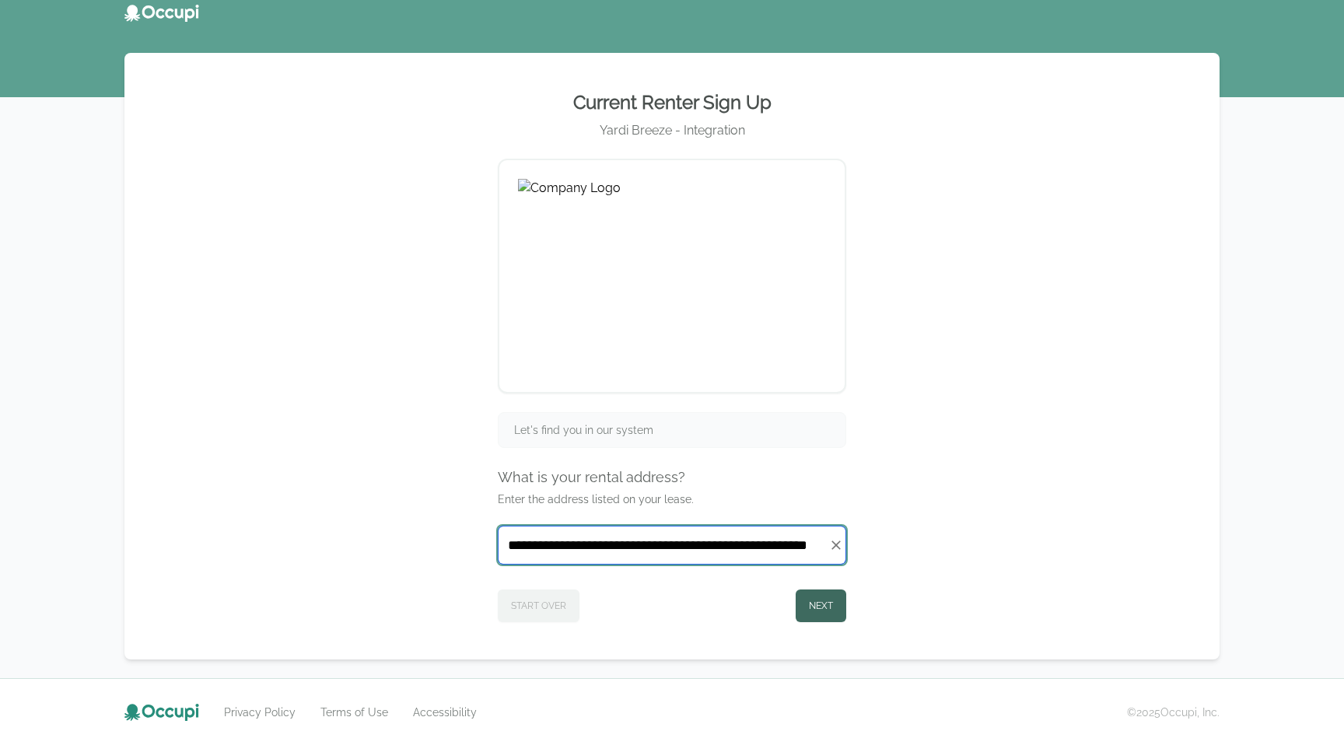
type input "**********"
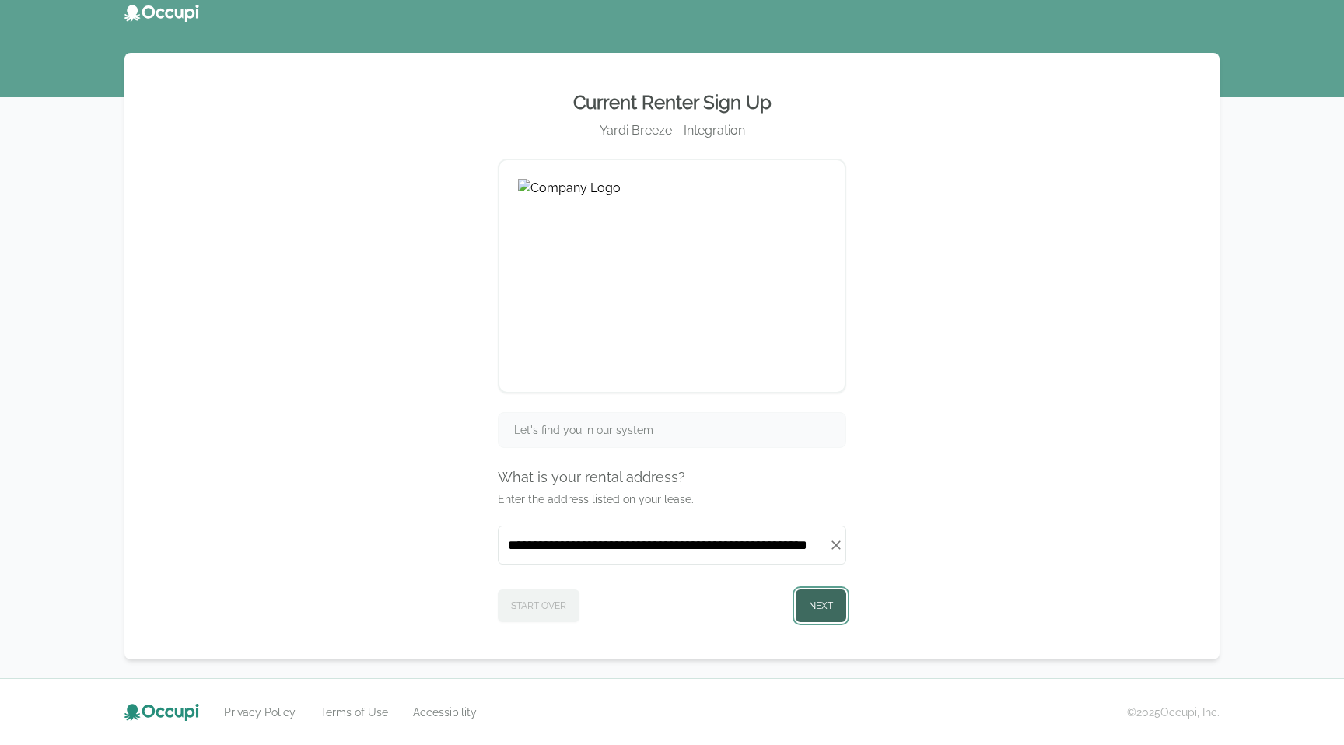
click at [818, 604] on button "Next" at bounding box center [821, 606] width 51 height 33
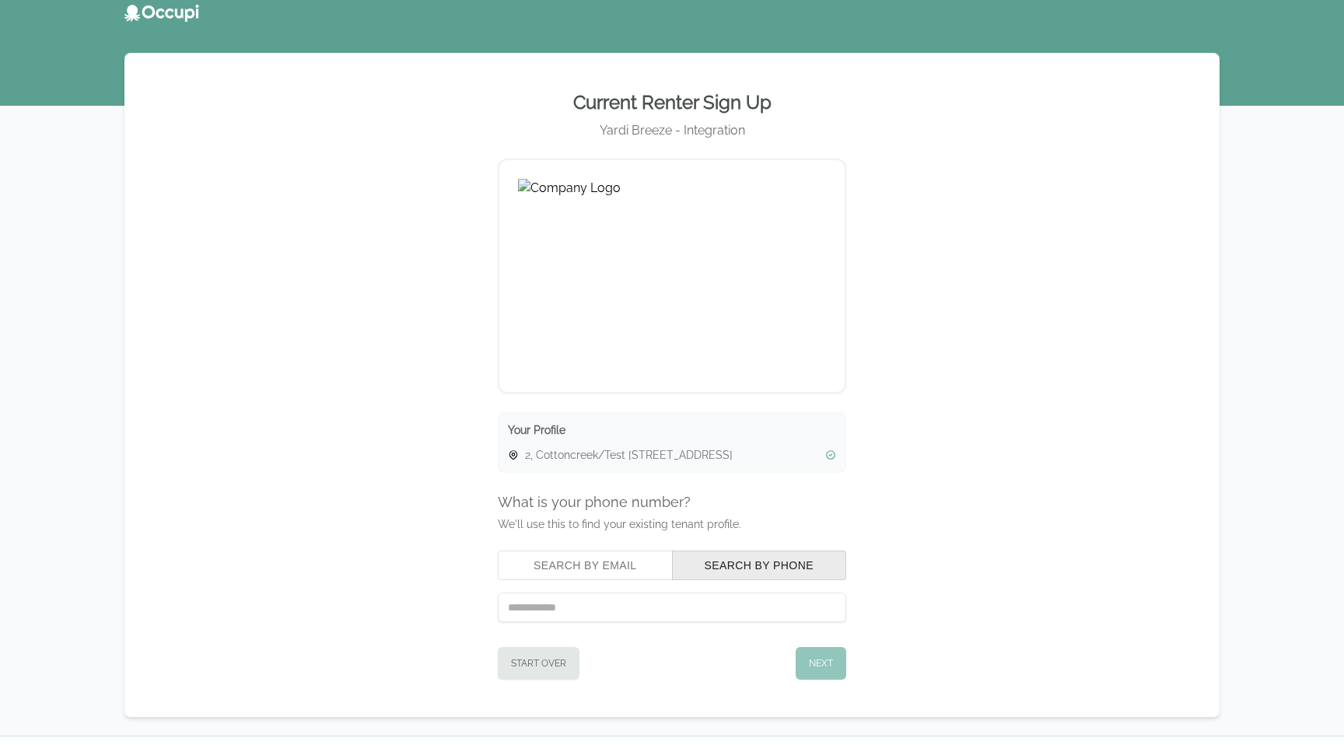
scroll to position [75, 0]
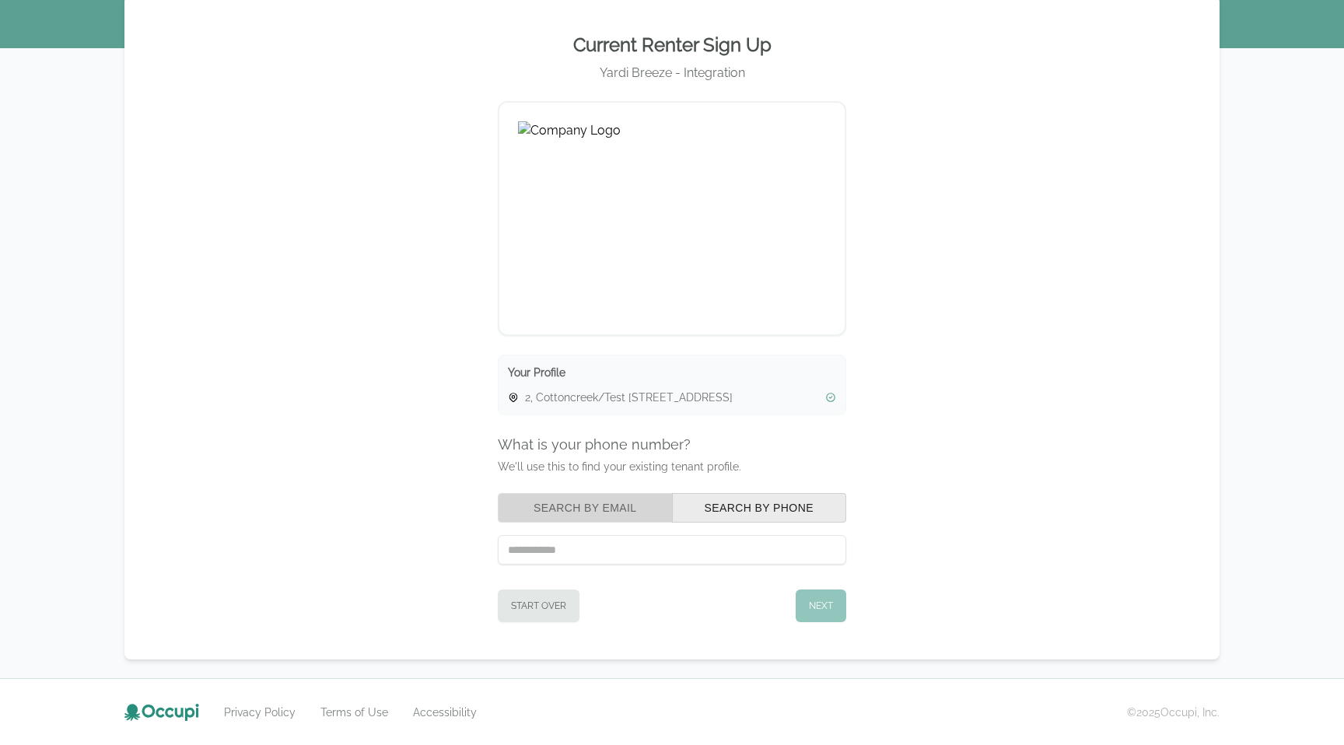
click at [602, 507] on button "Search by Email" at bounding box center [585, 508] width 175 height 30
click at [598, 545] on input "text" at bounding box center [672, 550] width 348 height 30
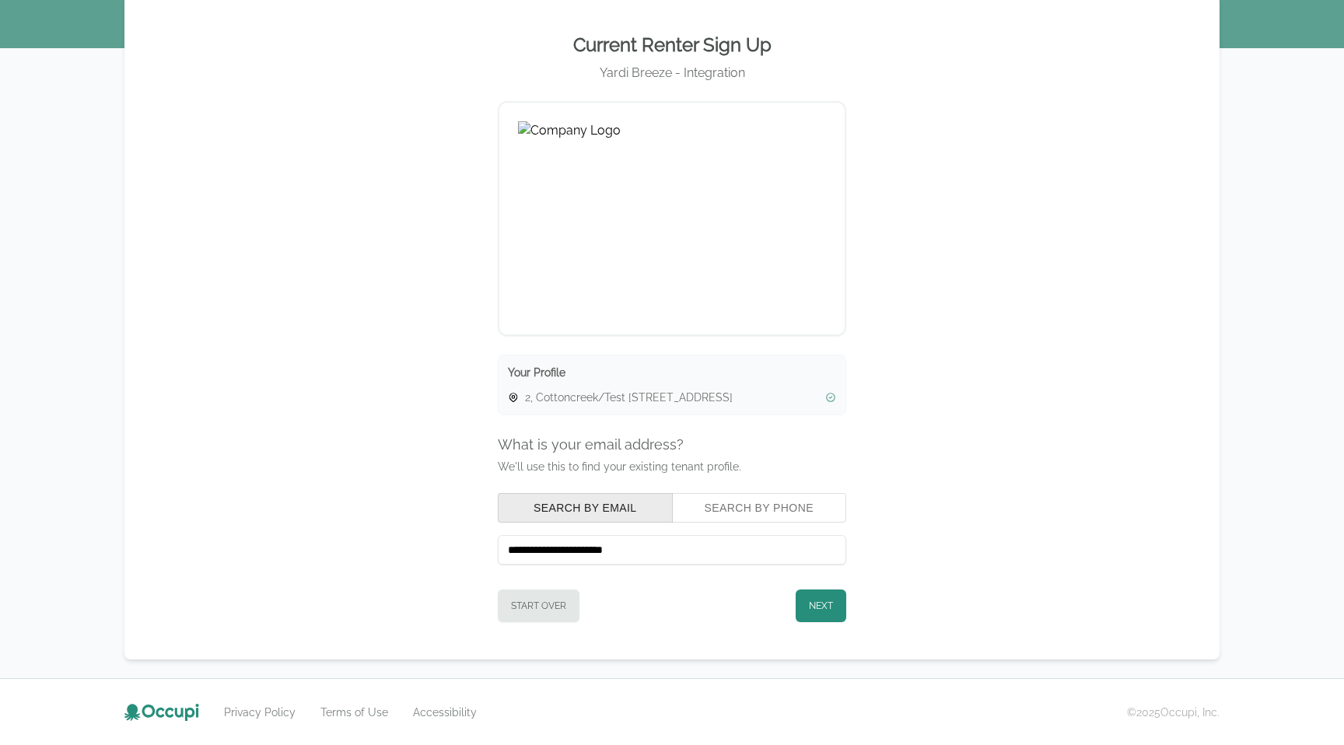
type input "**********"
click at [820, 606] on button "Next" at bounding box center [821, 606] width 51 height 33
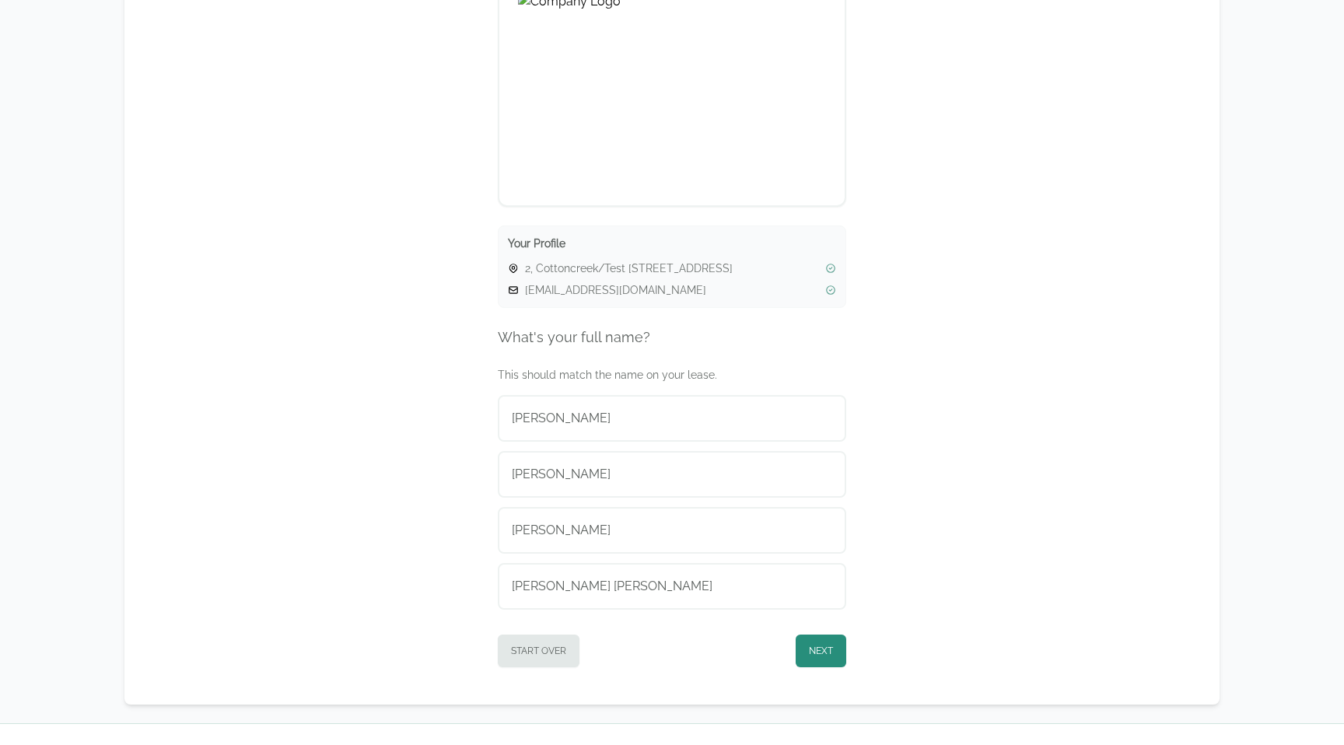
scroll to position [249, 0]
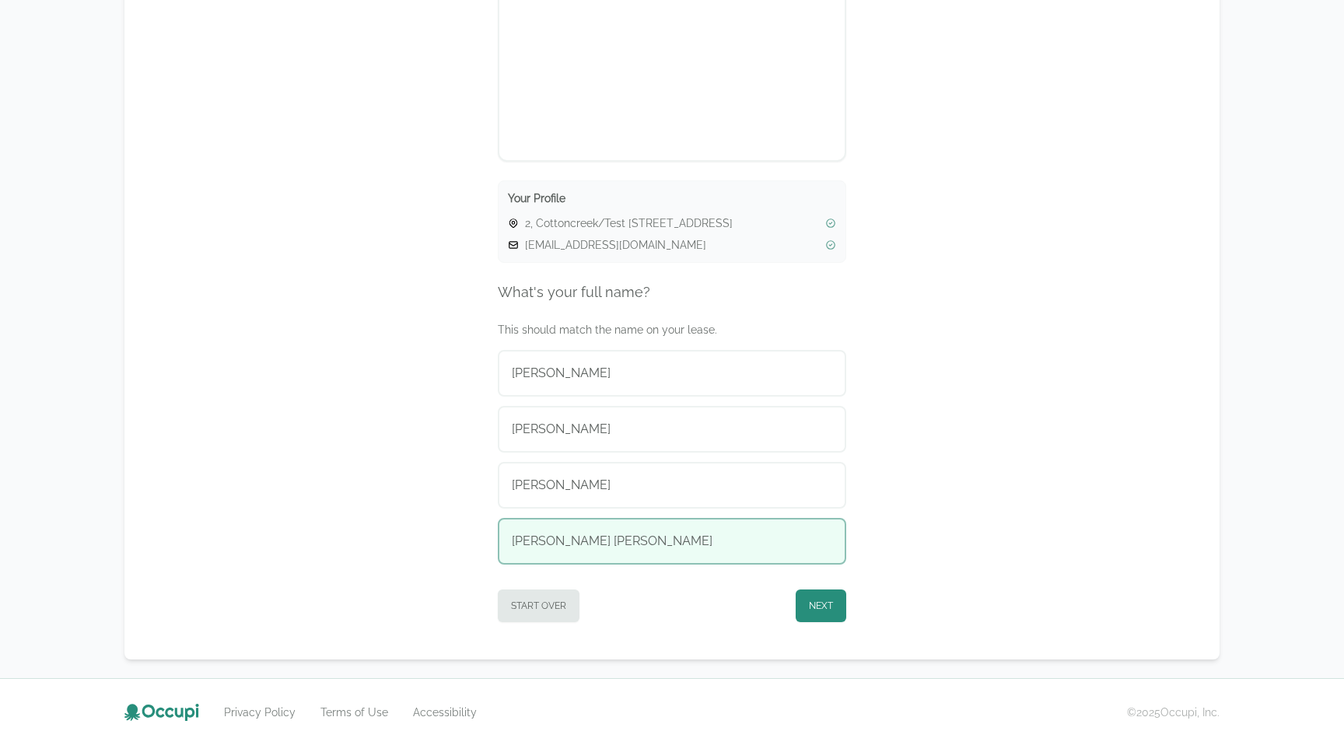
click at [618, 542] on div "Cooper Sullivan" at bounding box center [672, 541] width 320 height 19
click at [818, 604] on button "Next" at bounding box center [821, 606] width 51 height 33
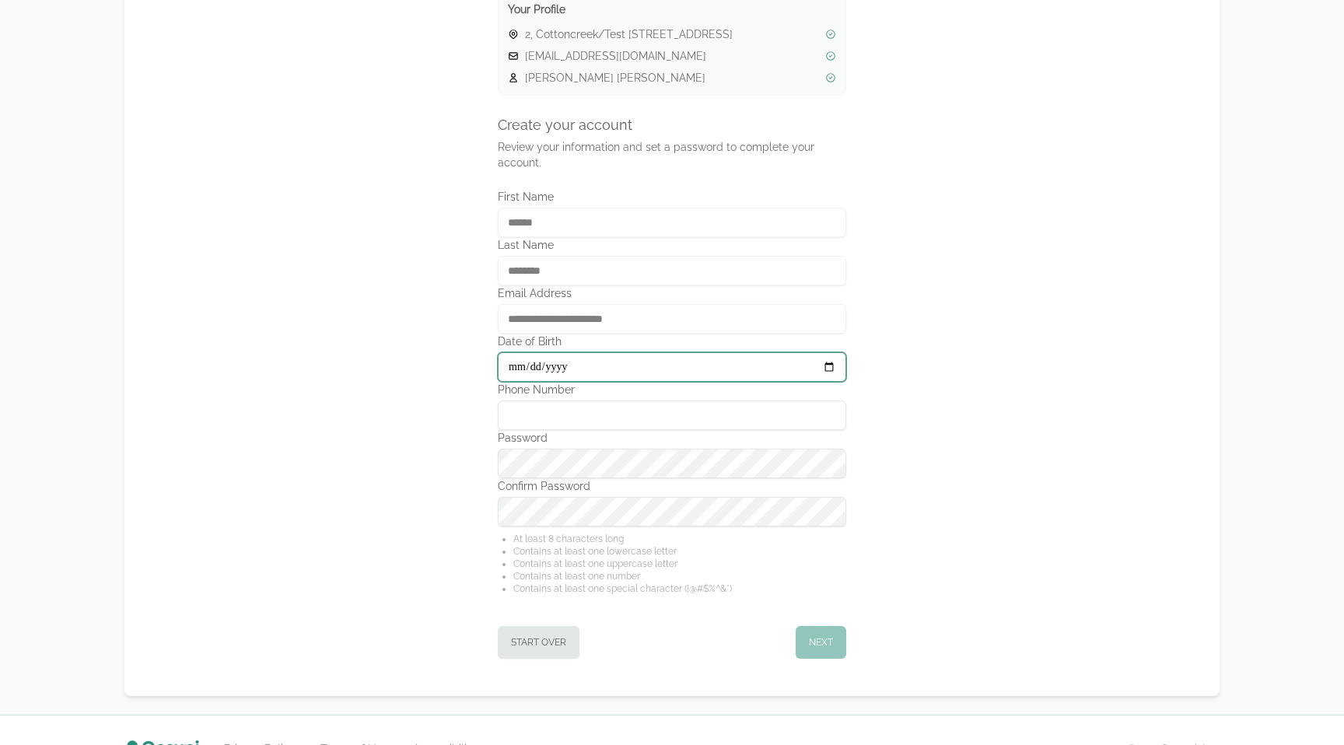
scroll to position [443, 0]
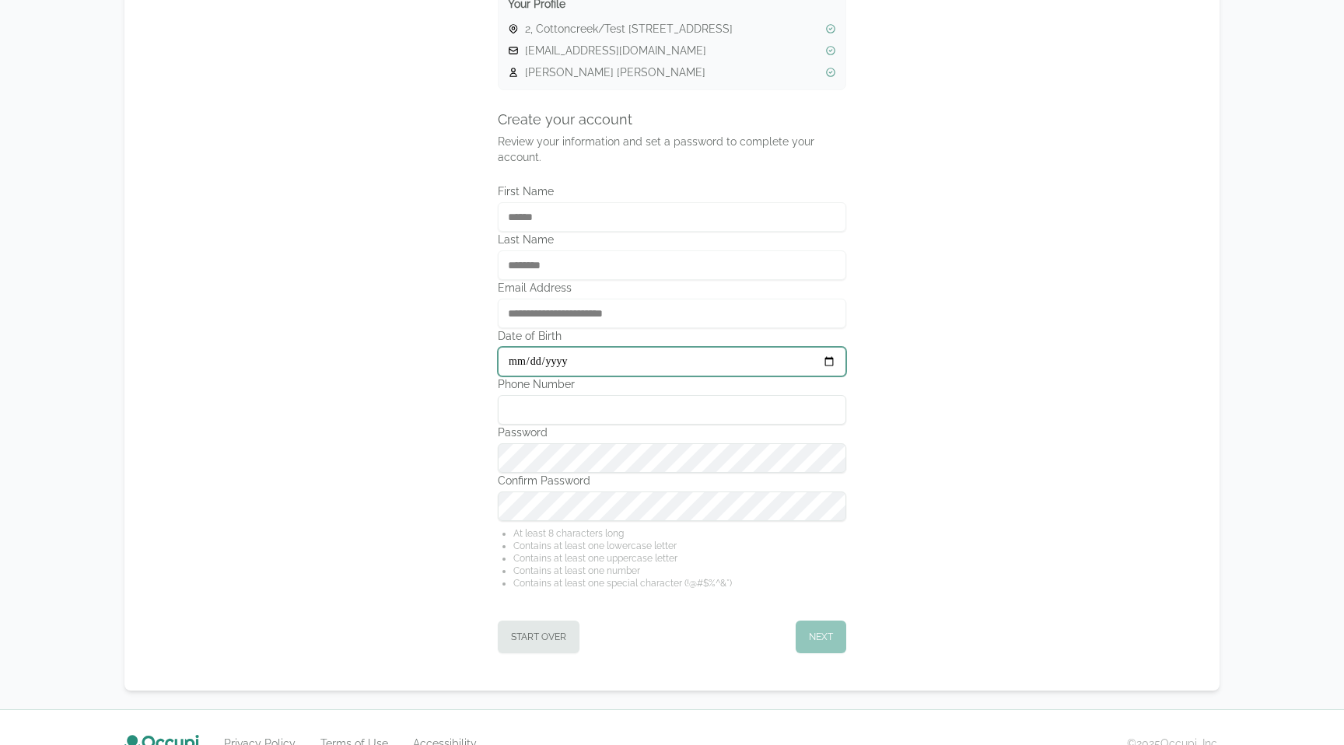
type input "**********"
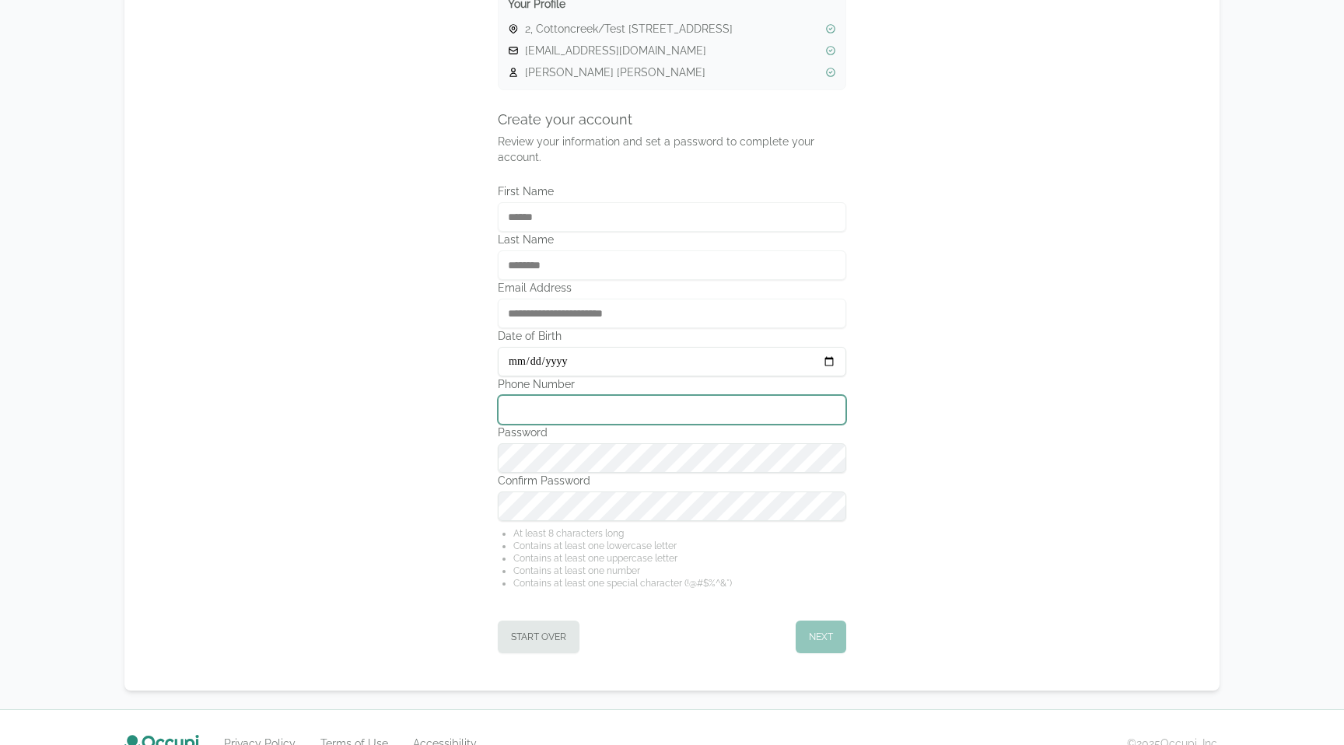
click at [619, 398] on input "Phone Number" at bounding box center [672, 410] width 348 height 30
type input "**********"
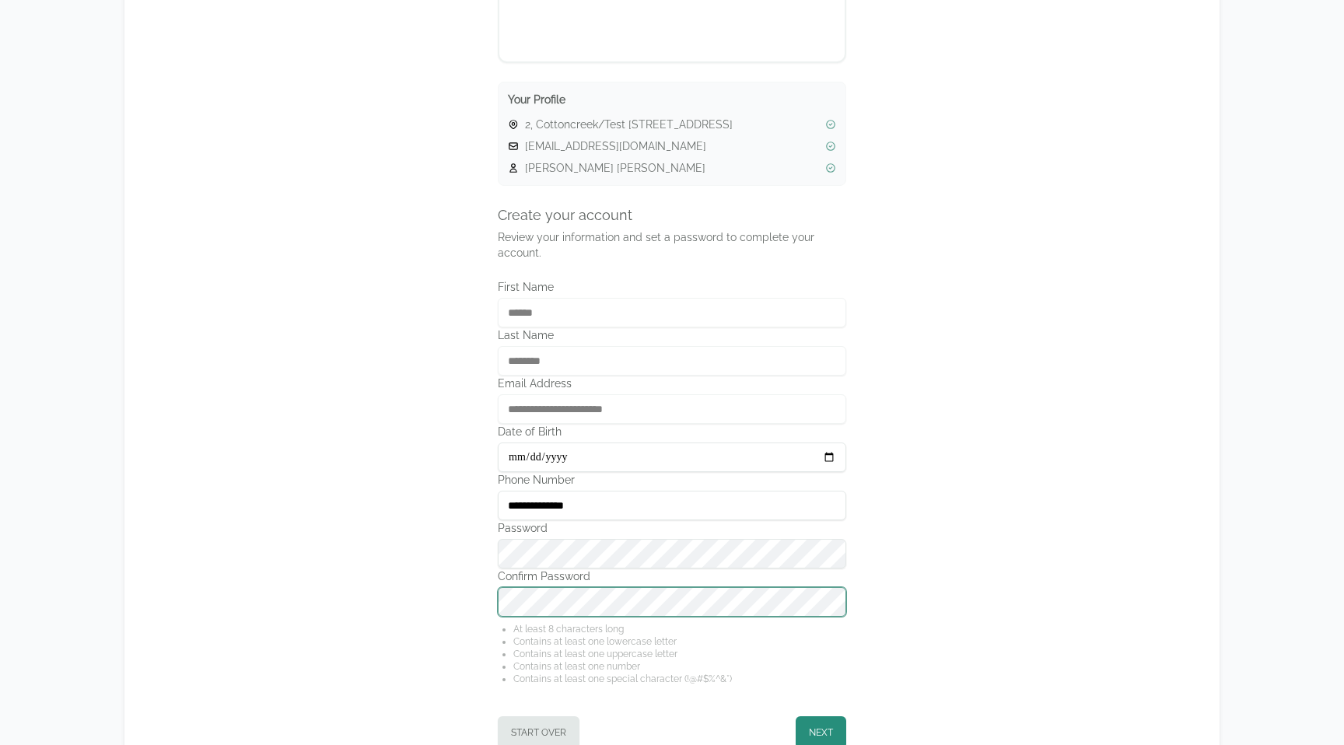
scroll to position [474, 0]
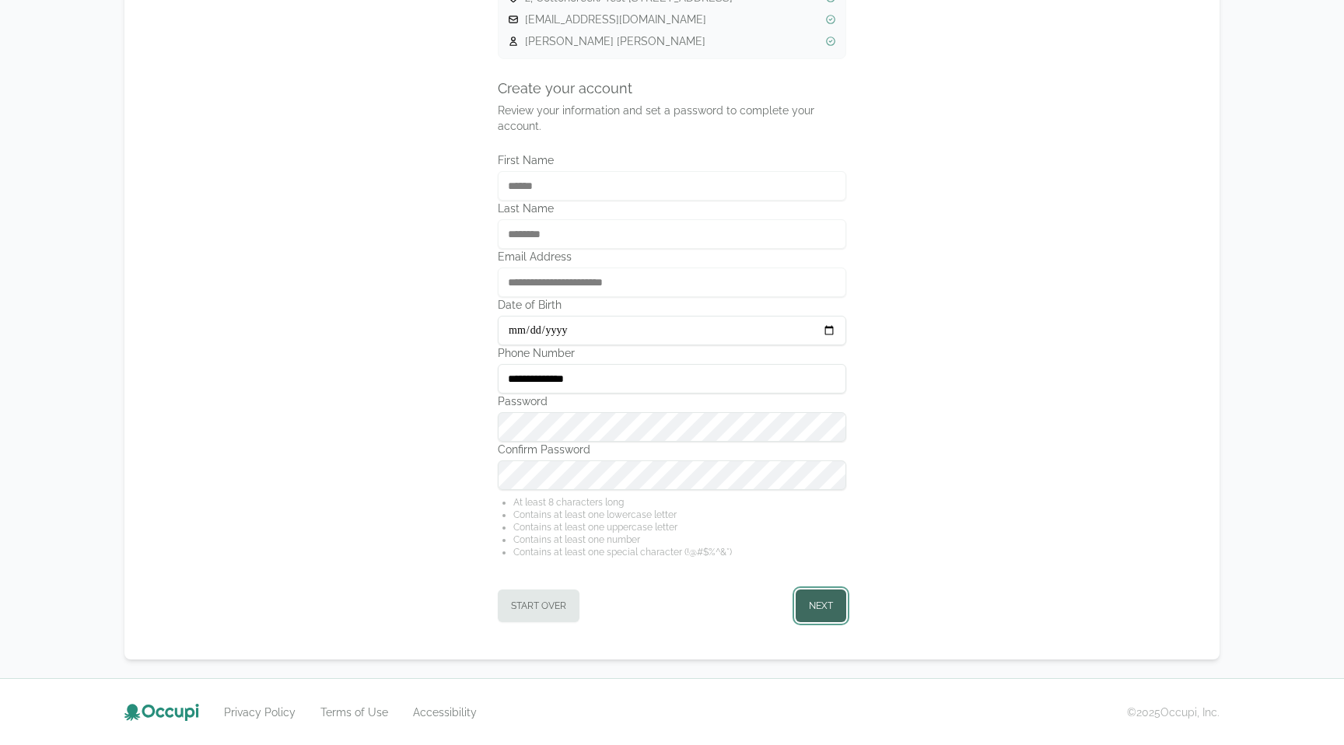
click at [827, 605] on button "Next" at bounding box center [821, 606] width 51 height 33
click at [818, 604] on button "Next" at bounding box center [821, 606] width 51 height 33
